Goal: Task Accomplishment & Management: Manage account settings

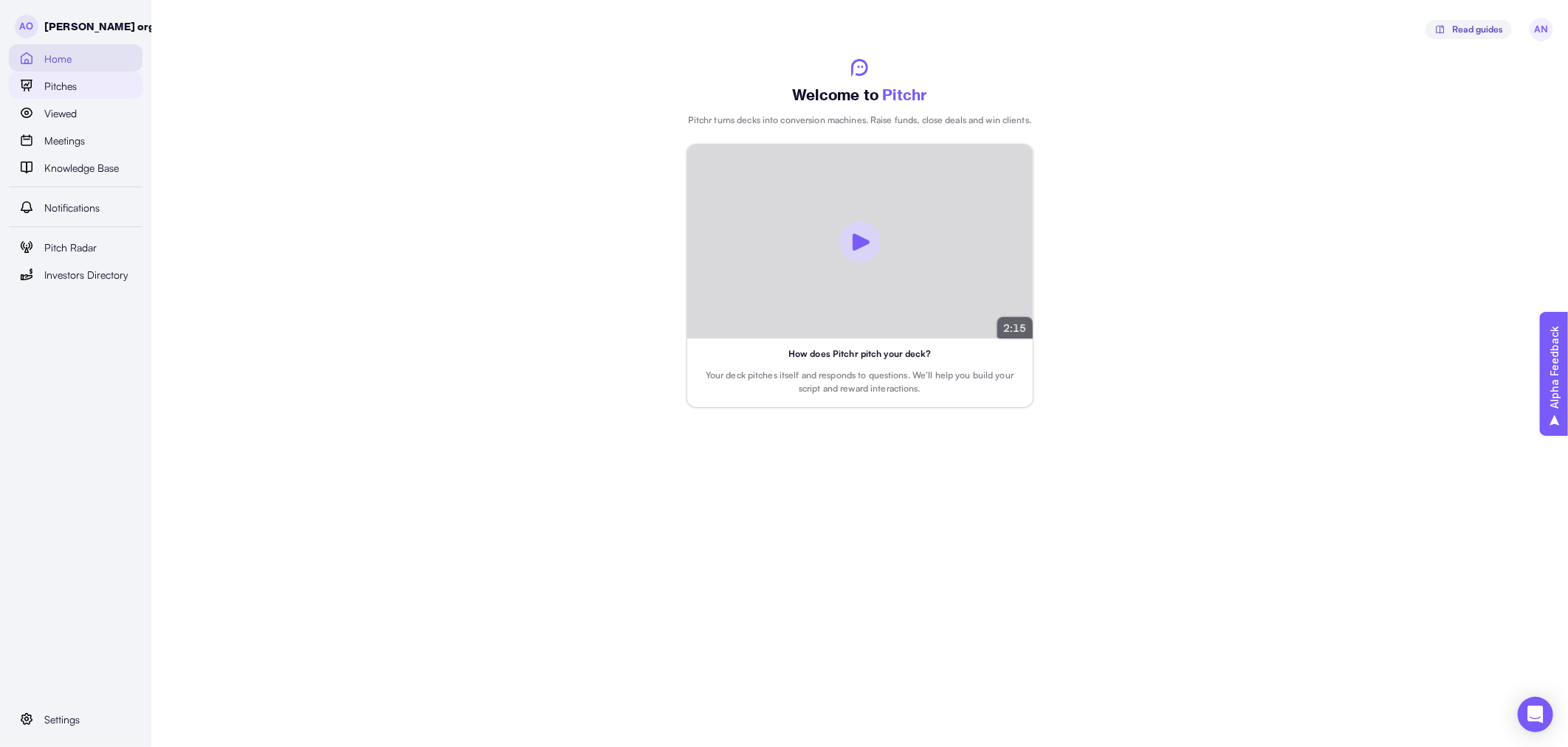
drag, startPoint x: 0, startPoint y: 0, endPoint x: 70, endPoint y: 83, distance: 108.6
click at [70, 82] on link "Pitches" at bounding box center [76, 85] width 134 height 27
click at [74, 87] on span "Pitches" at bounding box center [61, 87] width 33 height 16
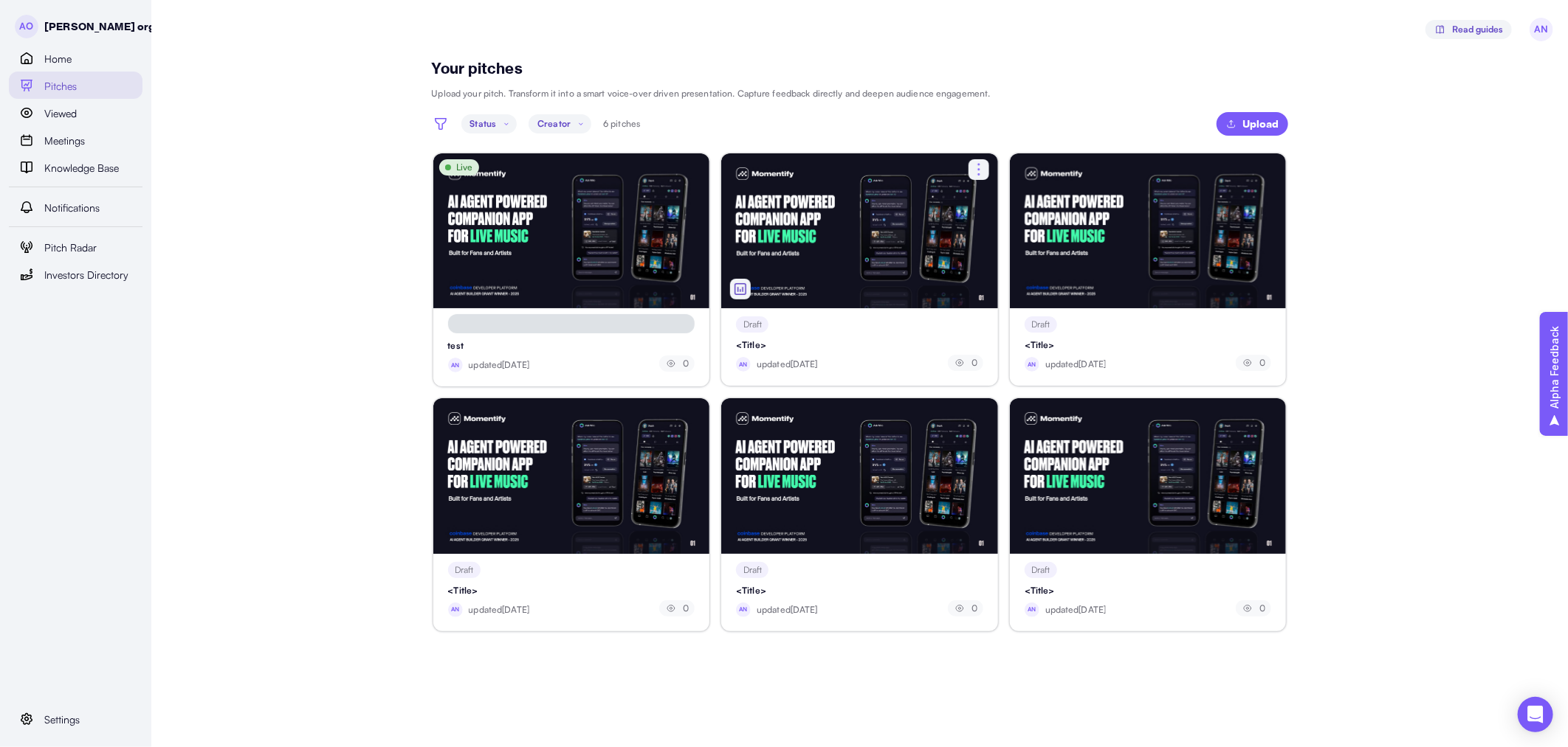
click at [861, 266] on div at bounding box center [859, 231] width 277 height 155
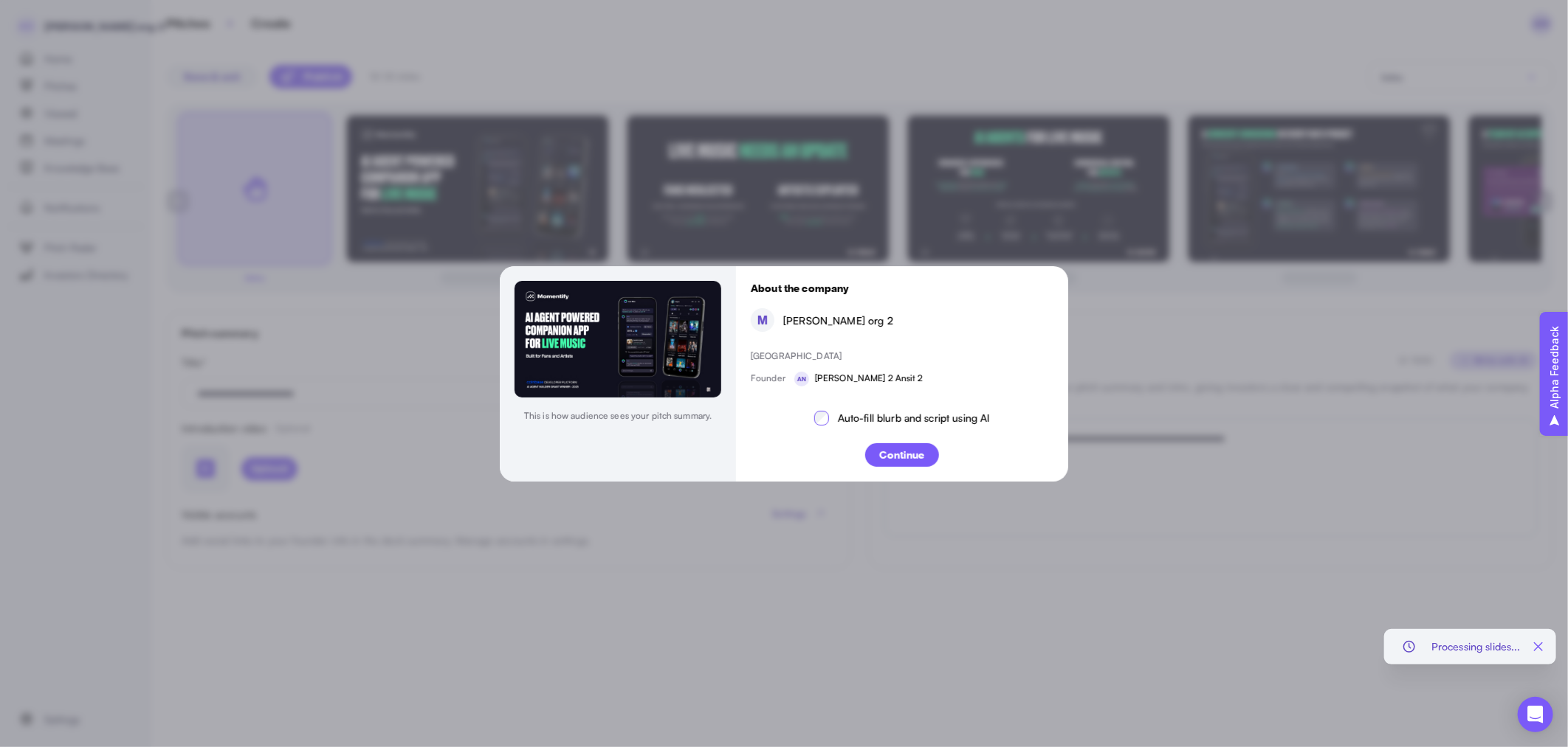
click at [900, 451] on p "Continue" at bounding box center [902, 454] width 45 height 15
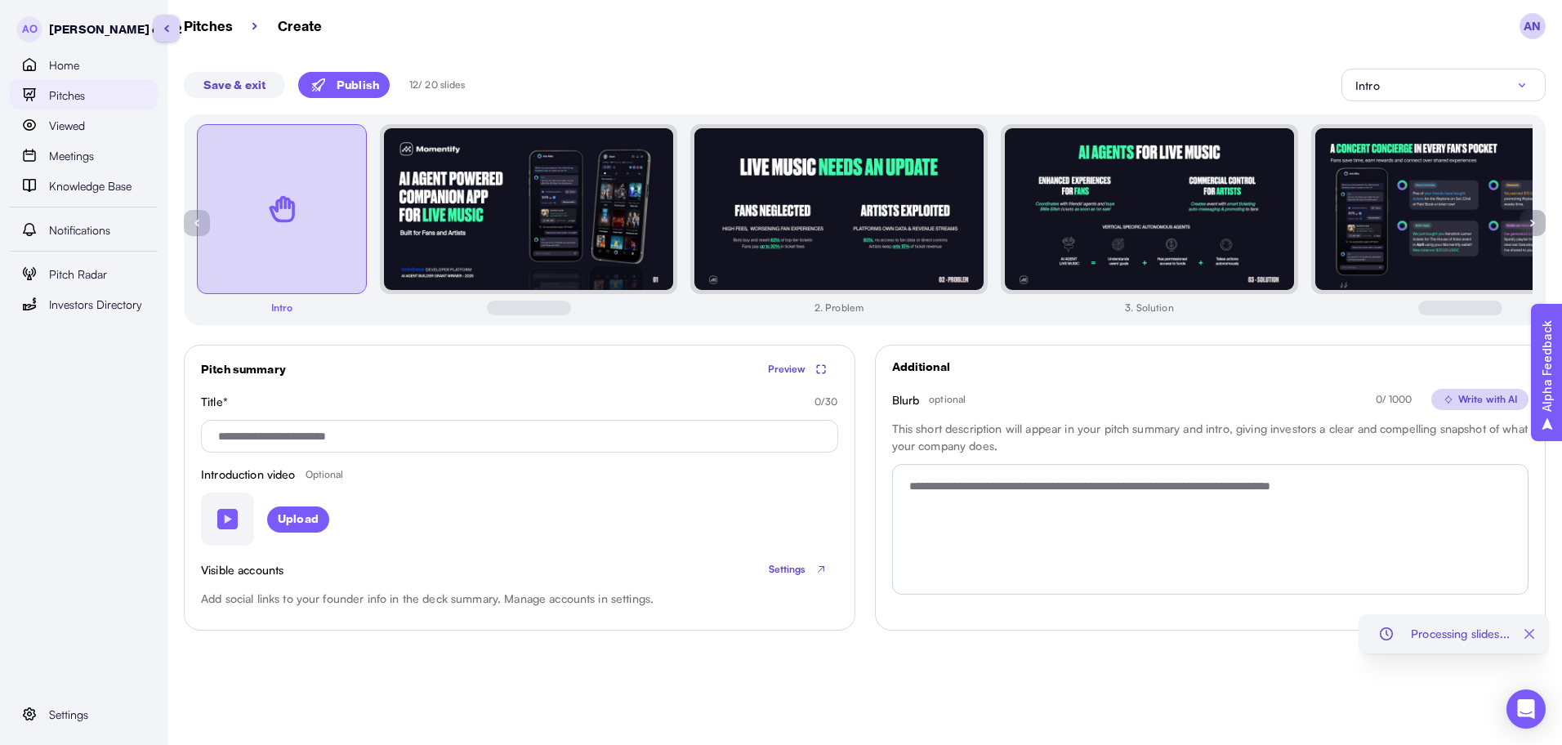
click at [74, 87] on span "Pitches" at bounding box center [67, 96] width 36 height 18
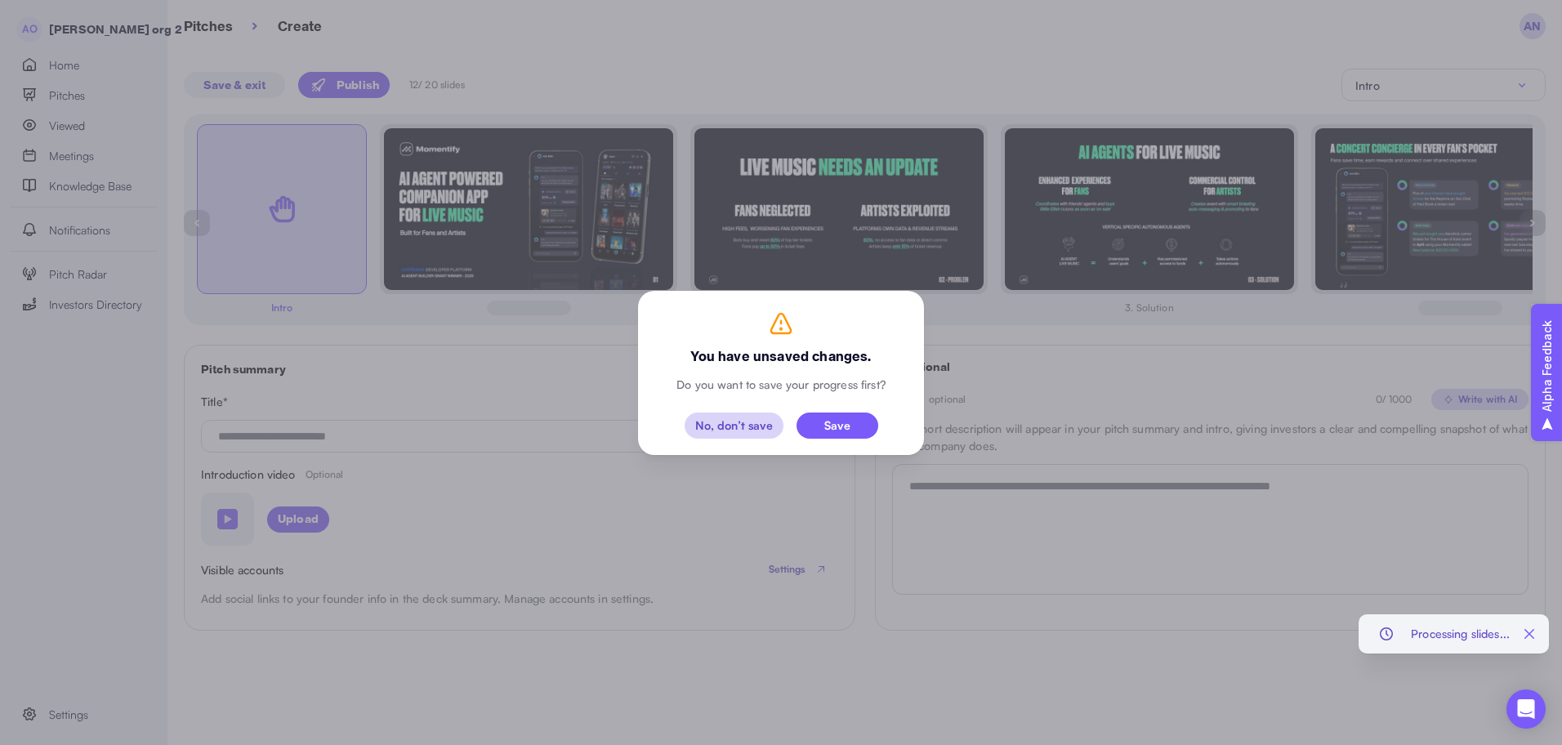
click at [715, 430] on div "No, don’t save" at bounding box center [734, 425] width 78 height 11
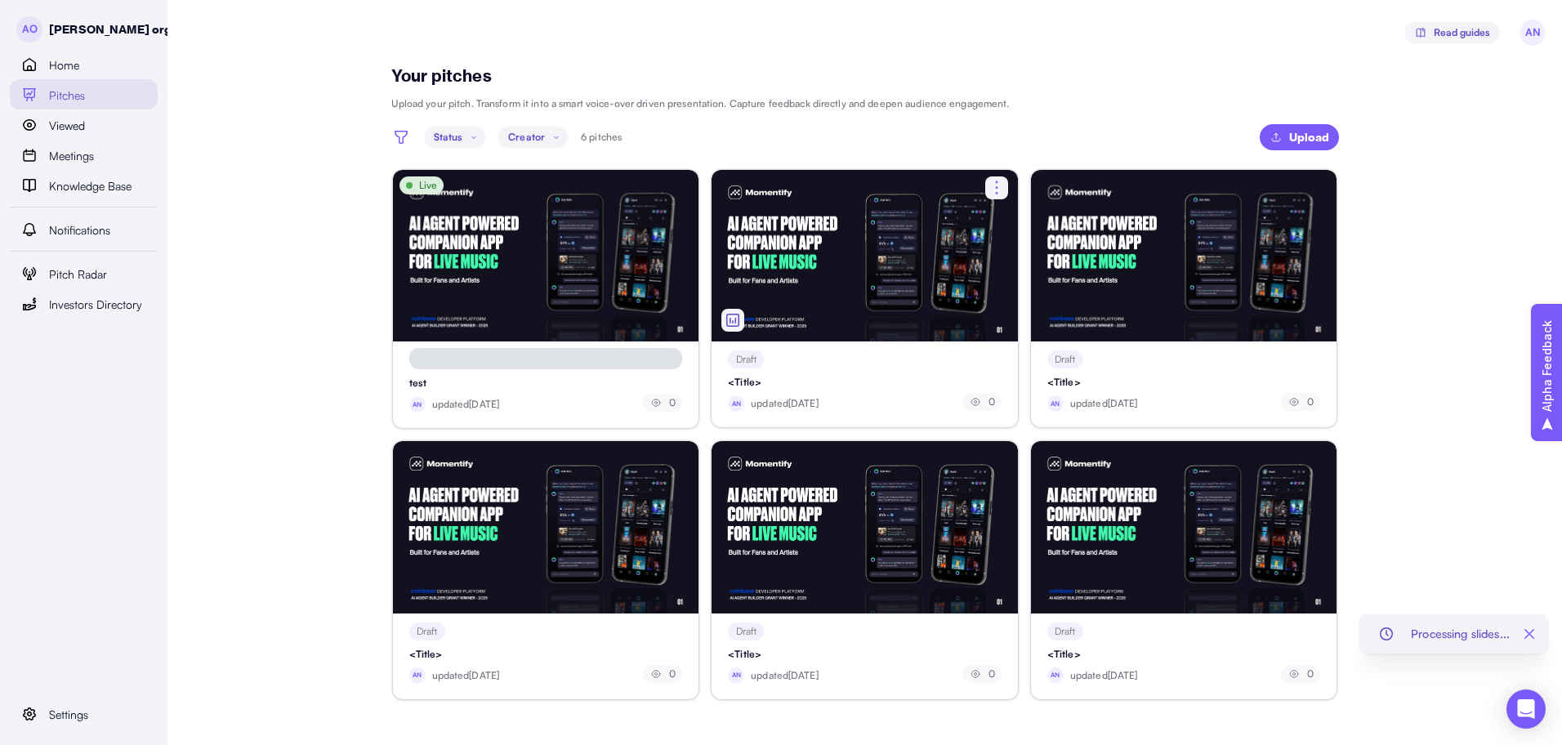
click at [956, 293] on div at bounding box center [864, 256] width 306 height 172
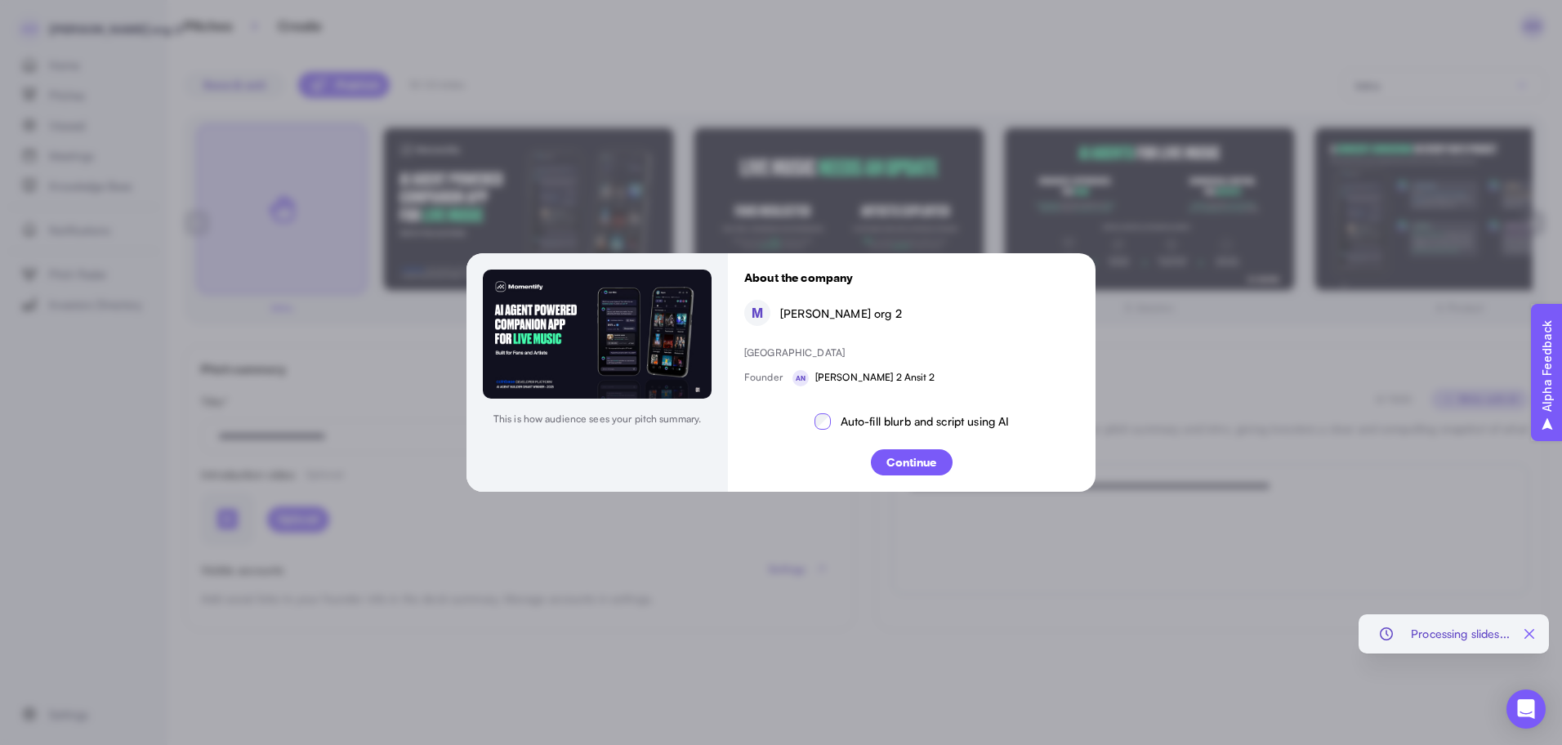
click at [904, 468] on p "Continue" at bounding box center [911, 462] width 50 height 17
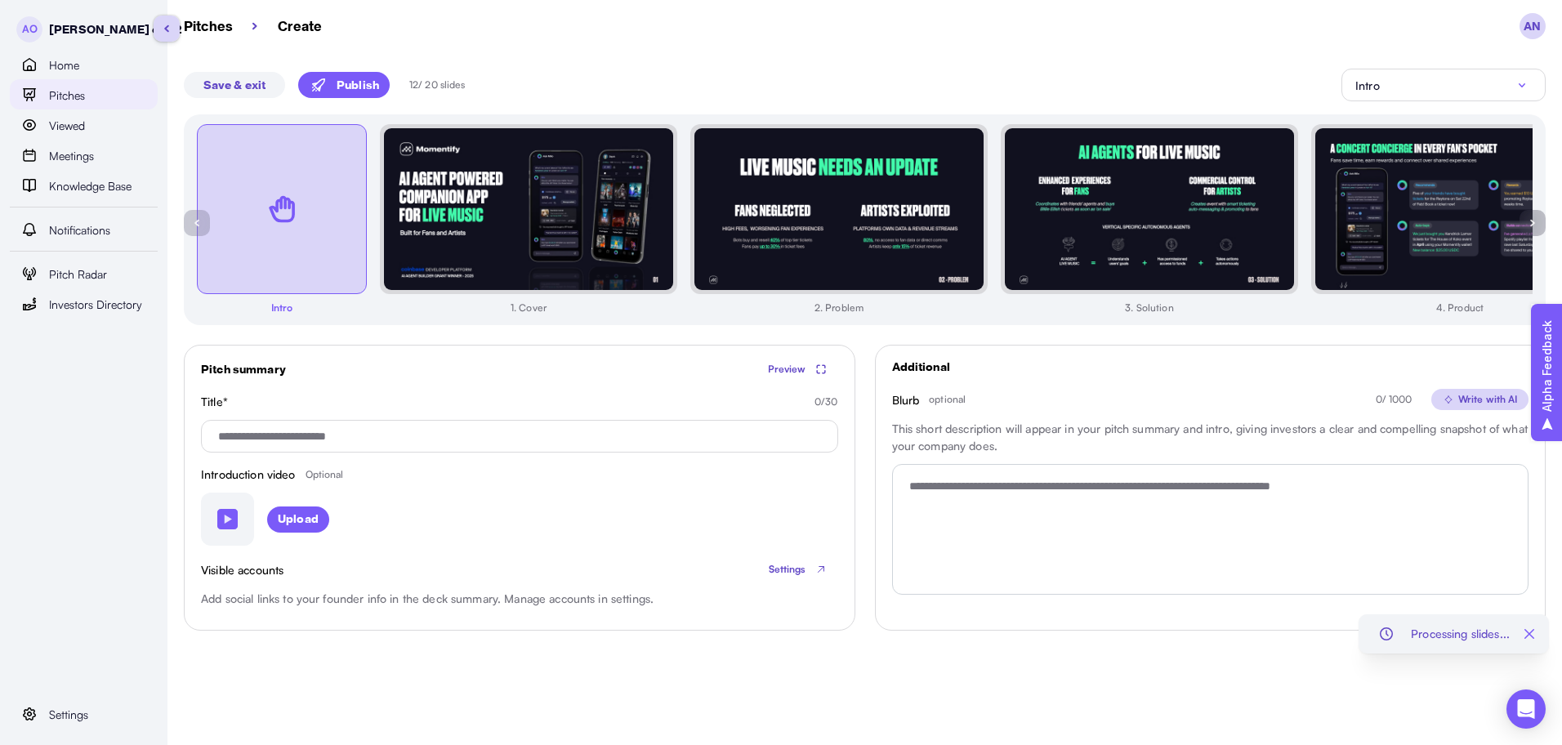
click at [106, 102] on div "Pitches" at bounding box center [98, 95] width 99 height 20
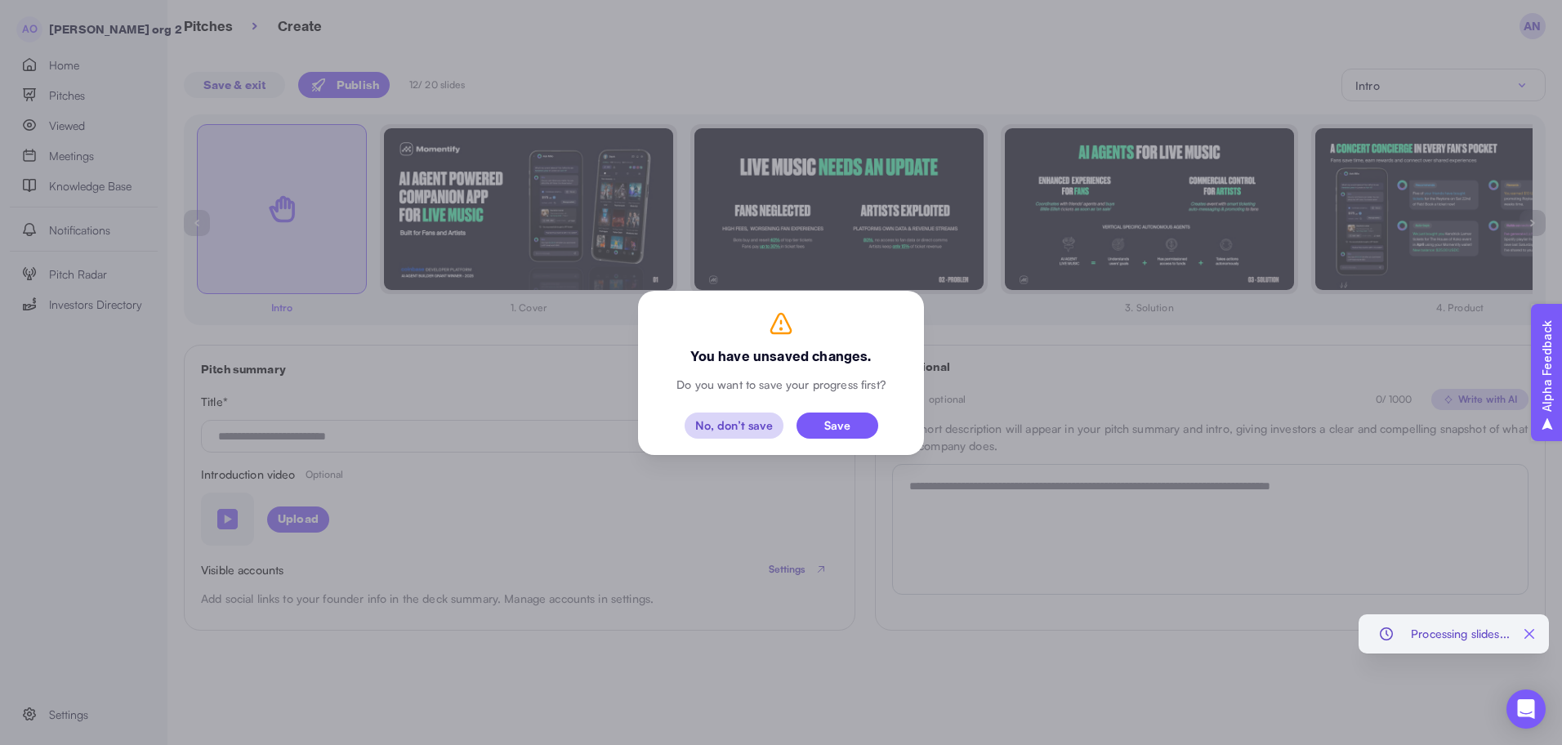
click at [741, 422] on div "No, don’t save" at bounding box center [734, 425] width 78 height 11
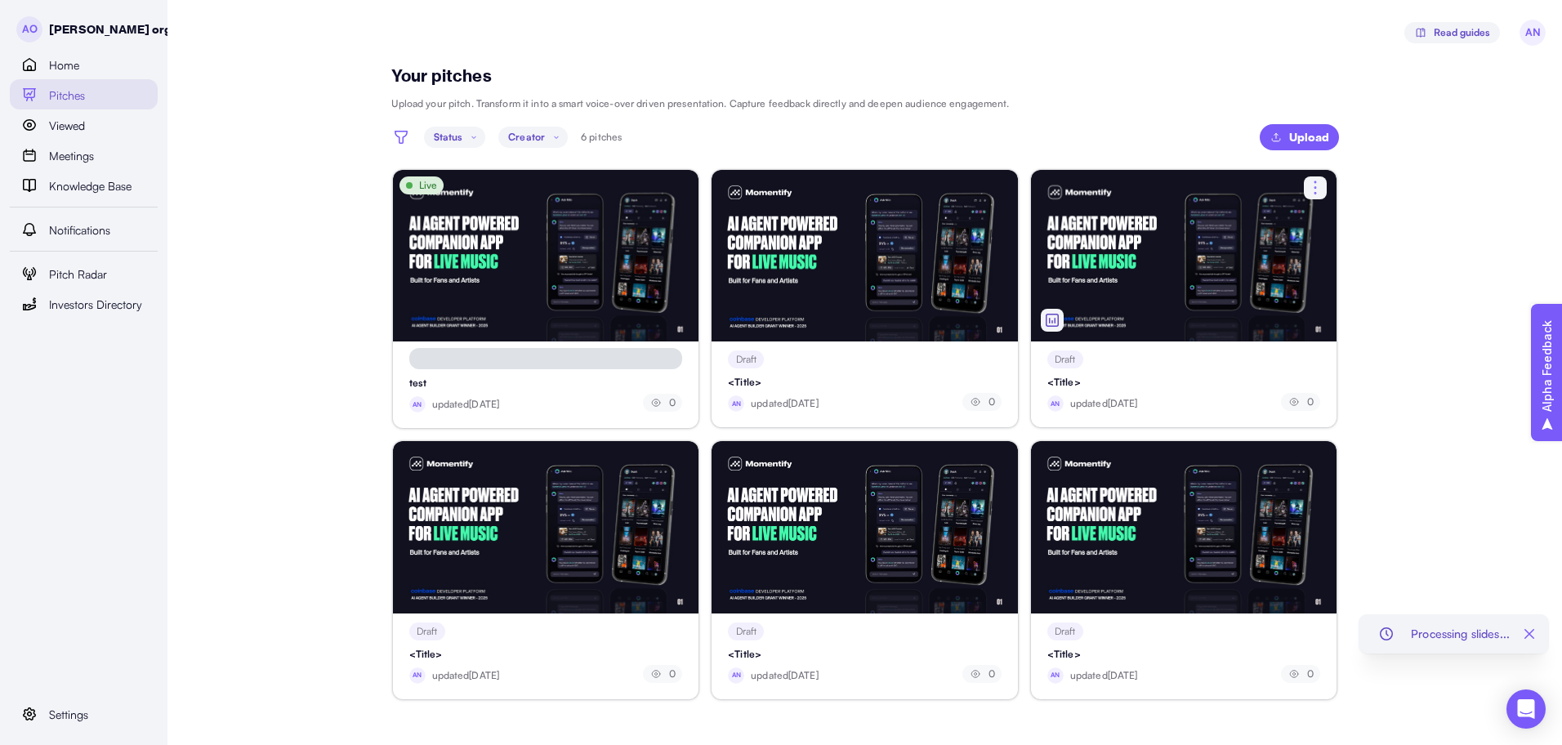
click at [1223, 247] on div at bounding box center [1184, 256] width 306 height 172
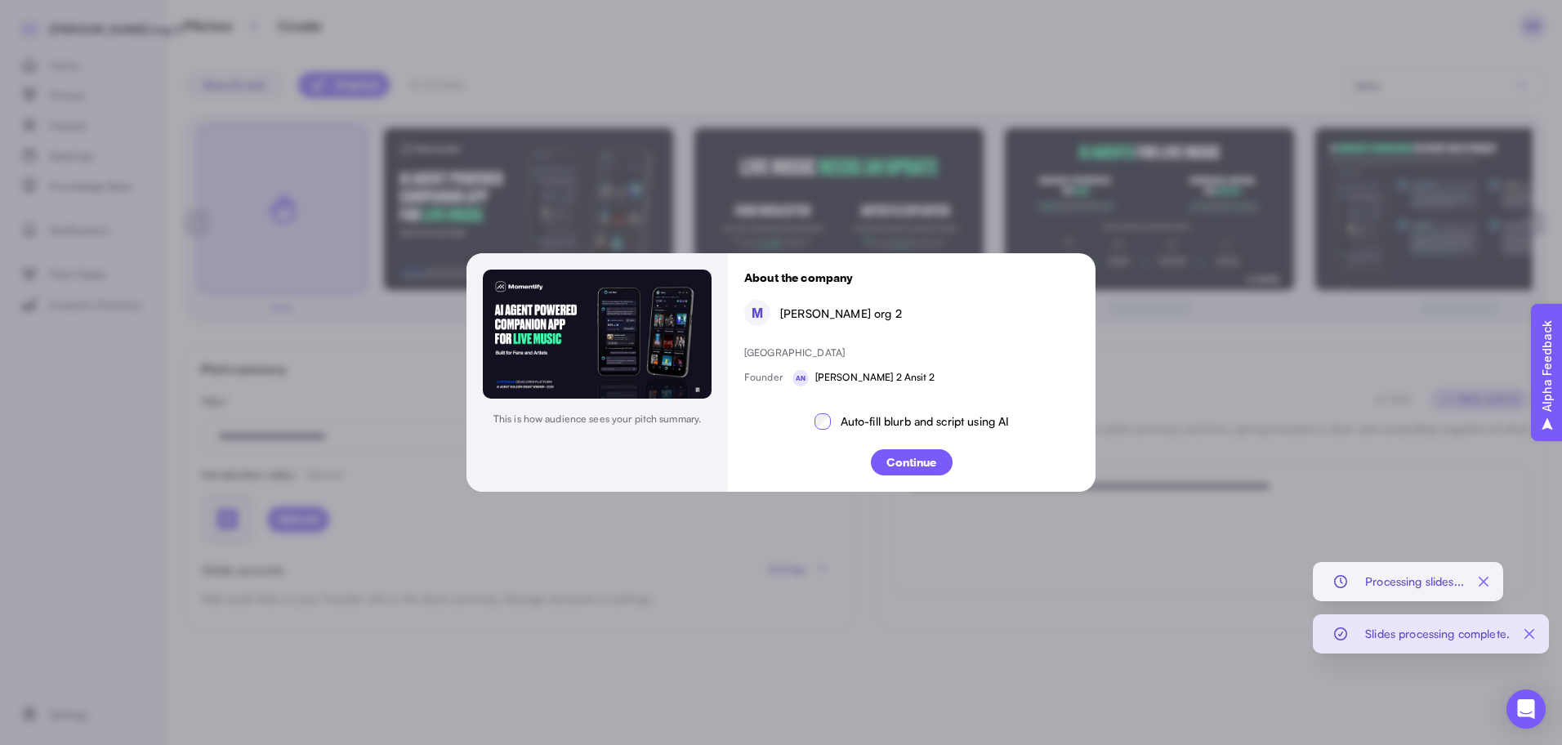
click at [928, 460] on p "Continue" at bounding box center [911, 462] width 50 height 17
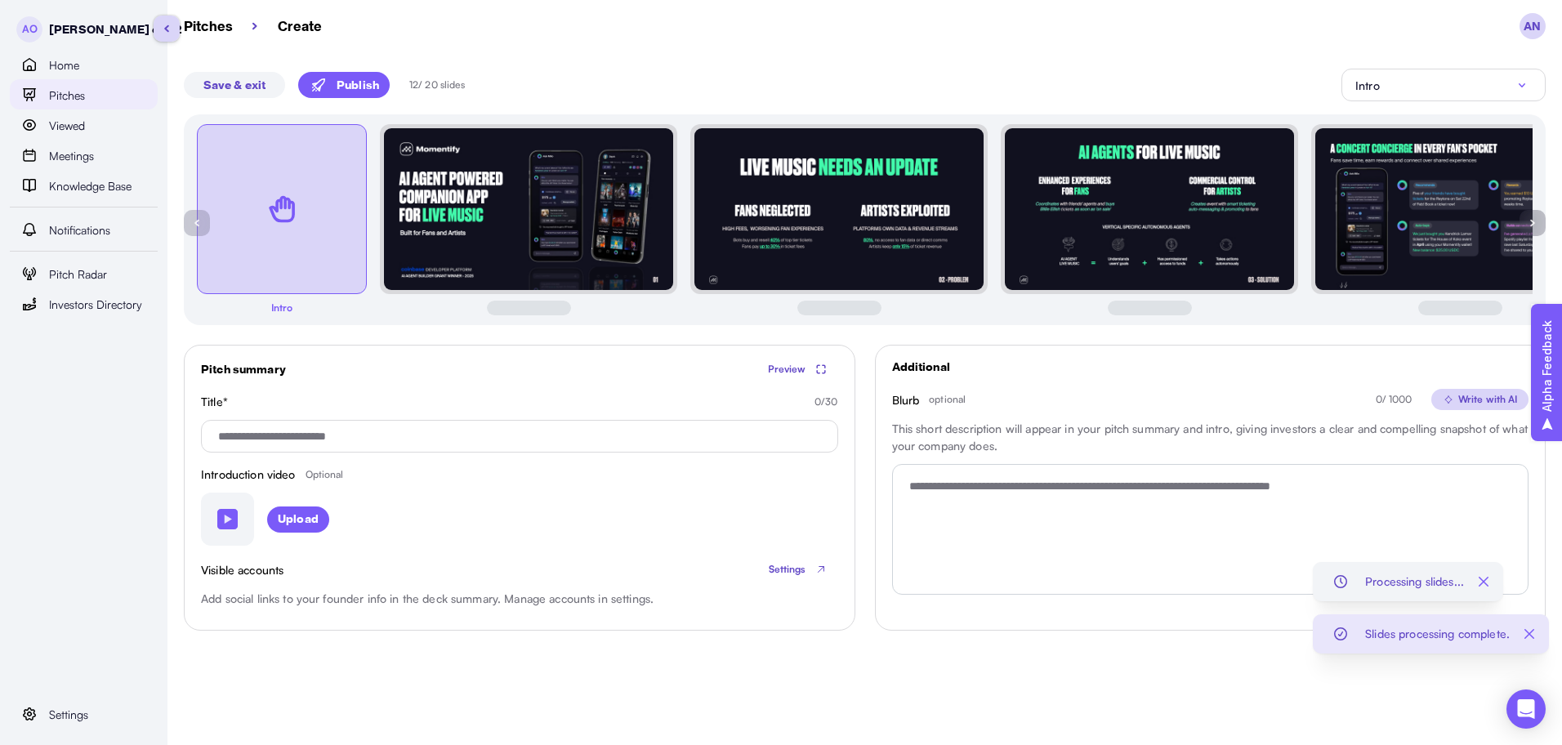
click at [114, 96] on div "Pitches" at bounding box center [98, 95] width 99 height 20
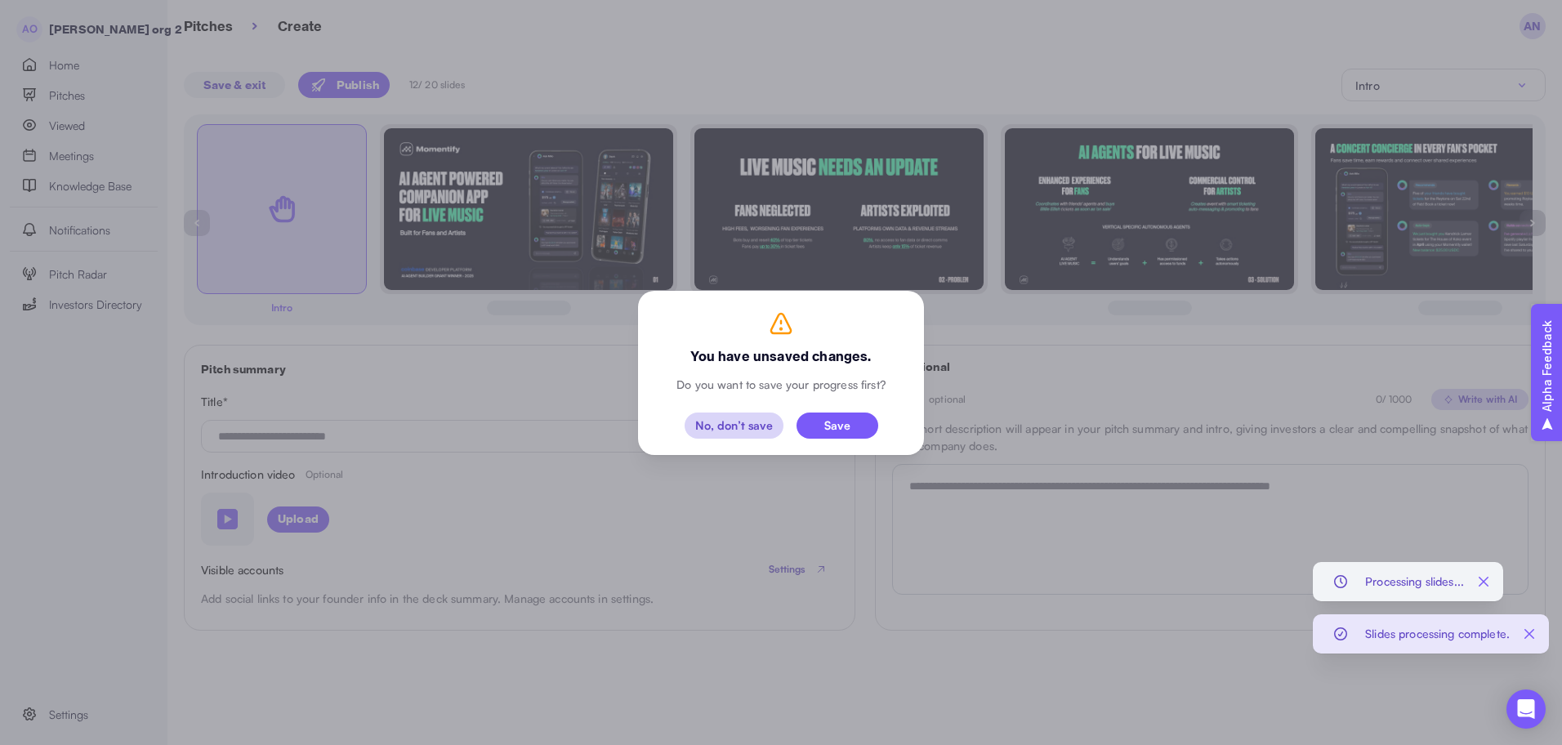
click at [731, 408] on div "You have unsaved changes. Do you want to save your progress first? No, don’t sa…" at bounding box center [780, 372] width 253 height 131
click at [733, 423] on div "No, don’t save" at bounding box center [734, 425] width 78 height 11
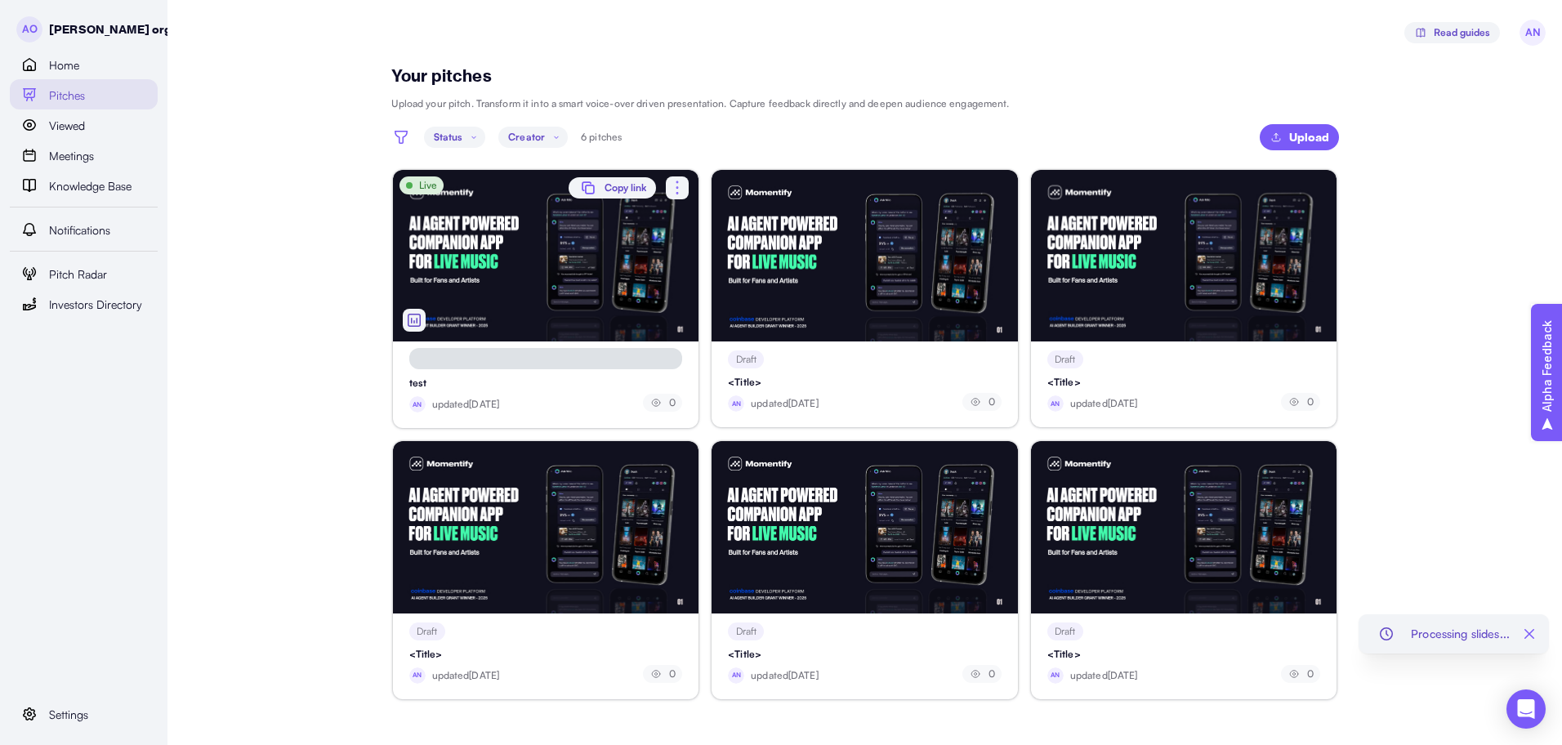
click at [624, 336] on div "Live" at bounding box center [546, 256] width 306 height 172
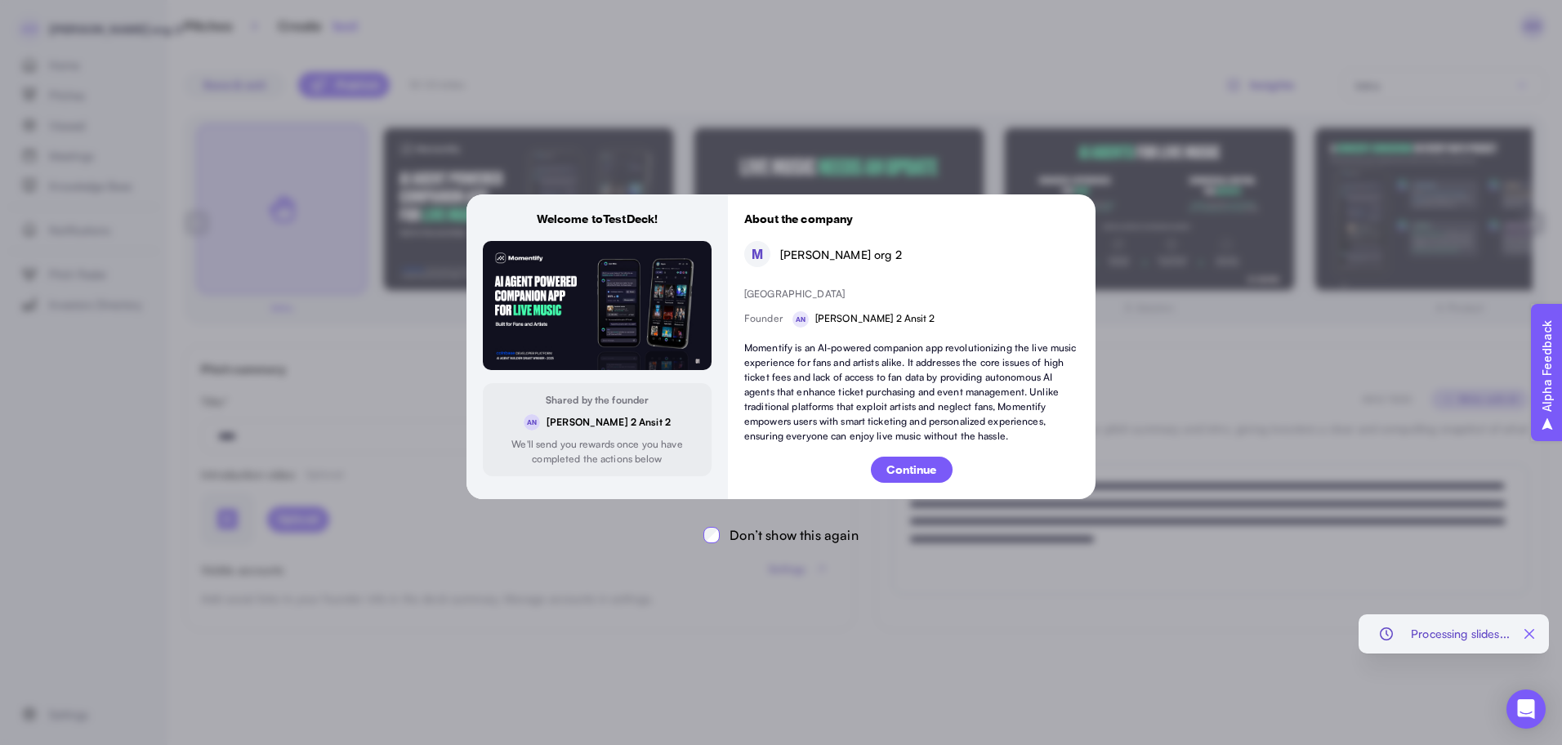
click at [911, 465] on p "Continue" at bounding box center [911, 469] width 50 height 17
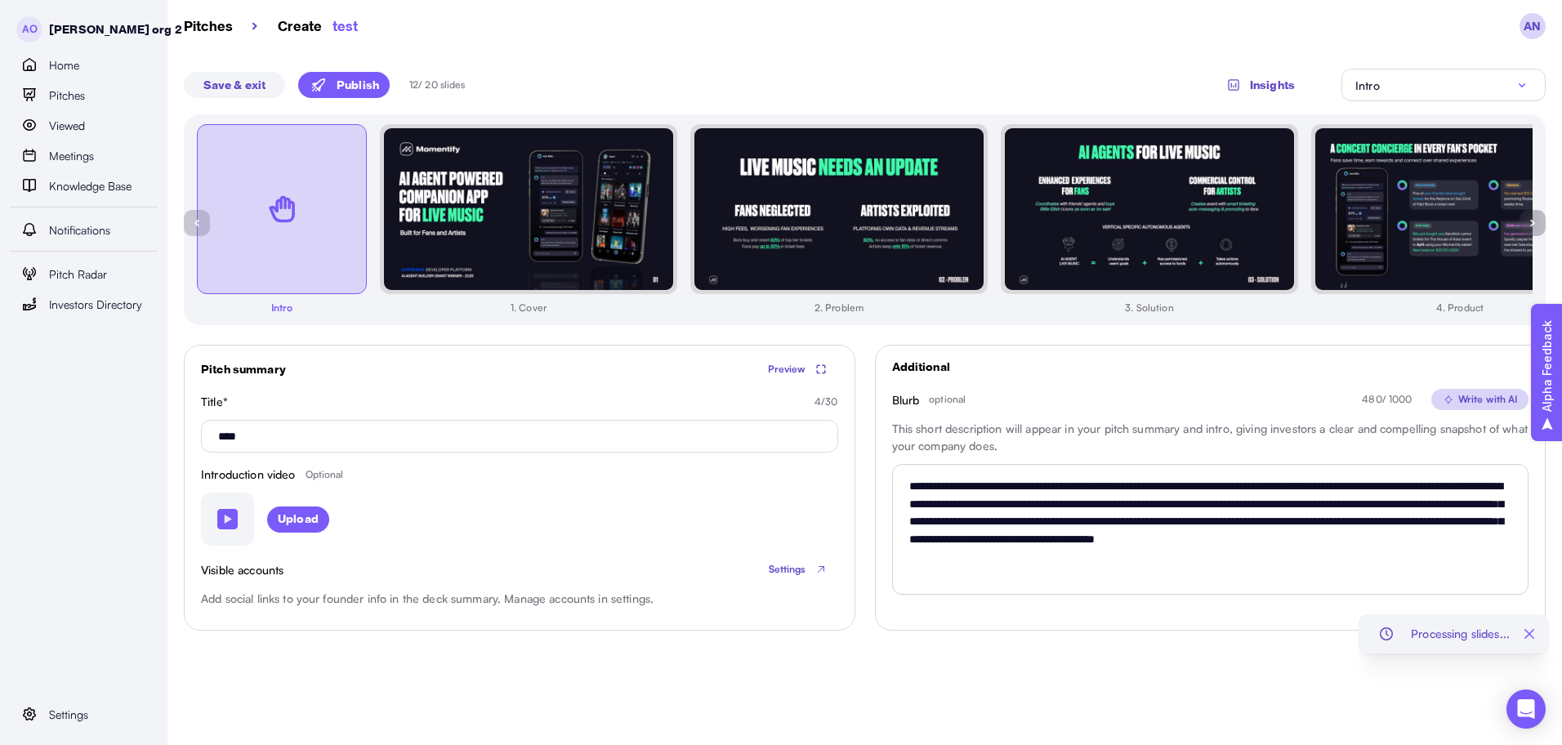
click at [1421, 91] on div "Intro" at bounding box center [1443, 85] width 176 height 20
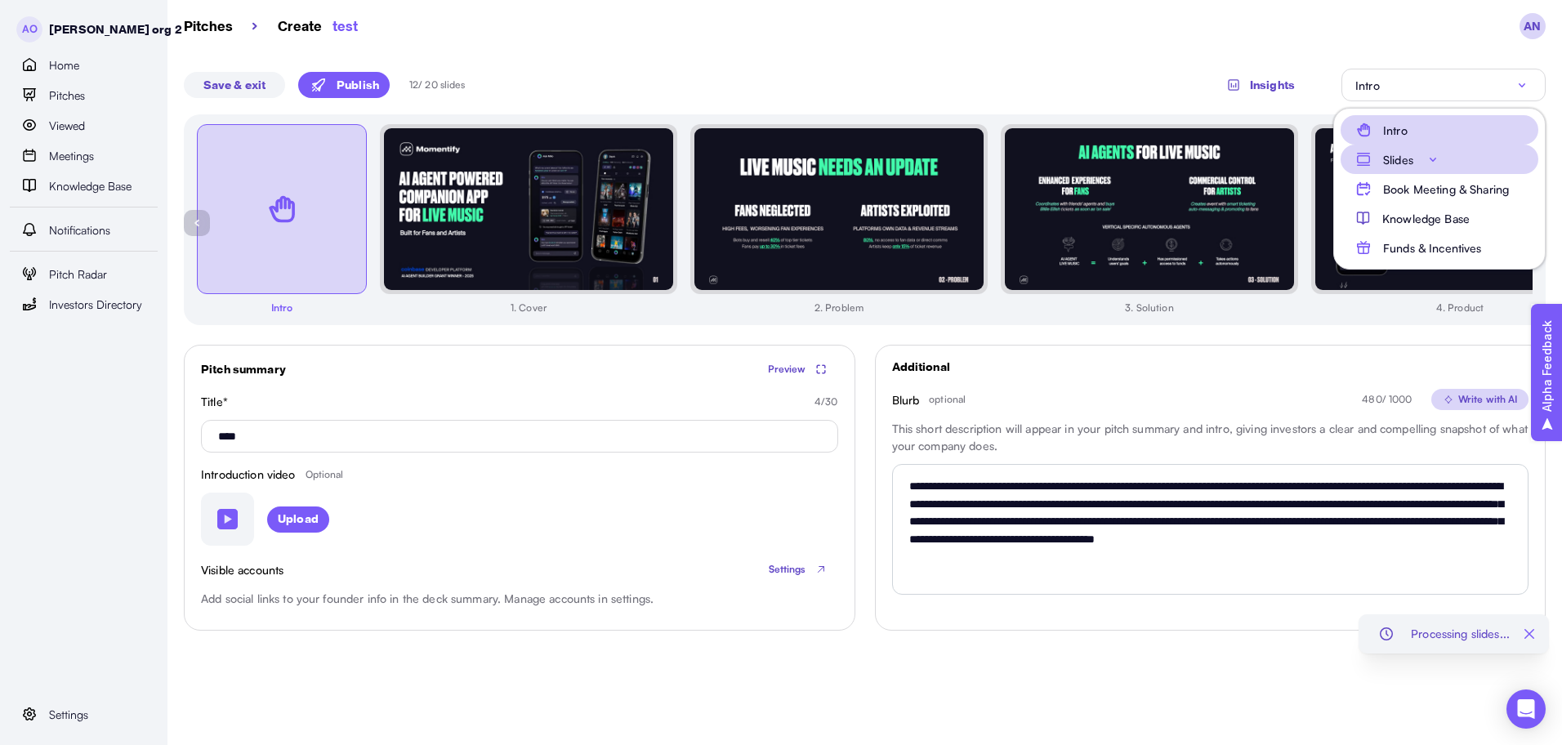
click at [1437, 148] on button "Slides" at bounding box center [1439, 159] width 198 height 29
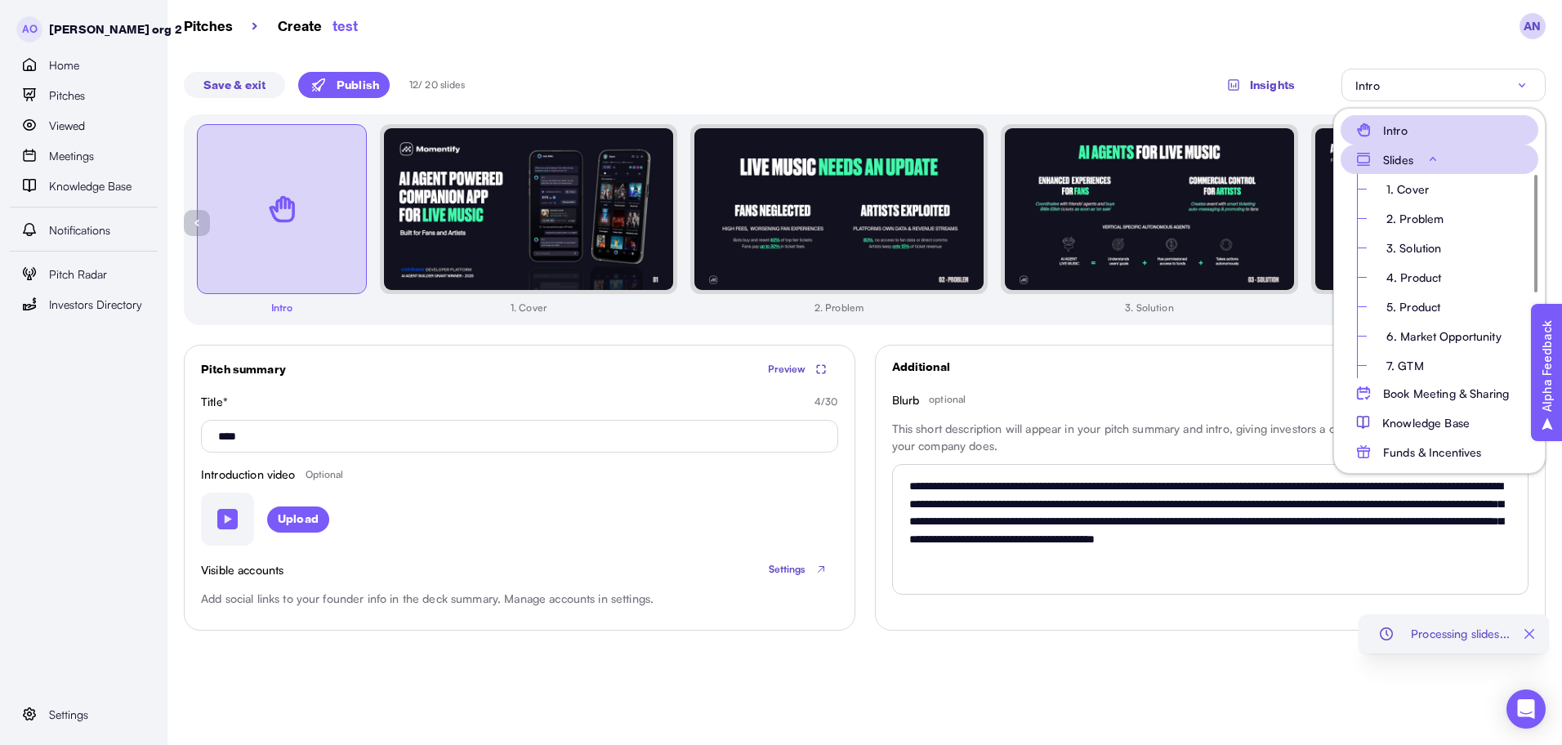
click at [1437, 148] on button "Slides" at bounding box center [1439, 159] width 198 height 29
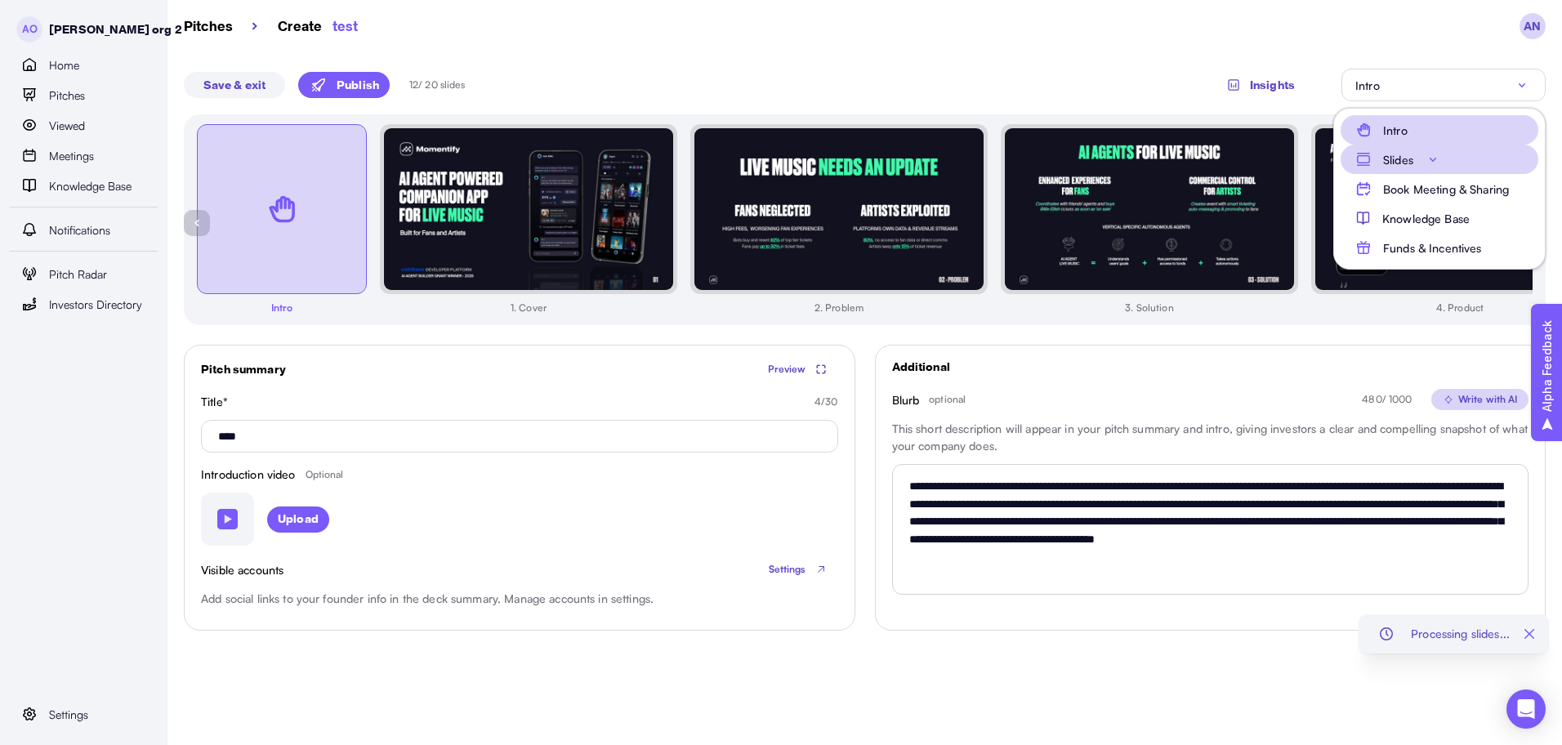
click at [1462, 146] on button "Slides" at bounding box center [1439, 159] width 198 height 29
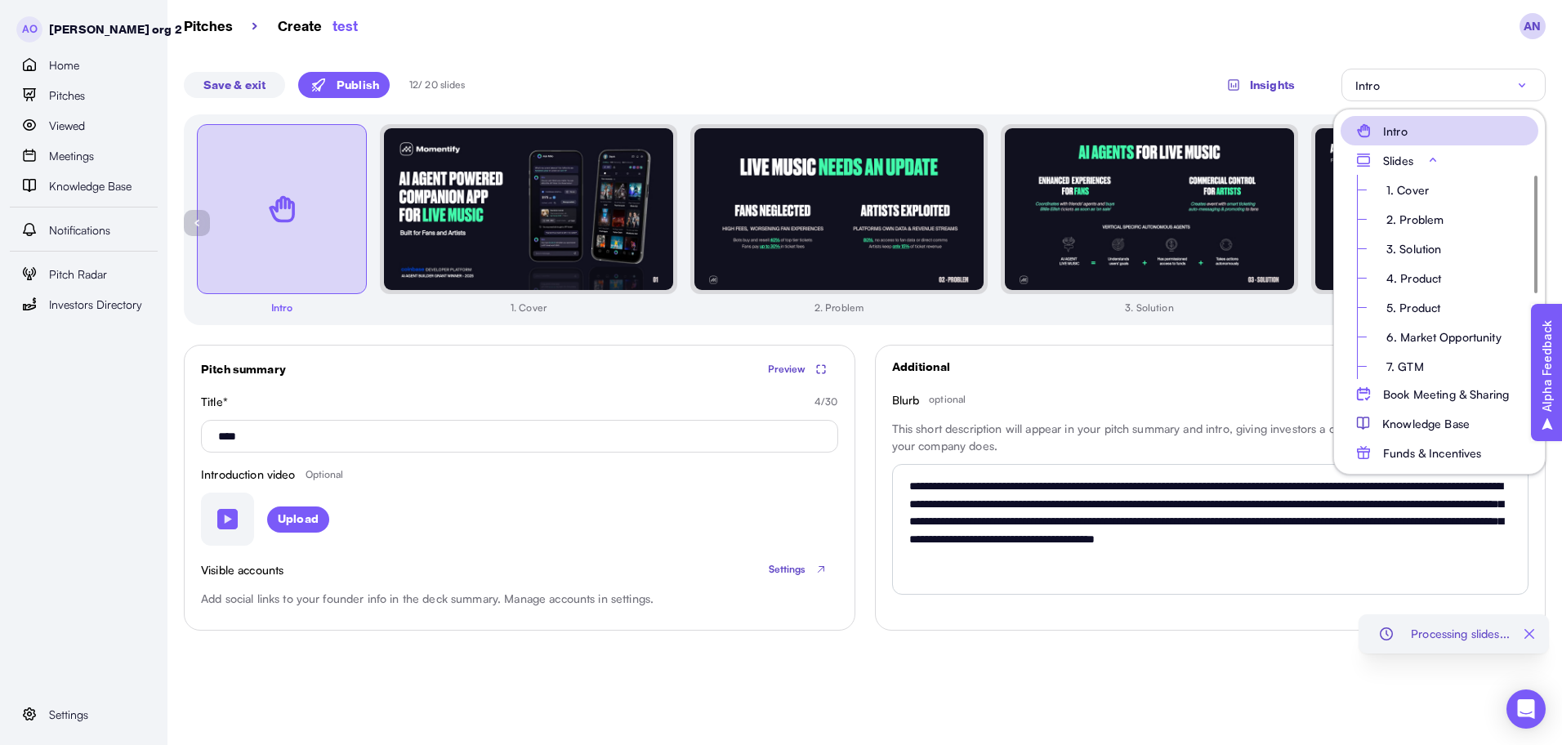
click at [1406, 82] on div "Intro" at bounding box center [1443, 85] width 176 height 20
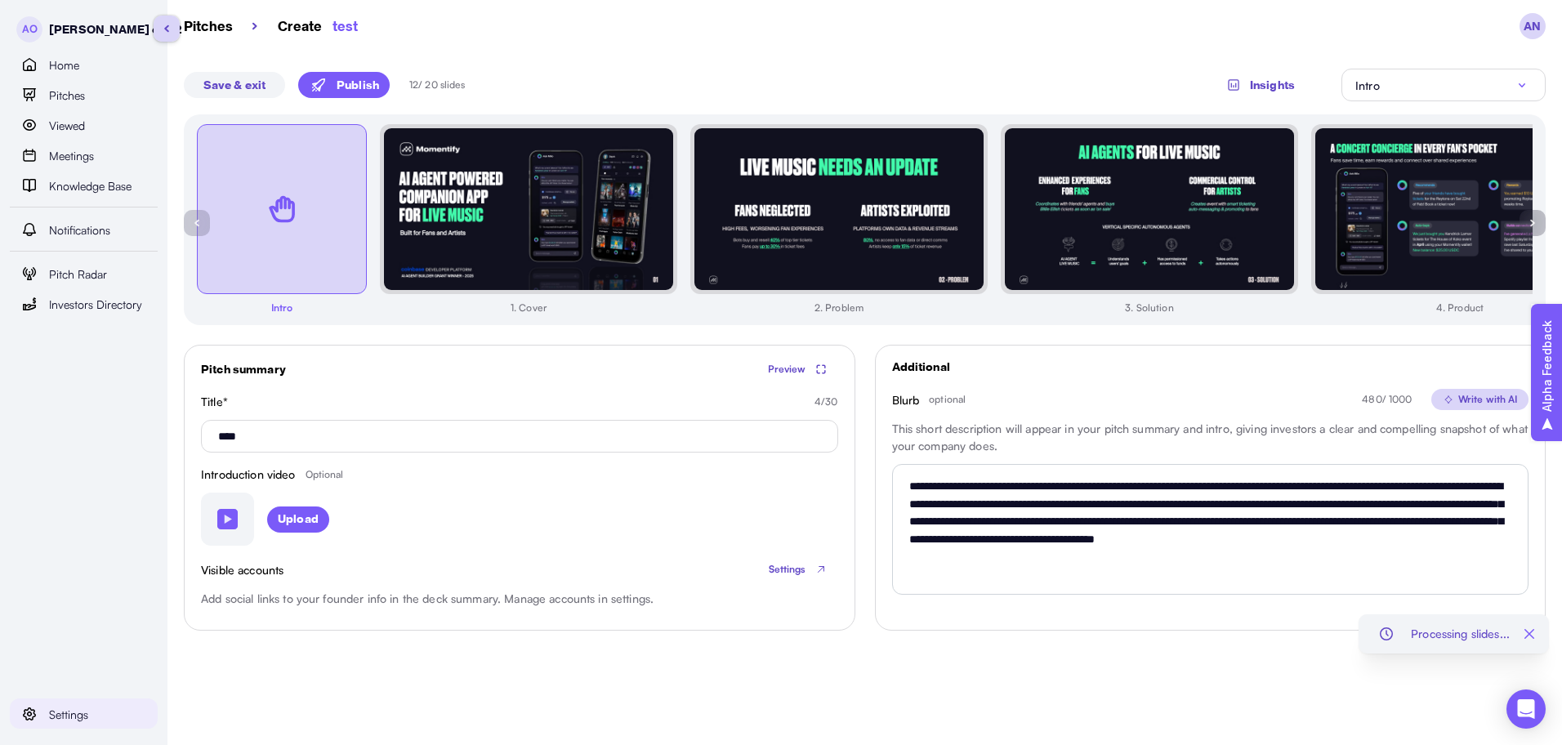
click at [82, 715] on span "Settings" at bounding box center [68, 715] width 39 height 18
click at [121, 720] on span "Organization" at bounding box center [115, 715] width 64 height 18
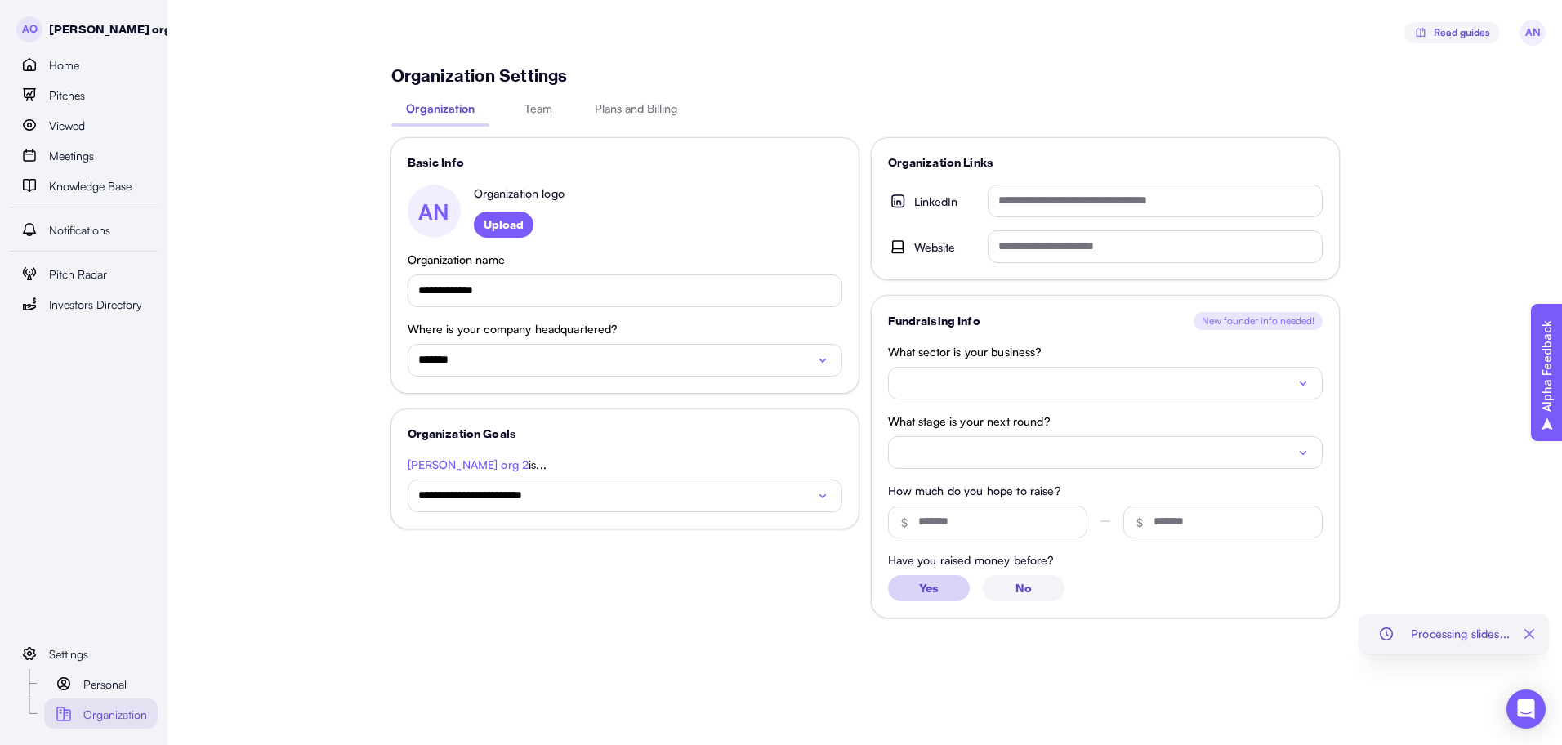
click at [964, 590] on button "Yes" at bounding box center [929, 588] width 82 height 26
click at [538, 99] on div "Organization Settings Organization Team Plans and Billing" at bounding box center [864, 100] width 947 height 71
click at [543, 112] on span "Team" at bounding box center [538, 108] width 29 height 17
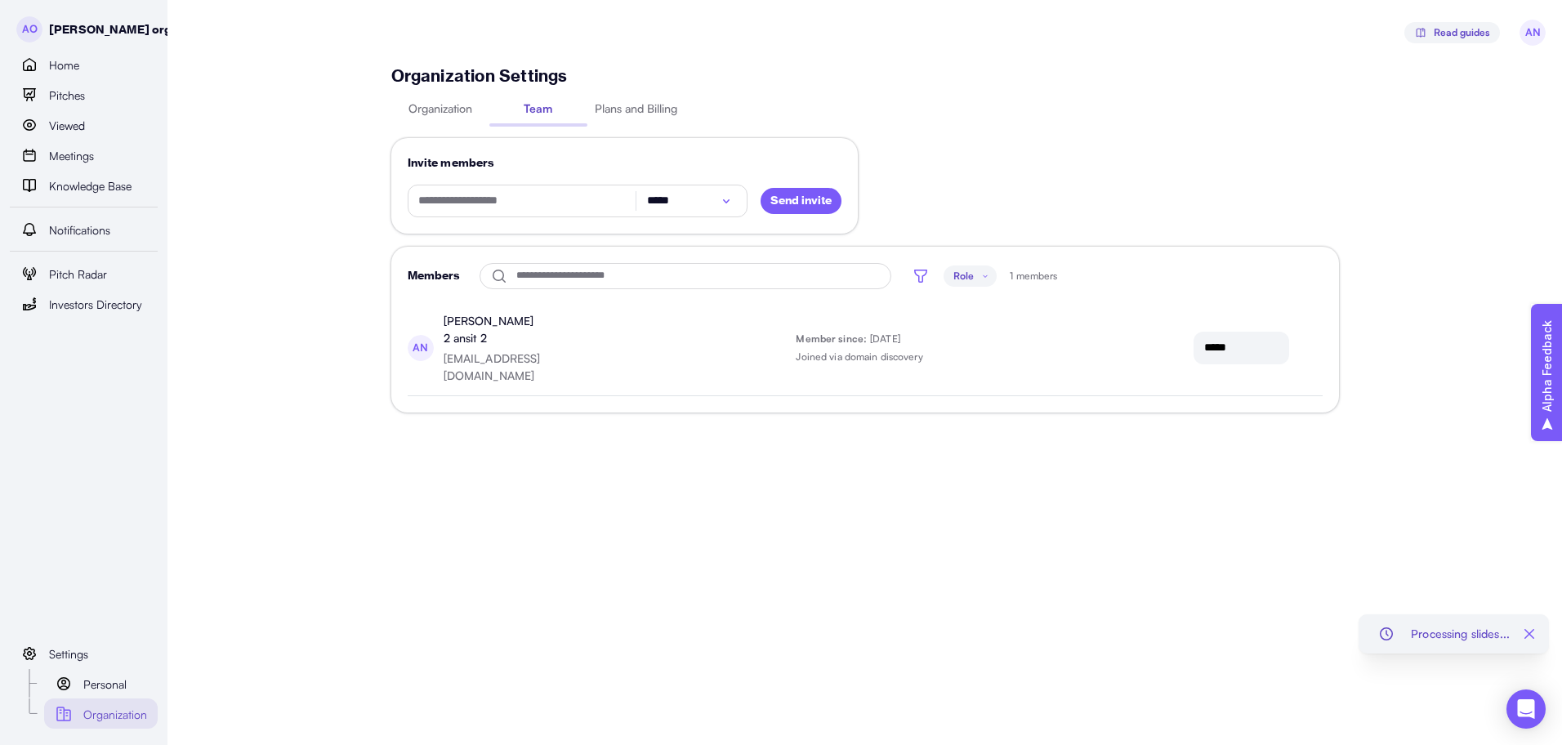
drag, startPoint x: 656, startPoint y: 331, endPoint x: 584, endPoint y: 445, distance: 135.1
click at [584, 445] on main "**********" at bounding box center [781, 372] width 1562 height 745
drag, startPoint x: 586, startPoint y: 441, endPoint x: 577, endPoint y: 457, distance: 18.6
click at [568, 469] on main "**********" at bounding box center [781, 372] width 1562 height 745
click at [703, 208] on input "*****" at bounding box center [690, 200] width 88 height 29
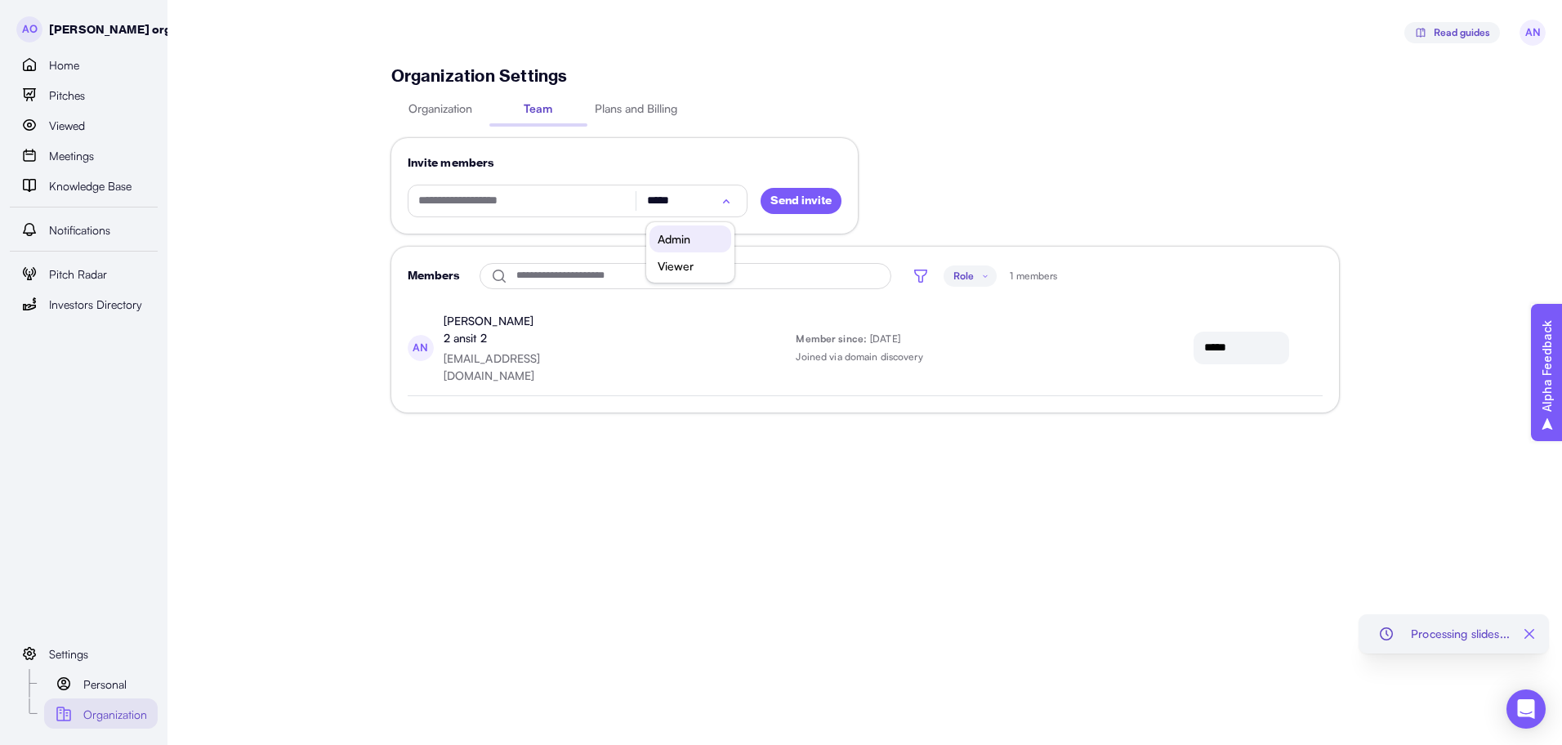
click at [689, 407] on div "**********" at bounding box center [864, 255] width 947 height 380
click at [610, 104] on span "Plans and Billing" at bounding box center [636, 108] width 88 height 17
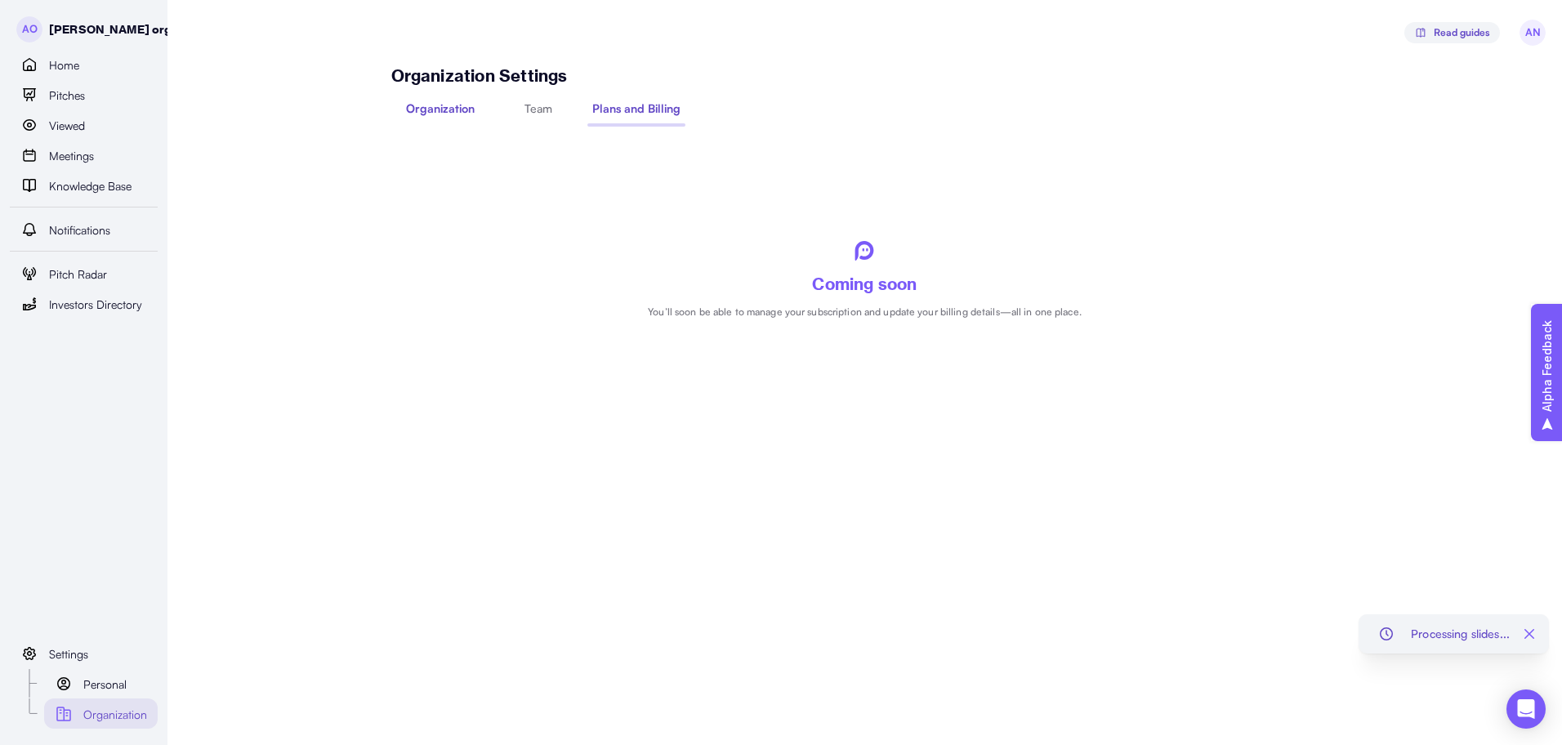
click at [462, 112] on span "Organization" at bounding box center [440, 108] width 69 height 17
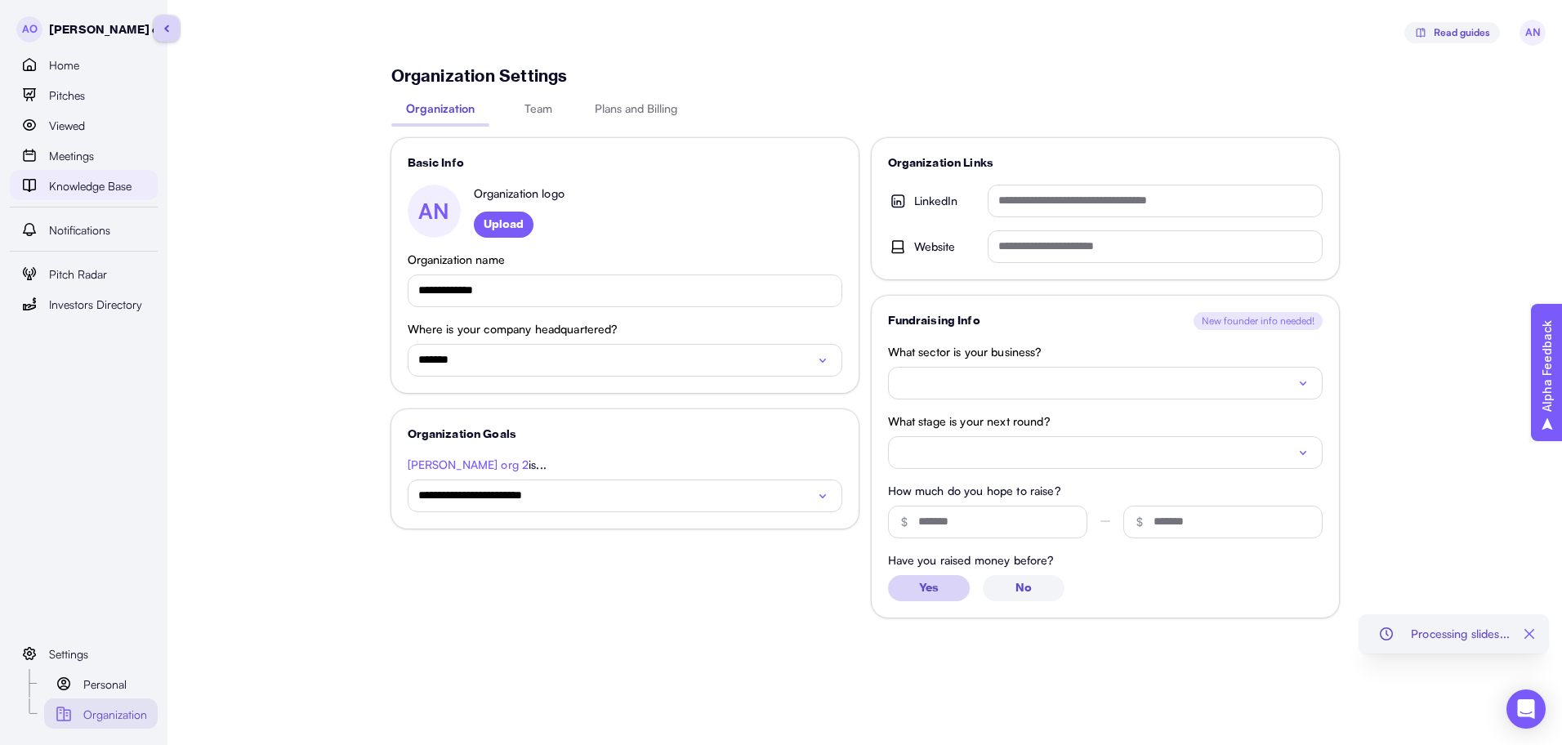
click at [96, 194] on span "Knowledge Base" at bounding box center [90, 186] width 82 height 18
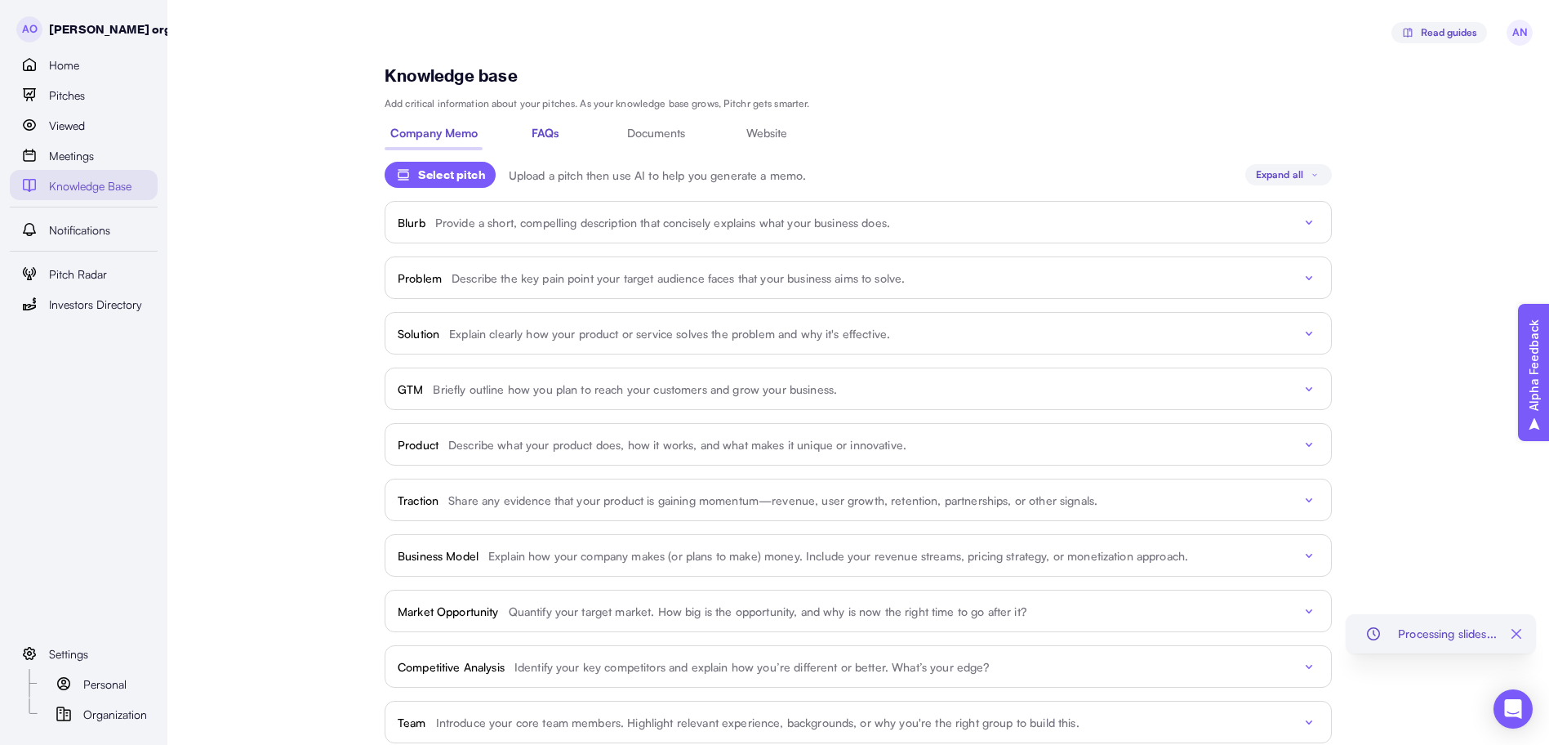
click at [525, 137] on button "FAQs" at bounding box center [545, 133] width 98 height 25
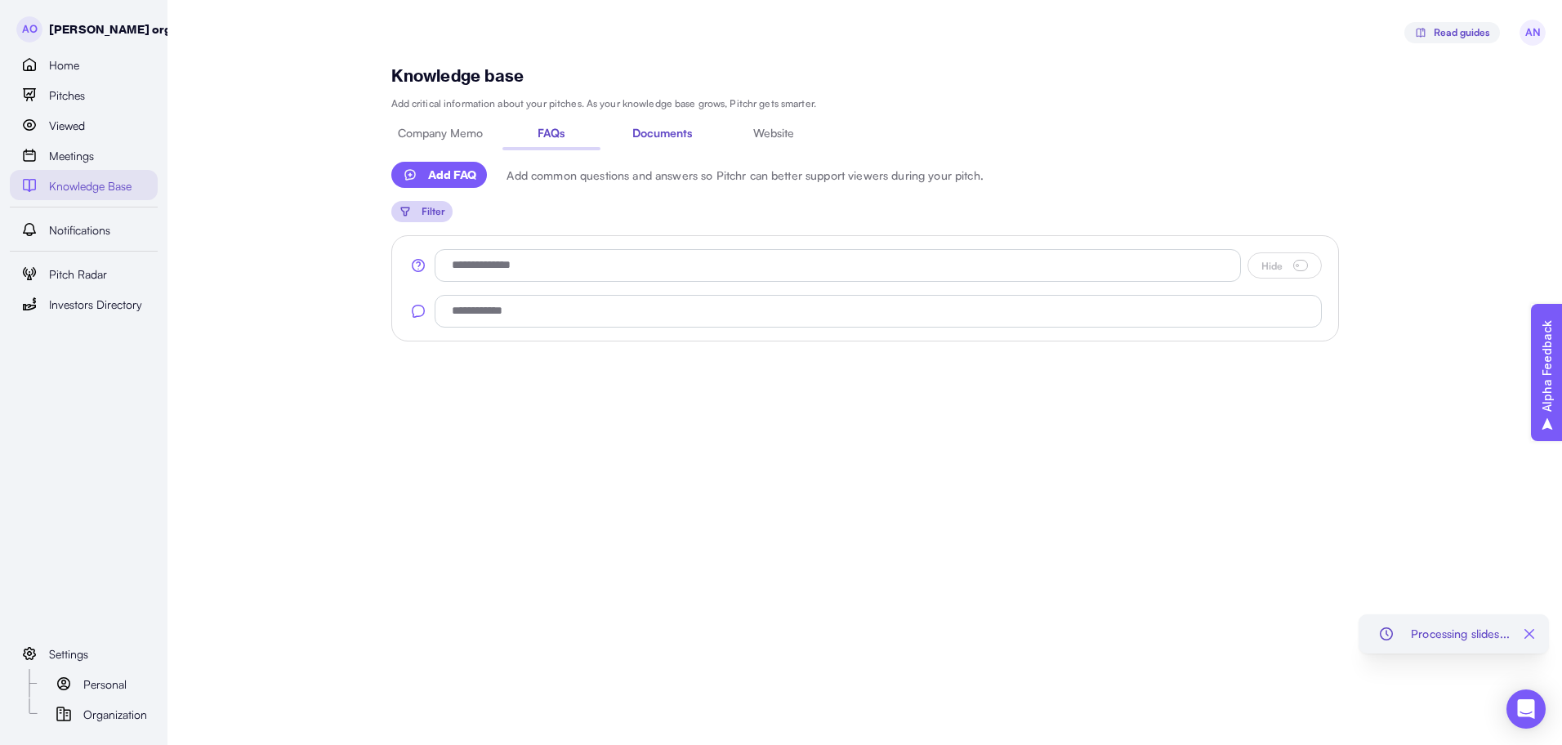
click at [650, 143] on button "Documents" at bounding box center [662, 133] width 98 height 25
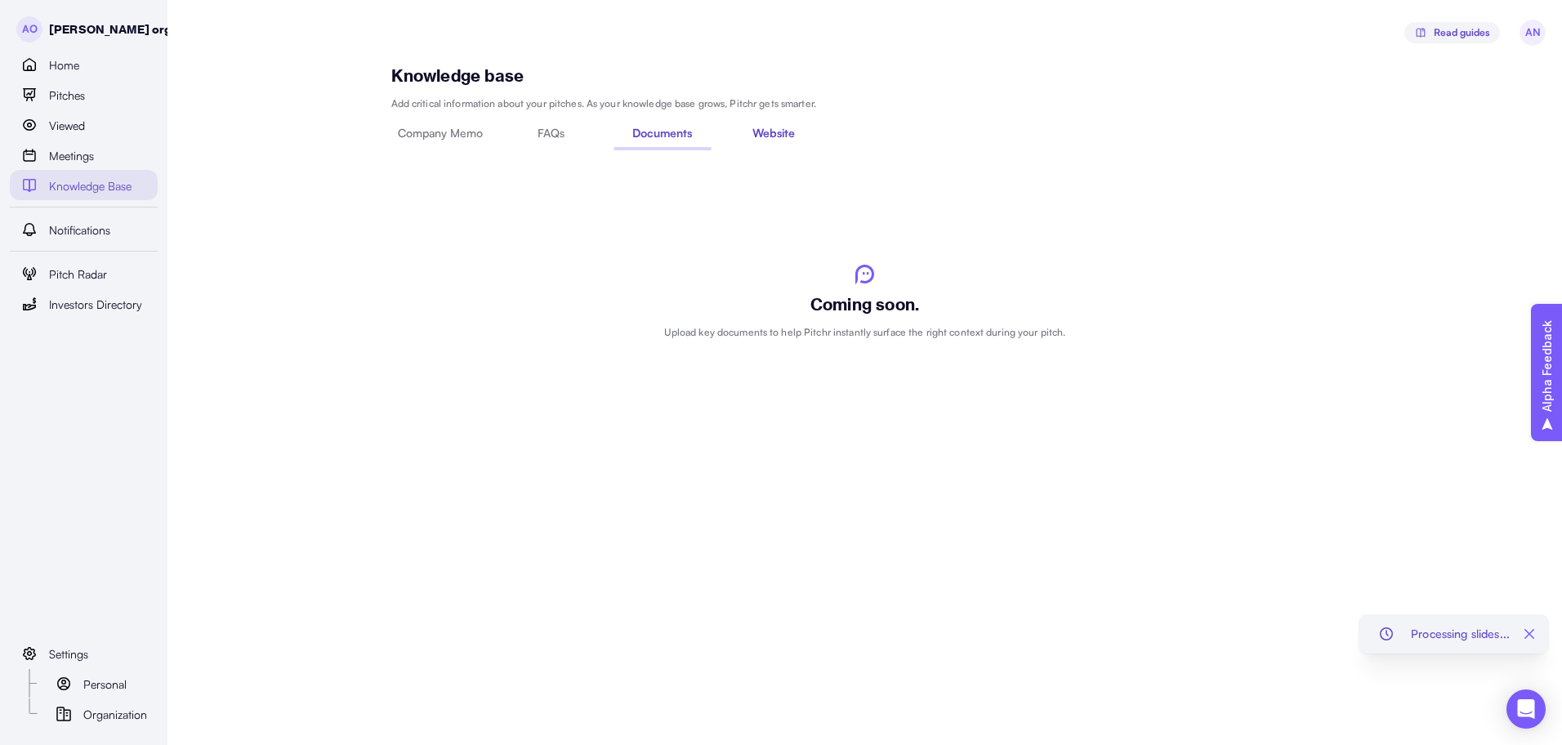
click at [776, 144] on button "Website" at bounding box center [773, 133] width 98 height 25
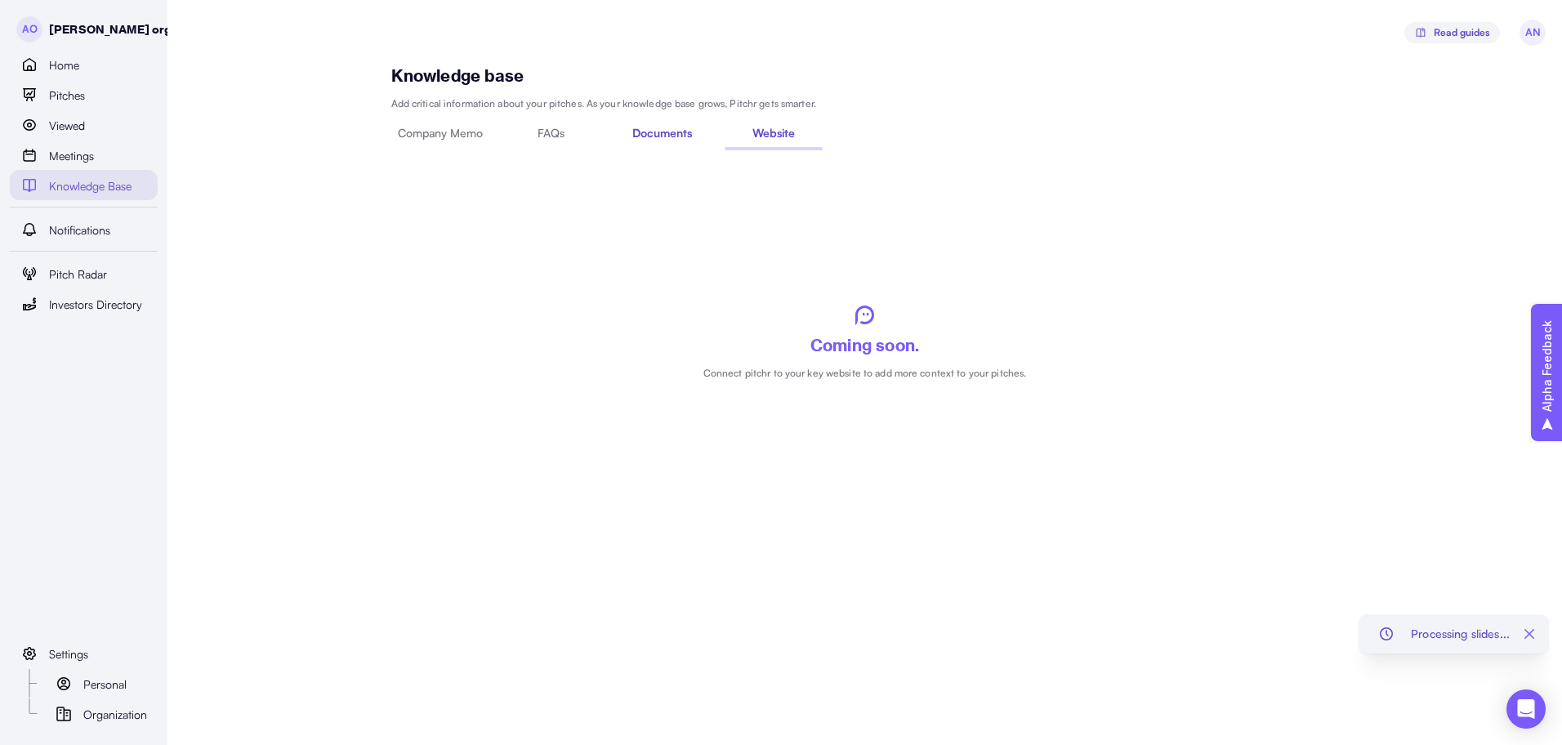
click at [691, 134] on button "Documents" at bounding box center [662, 133] width 98 height 25
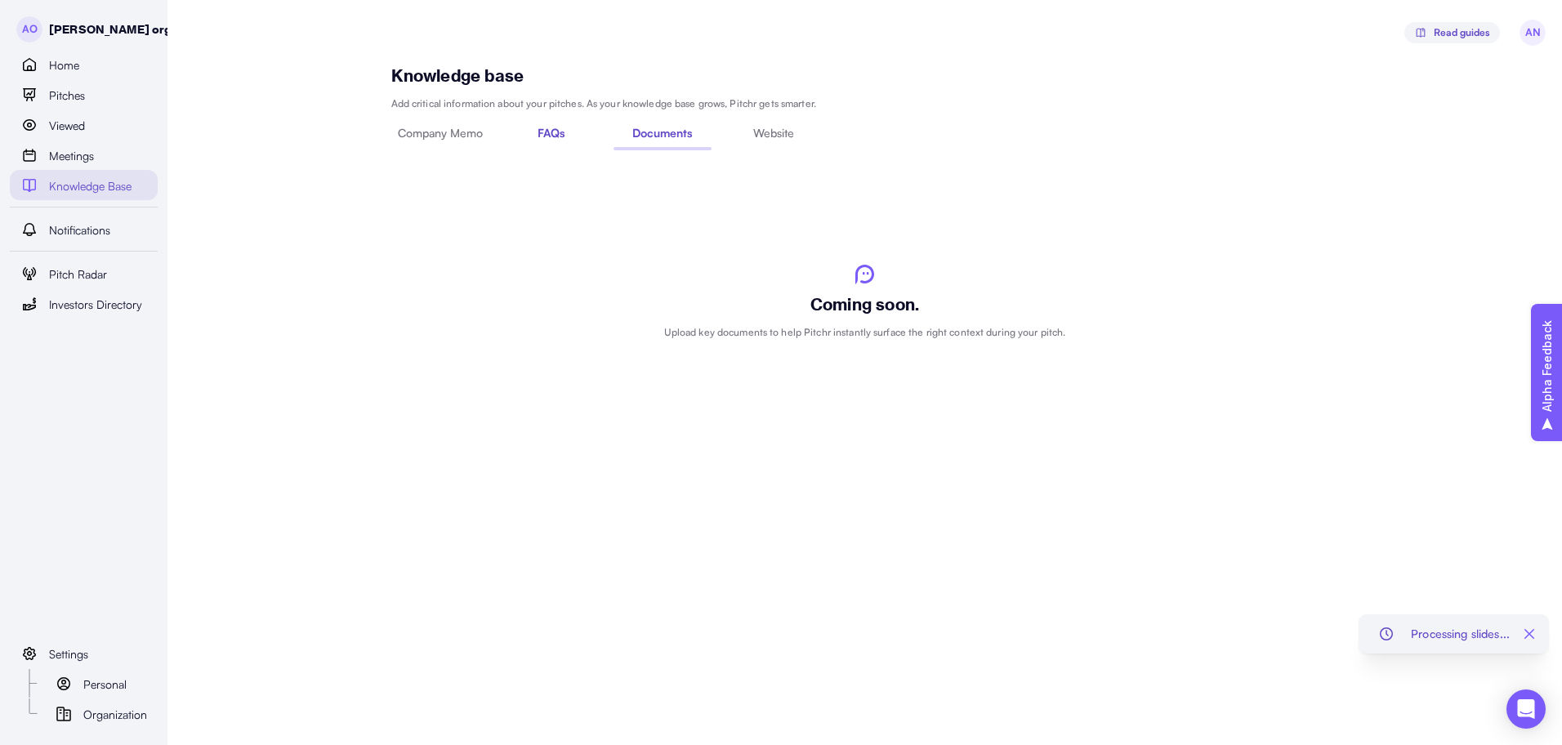
click at [564, 136] on span "FAQs" at bounding box center [550, 132] width 27 height 11
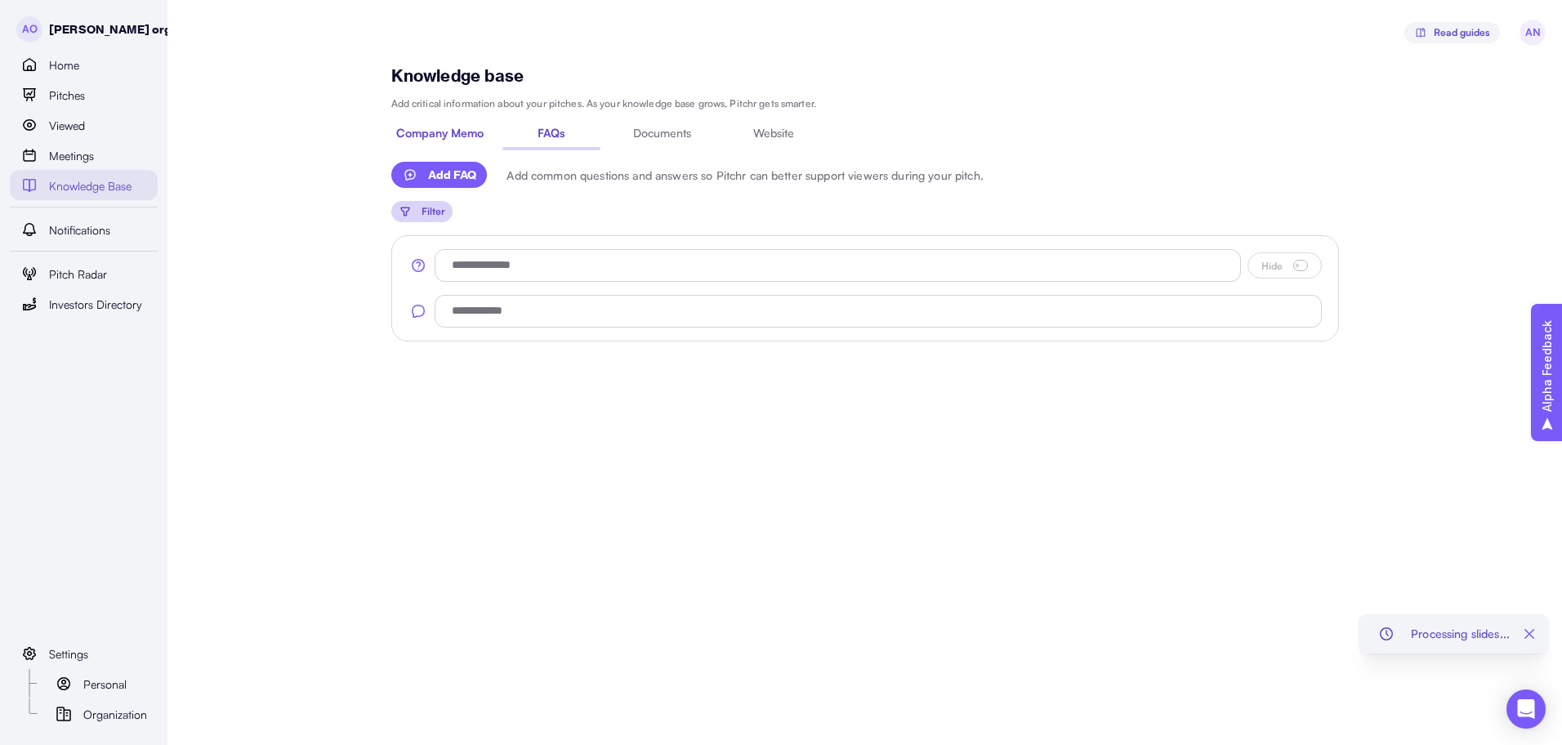
click at [462, 136] on span "Company Memo" at bounding box center [439, 132] width 87 height 11
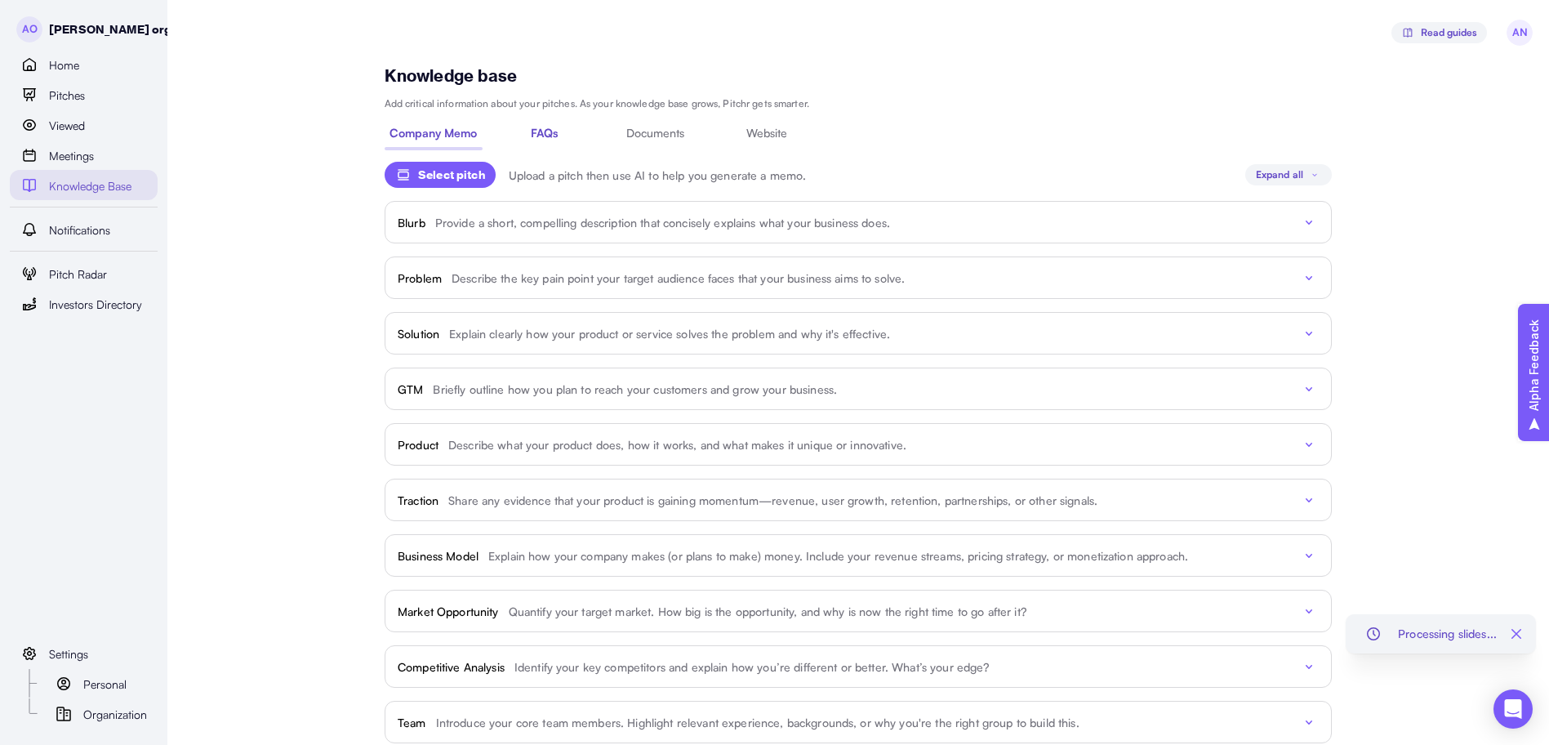
click at [542, 136] on span "FAQs" at bounding box center [545, 132] width 27 height 11
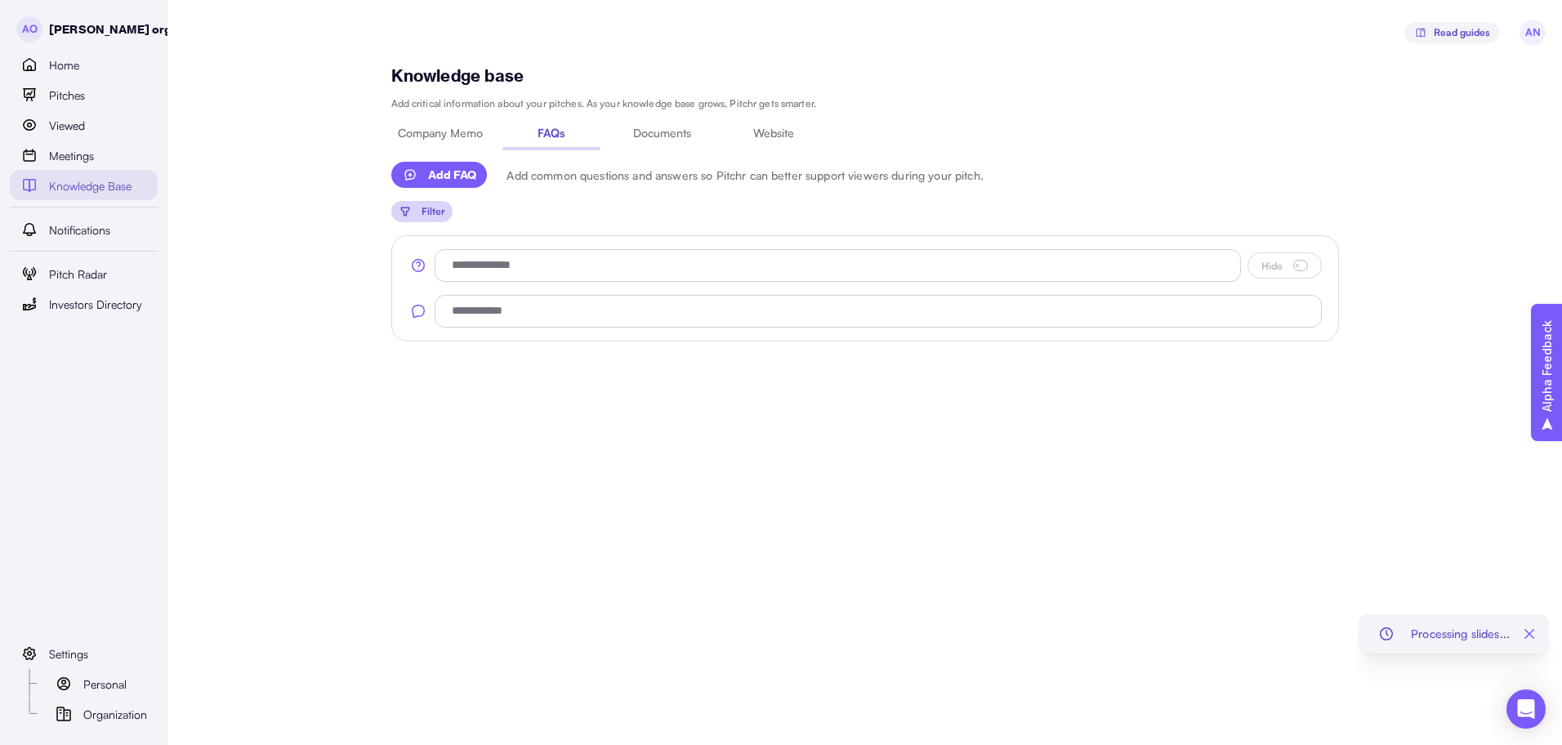
click at [668, 146] on div "Company Memo FAQs Documents Website" at bounding box center [864, 136] width 947 height 25
click at [620, 134] on button "Documents" at bounding box center [662, 133] width 98 height 25
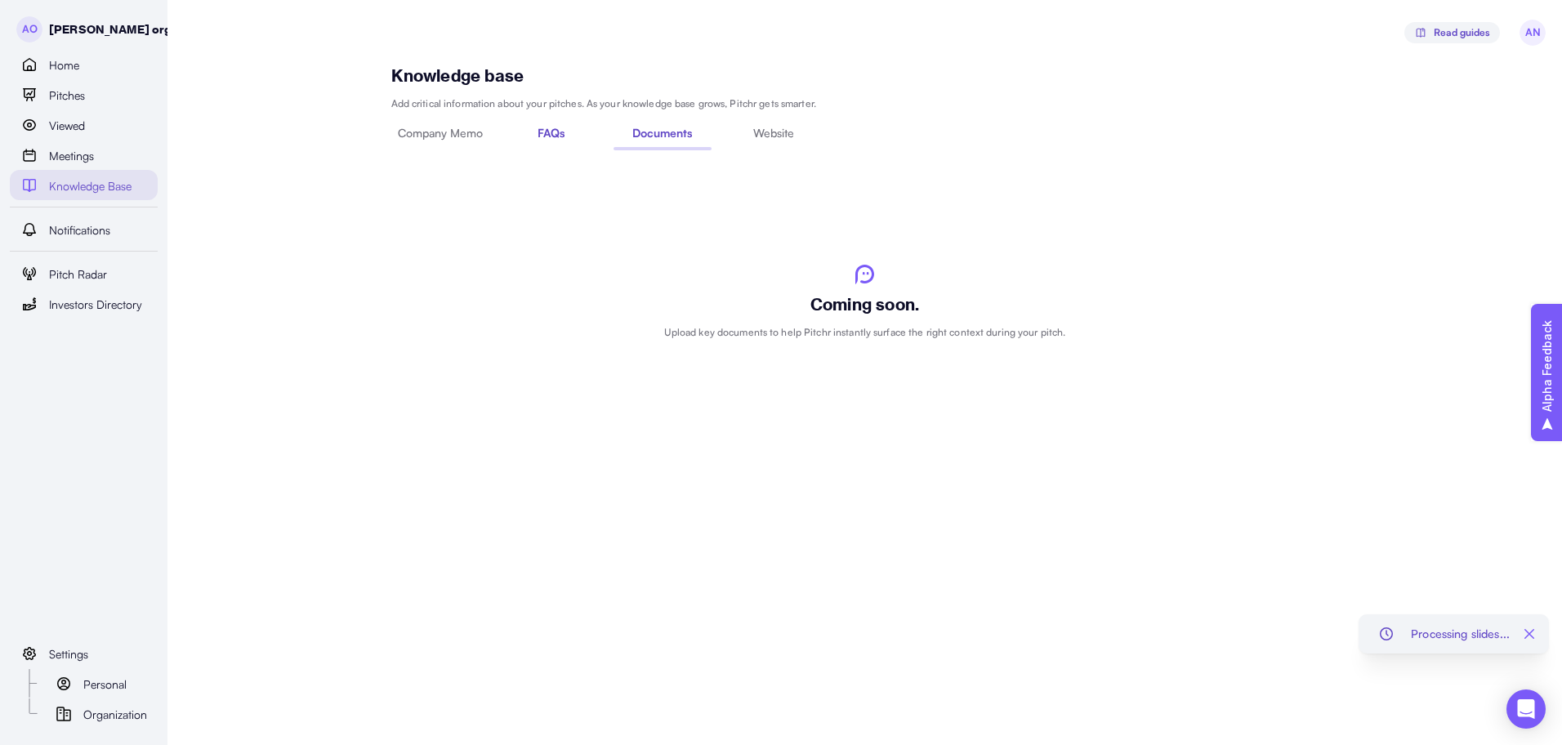
click at [554, 136] on span "FAQs" at bounding box center [550, 132] width 27 height 11
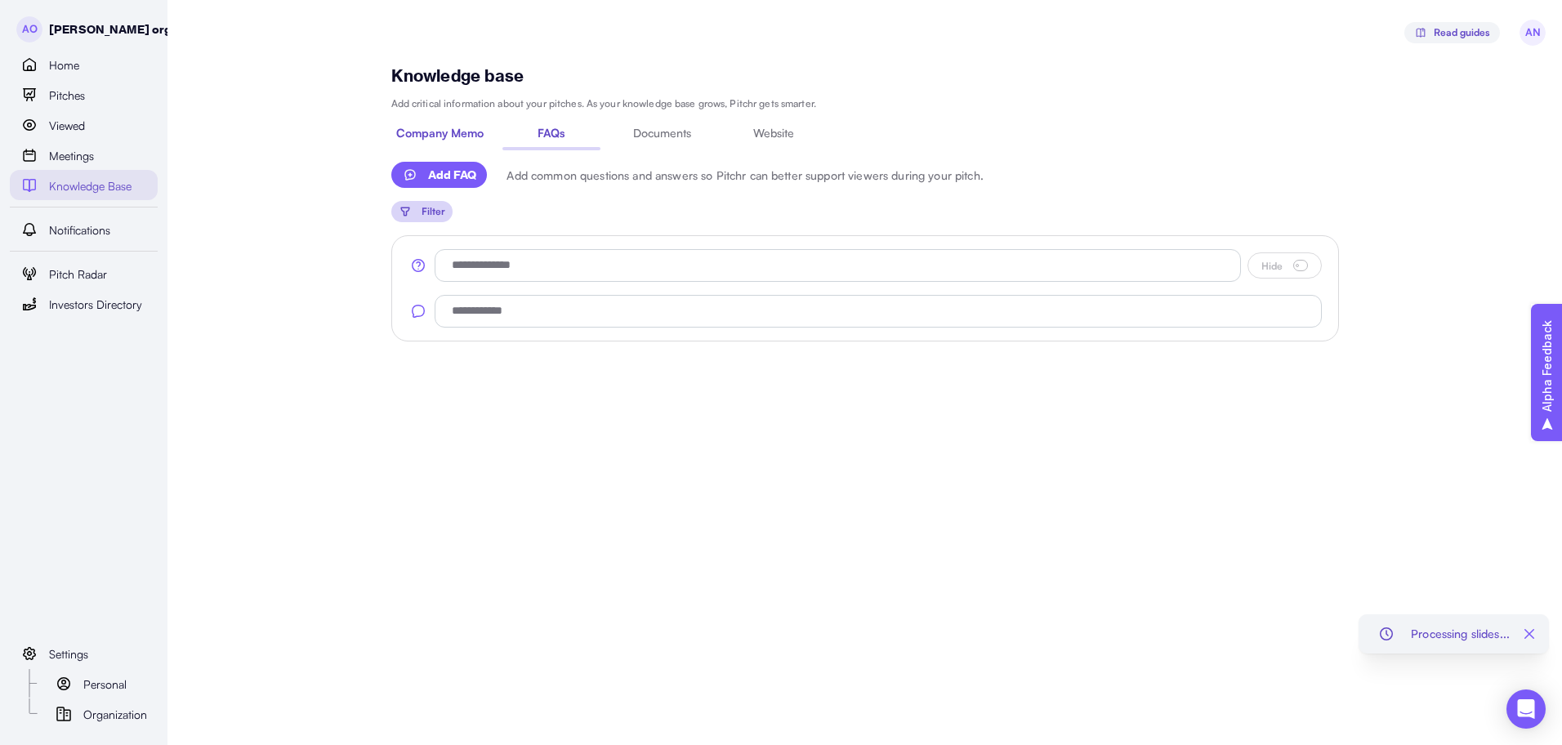
click at [448, 136] on span "Company Memo" at bounding box center [439, 132] width 87 height 11
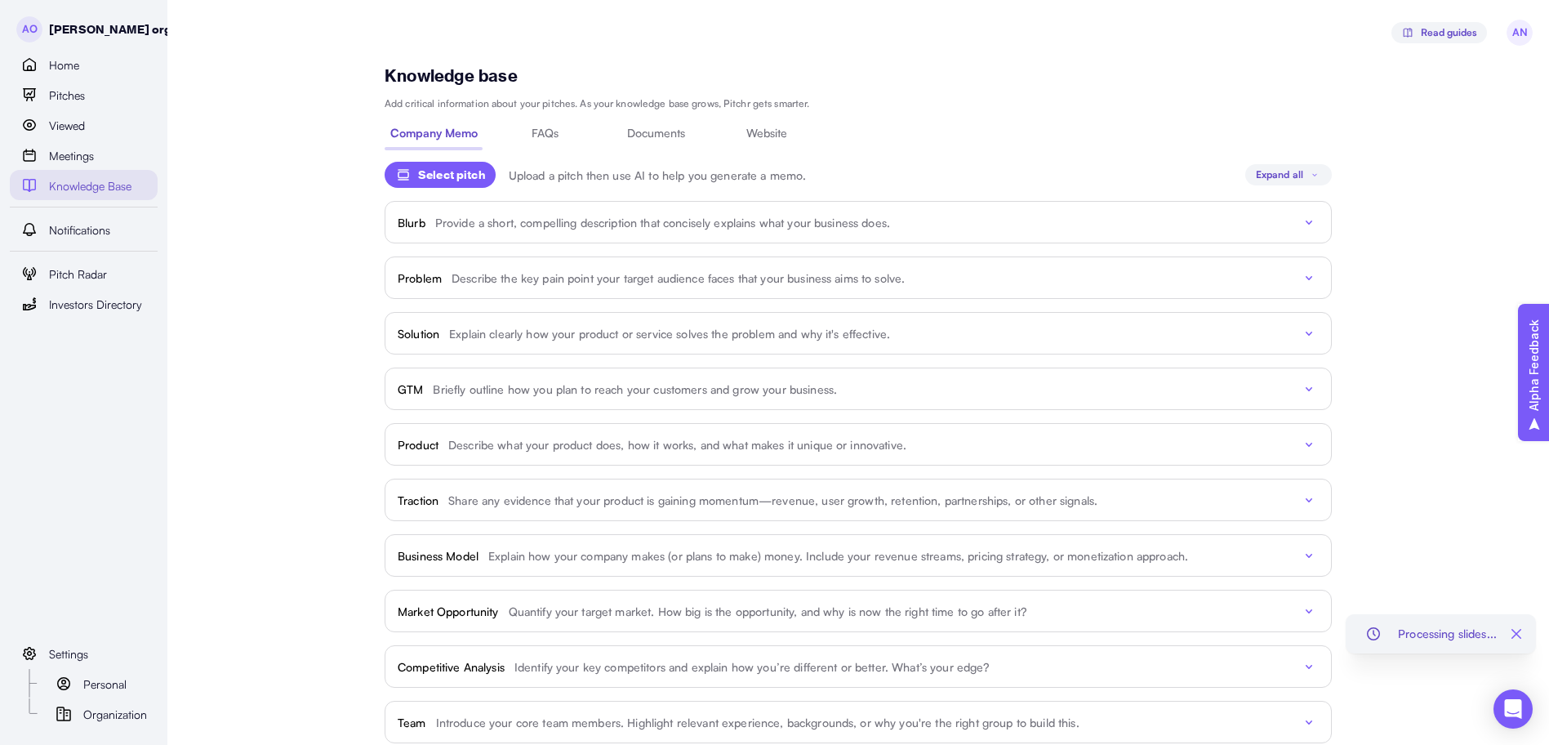
click at [485, 177] on div "Select pitch" at bounding box center [440, 175] width 90 height 17
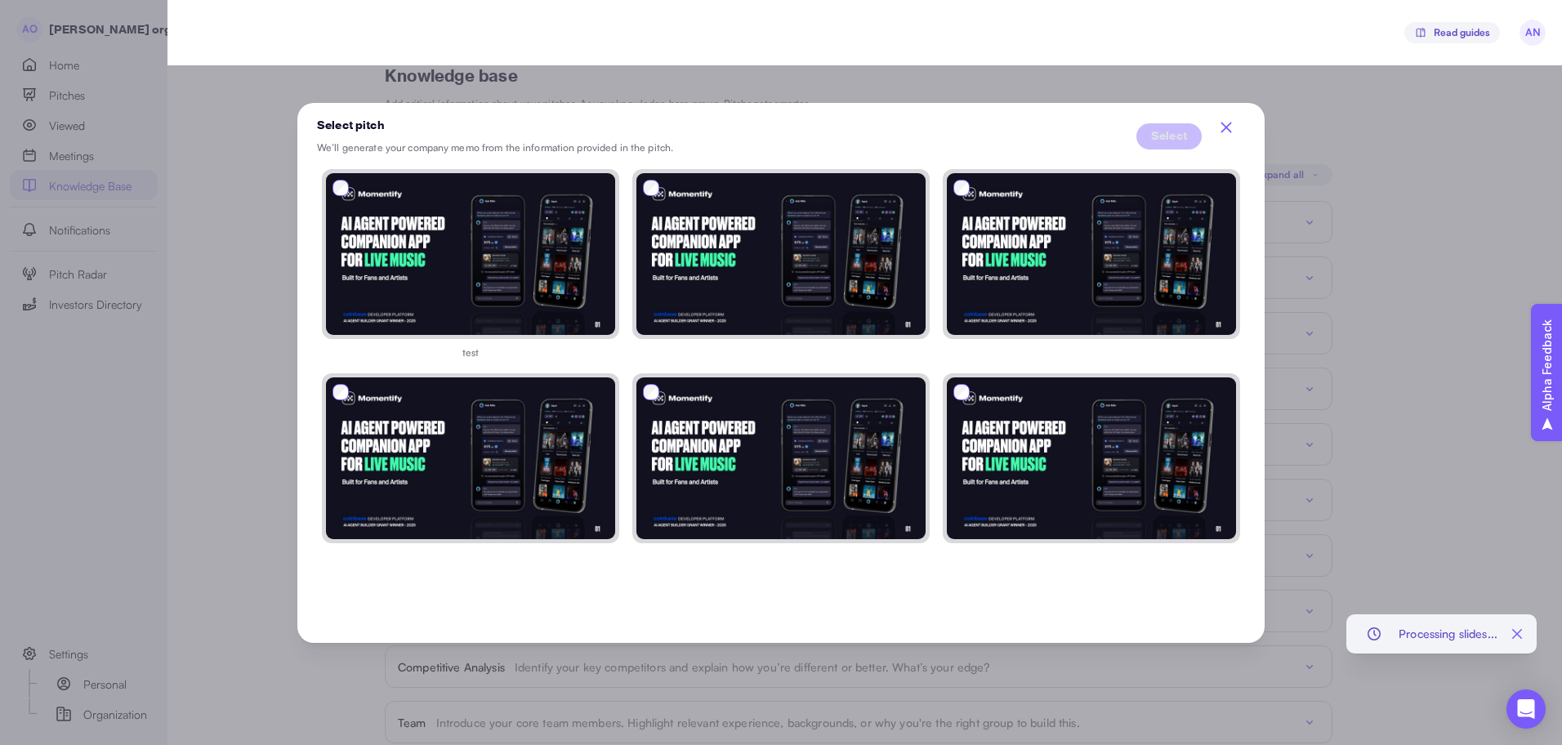
click at [1227, 129] on icon "button" at bounding box center [1225, 127] width 11 height 11
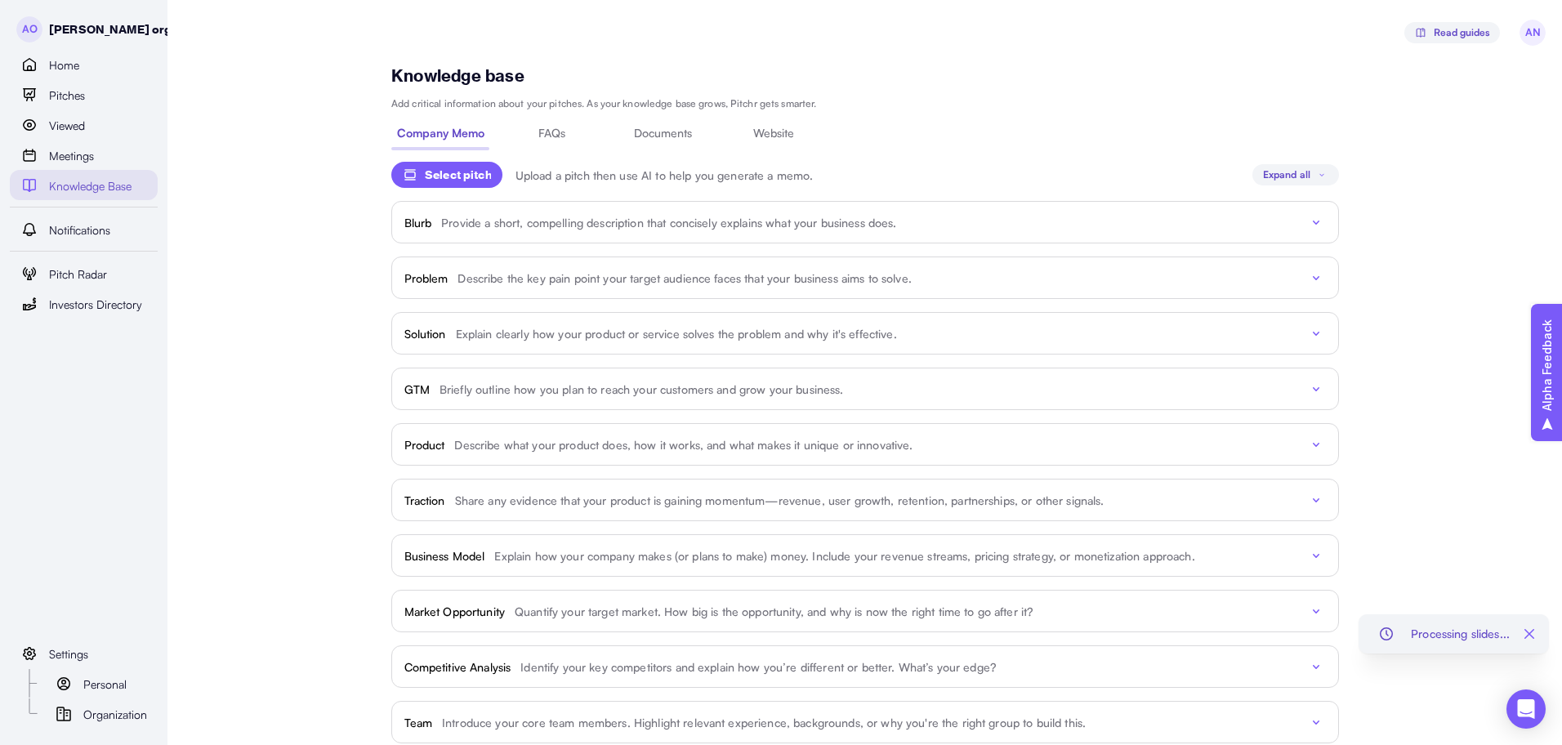
type textarea "*"
click at [122, 709] on span "Organization" at bounding box center [115, 715] width 64 height 18
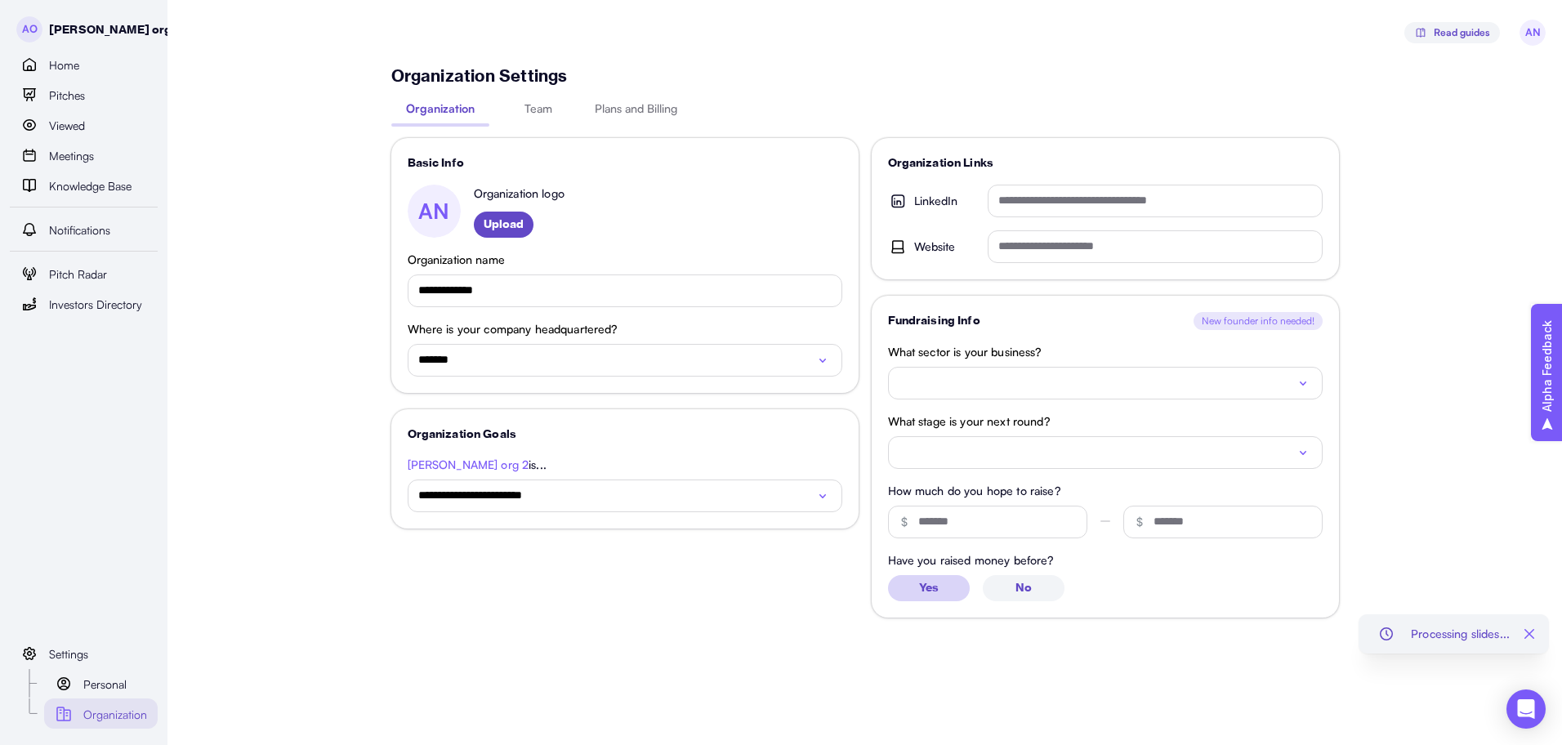
click at [510, 219] on span "Upload" at bounding box center [503, 225] width 40 height 26
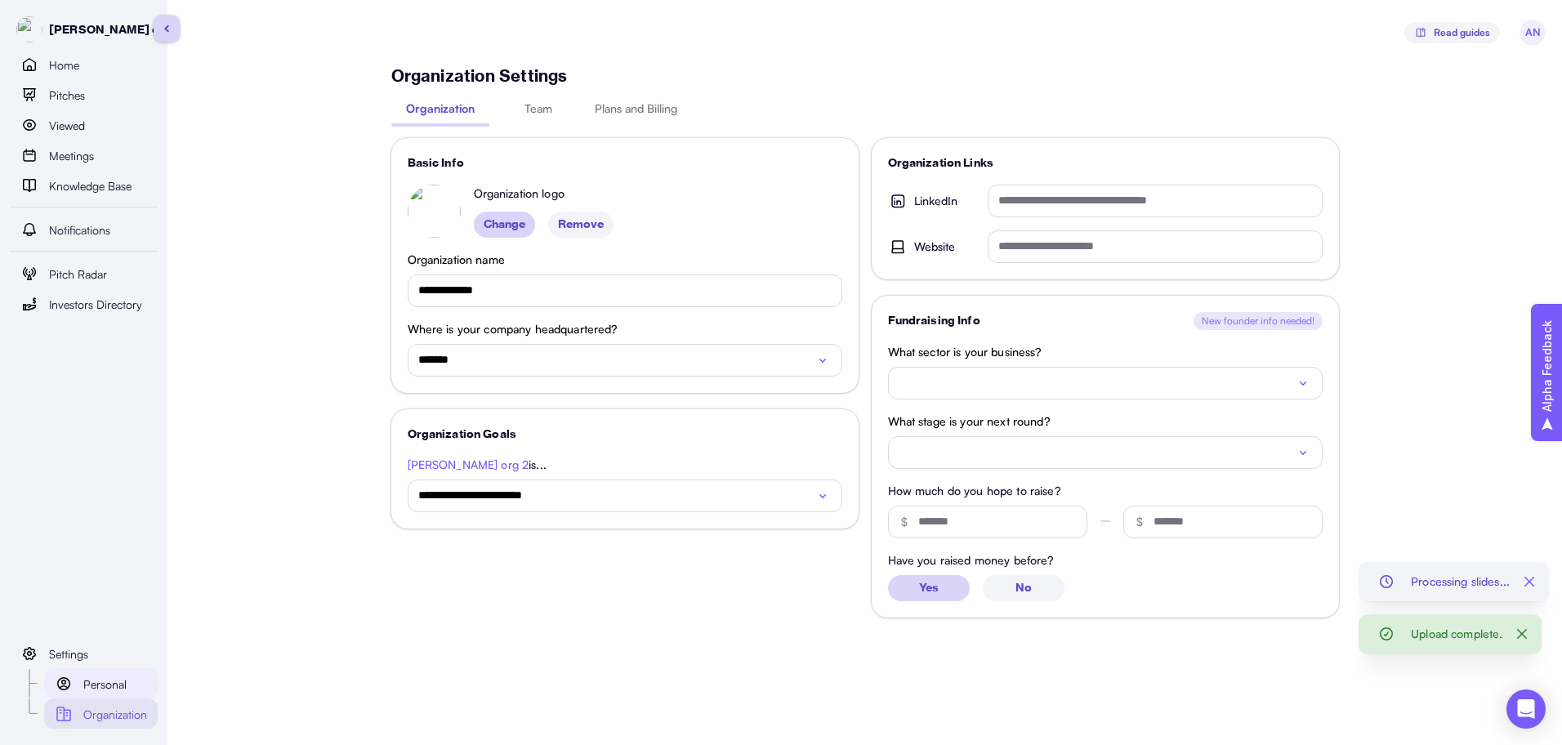
click at [129, 688] on div "Personal" at bounding box center [115, 684] width 65 height 20
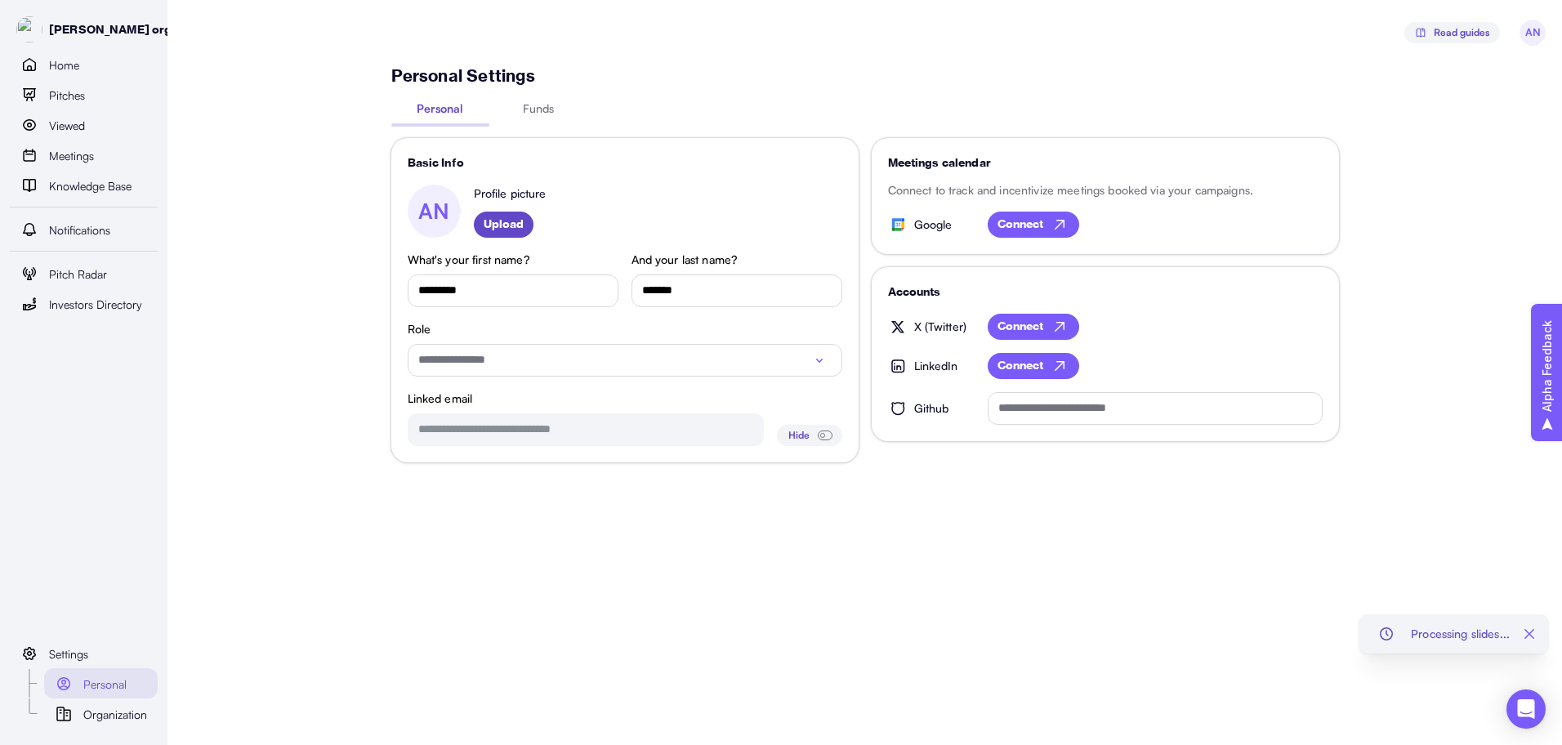
click at [522, 225] on span "Upload" at bounding box center [503, 225] width 40 height 26
click at [1525, 637] on img "button" at bounding box center [1529, 634] width 26 height 26
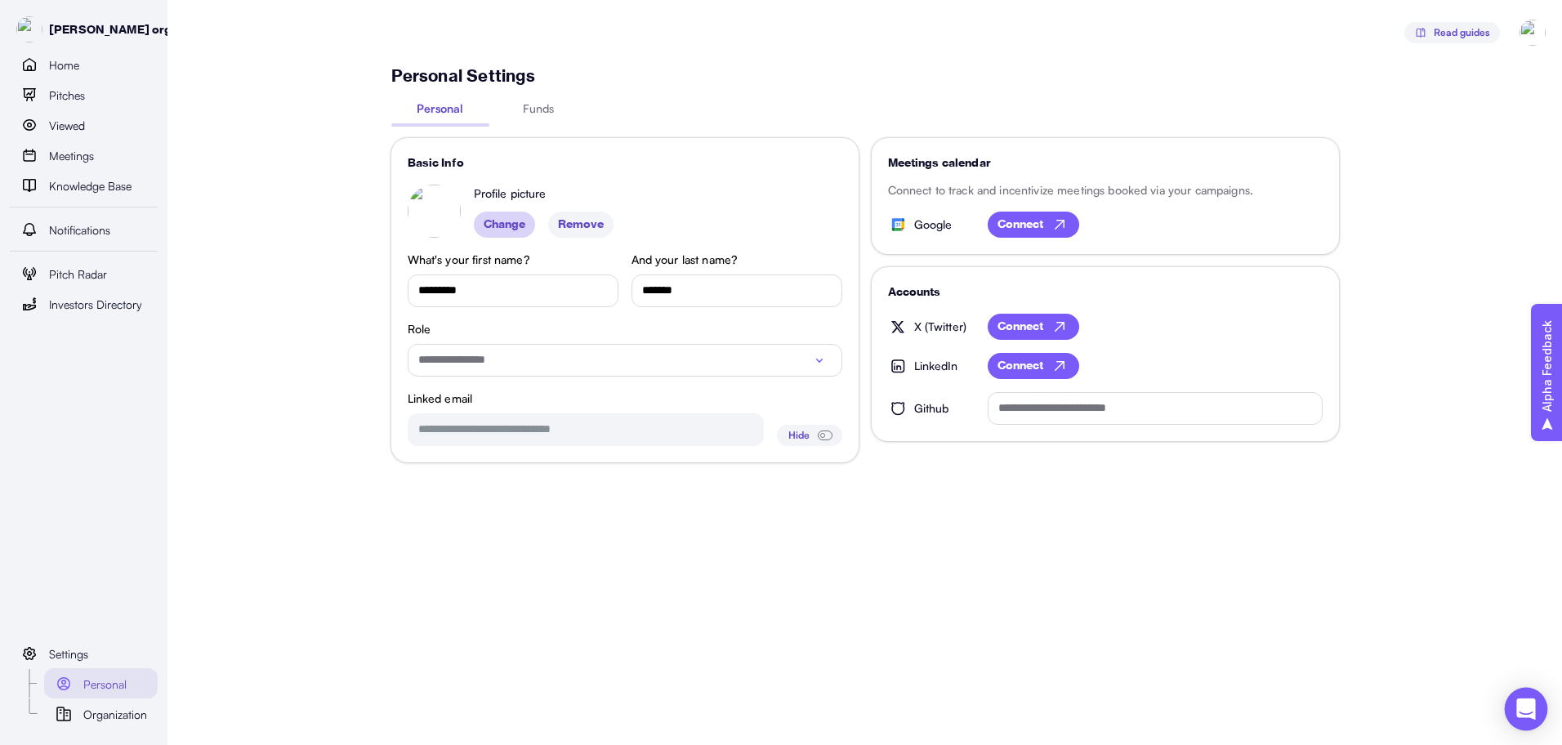
click at [1515, 698] on div "Open Intercom Messenger" at bounding box center [1525, 709] width 43 height 43
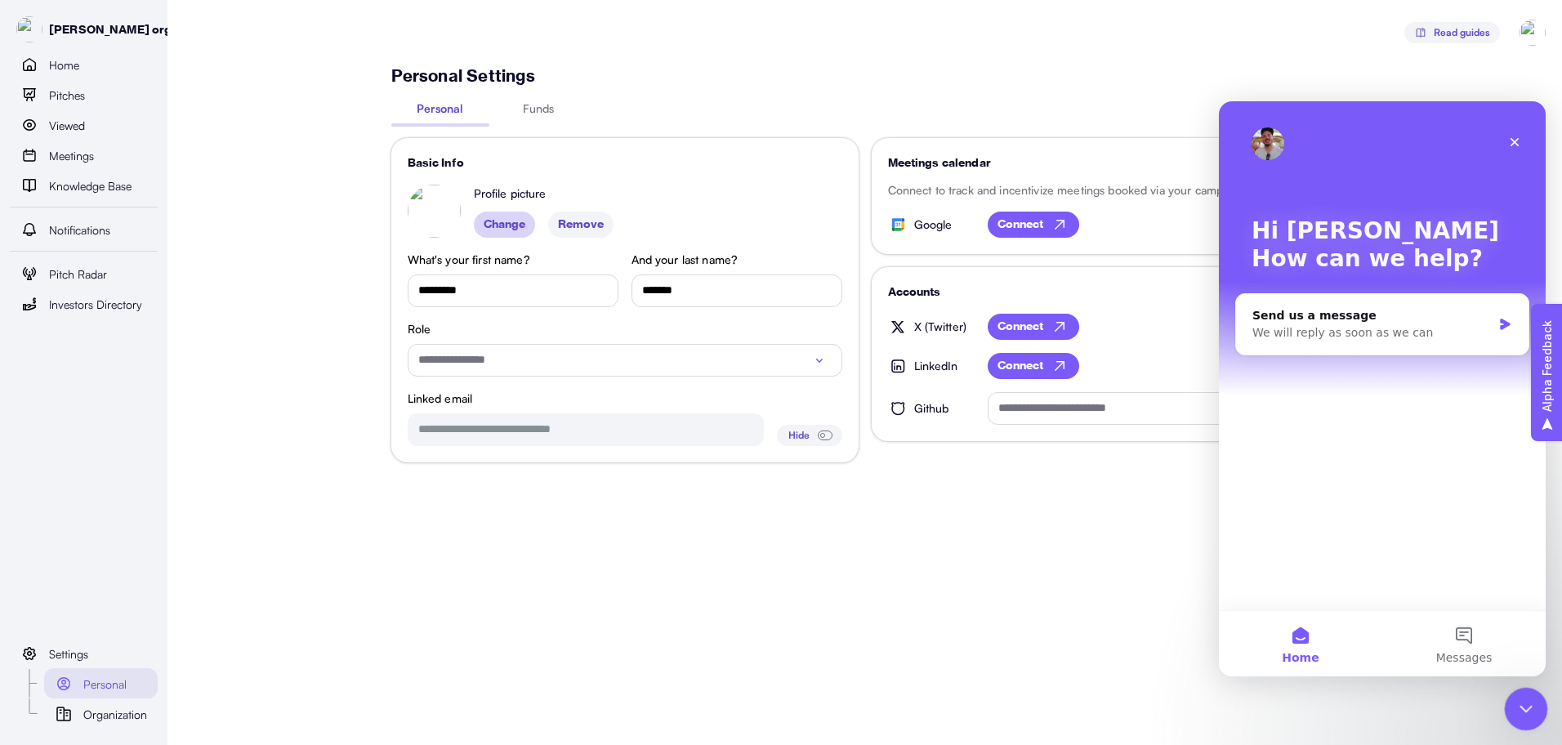
drag, startPoint x: 1531, startPoint y: 707, endPoint x: 2349, endPoint y: 1070, distance: 895.1
click at [1531, 707] on icon "Close Intercom Messenger" at bounding box center [1523, 707] width 20 height 20
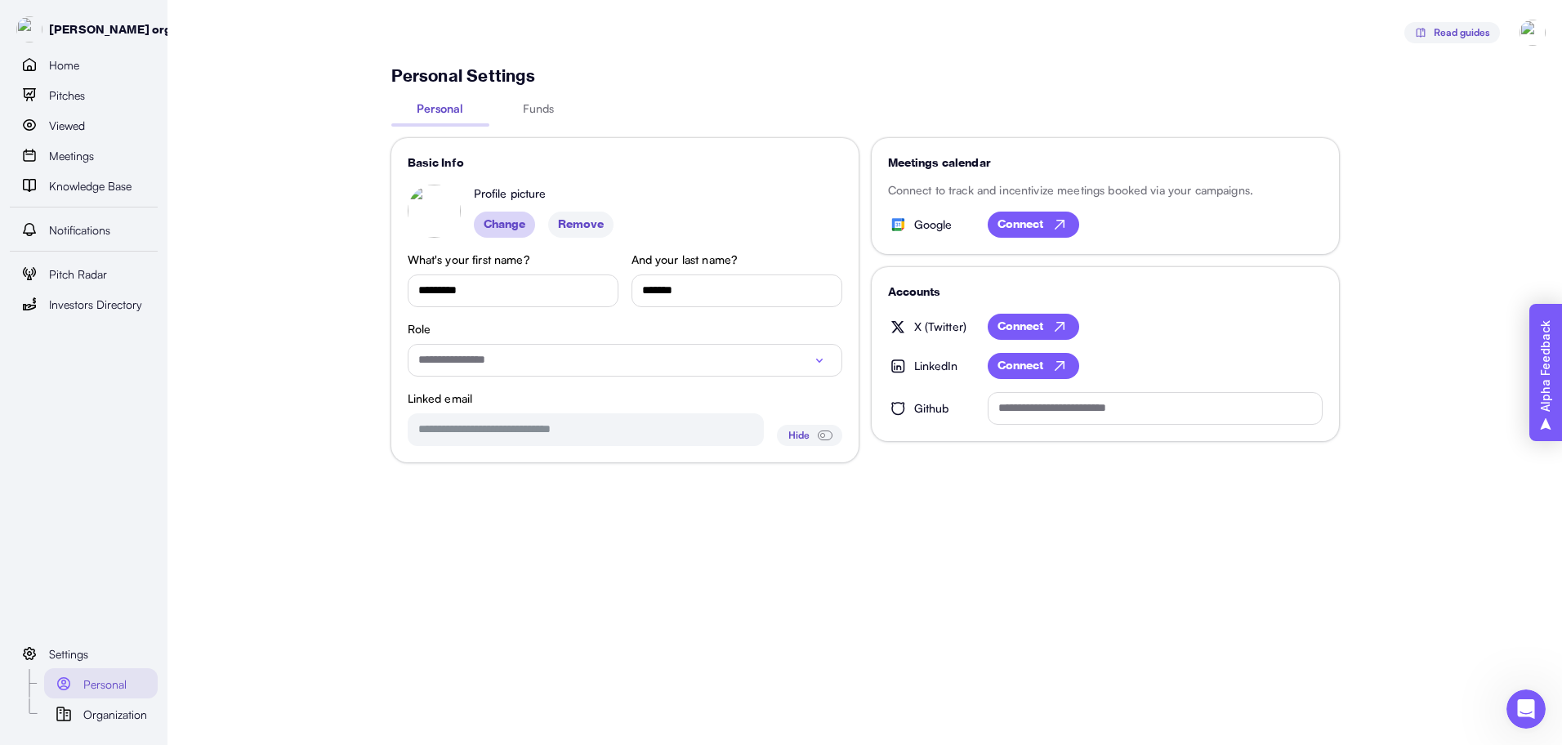
click at [1556, 358] on ubdiv "Alpha Feedback" at bounding box center [1545, 372] width 33 height 137
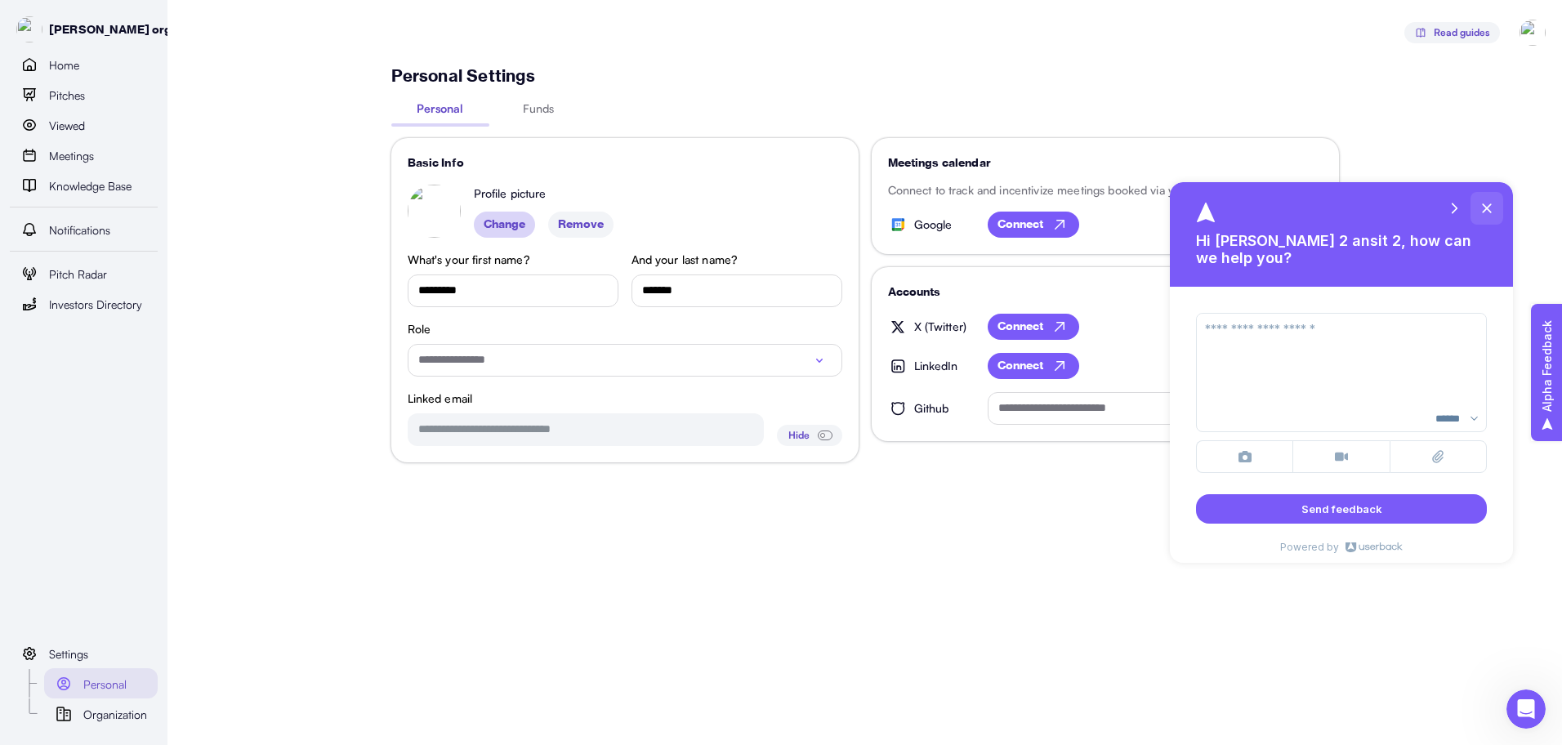
click at [1492, 208] on icon at bounding box center [1486, 208] width 13 height 15
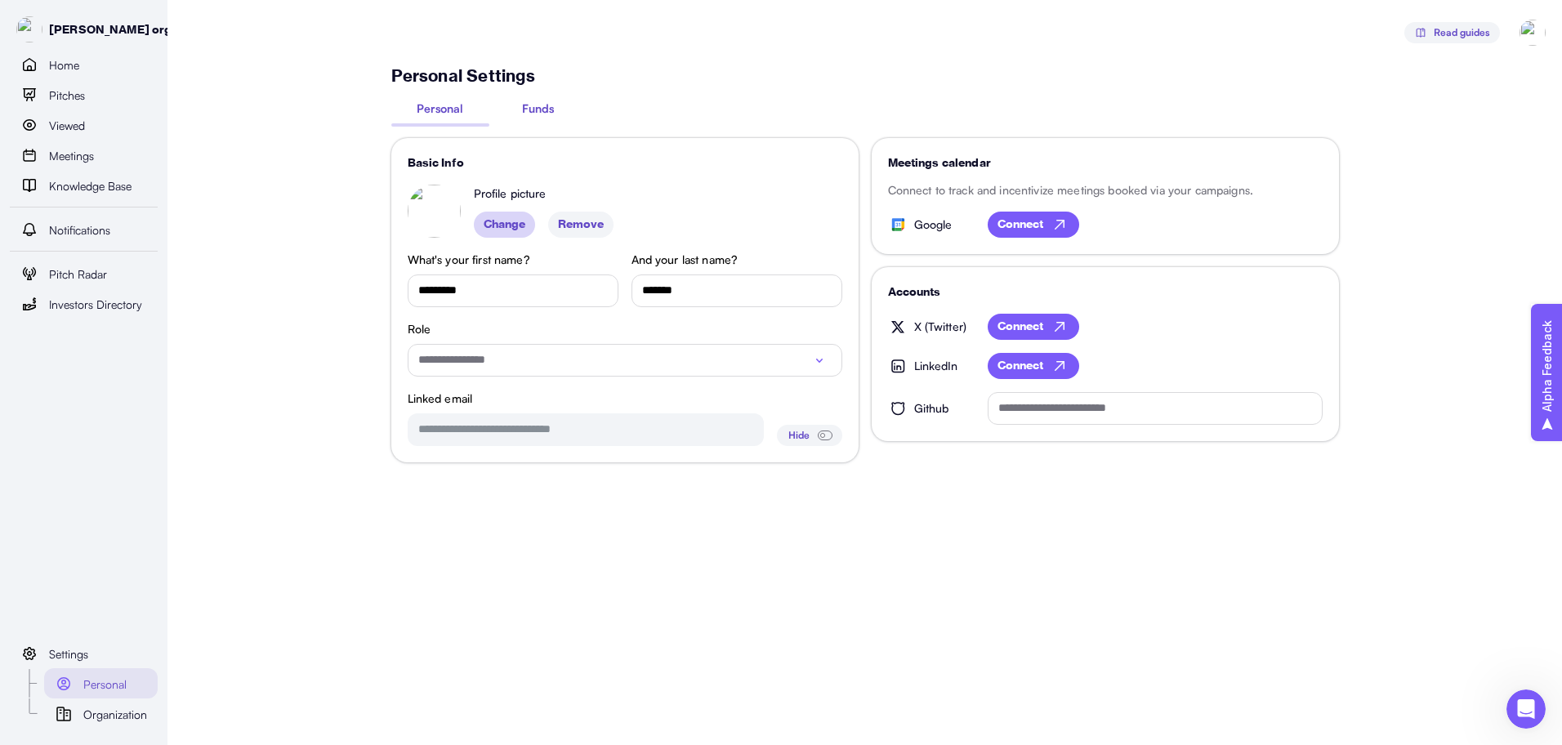
click at [546, 119] on button "Funds" at bounding box center [538, 112] width 98 height 24
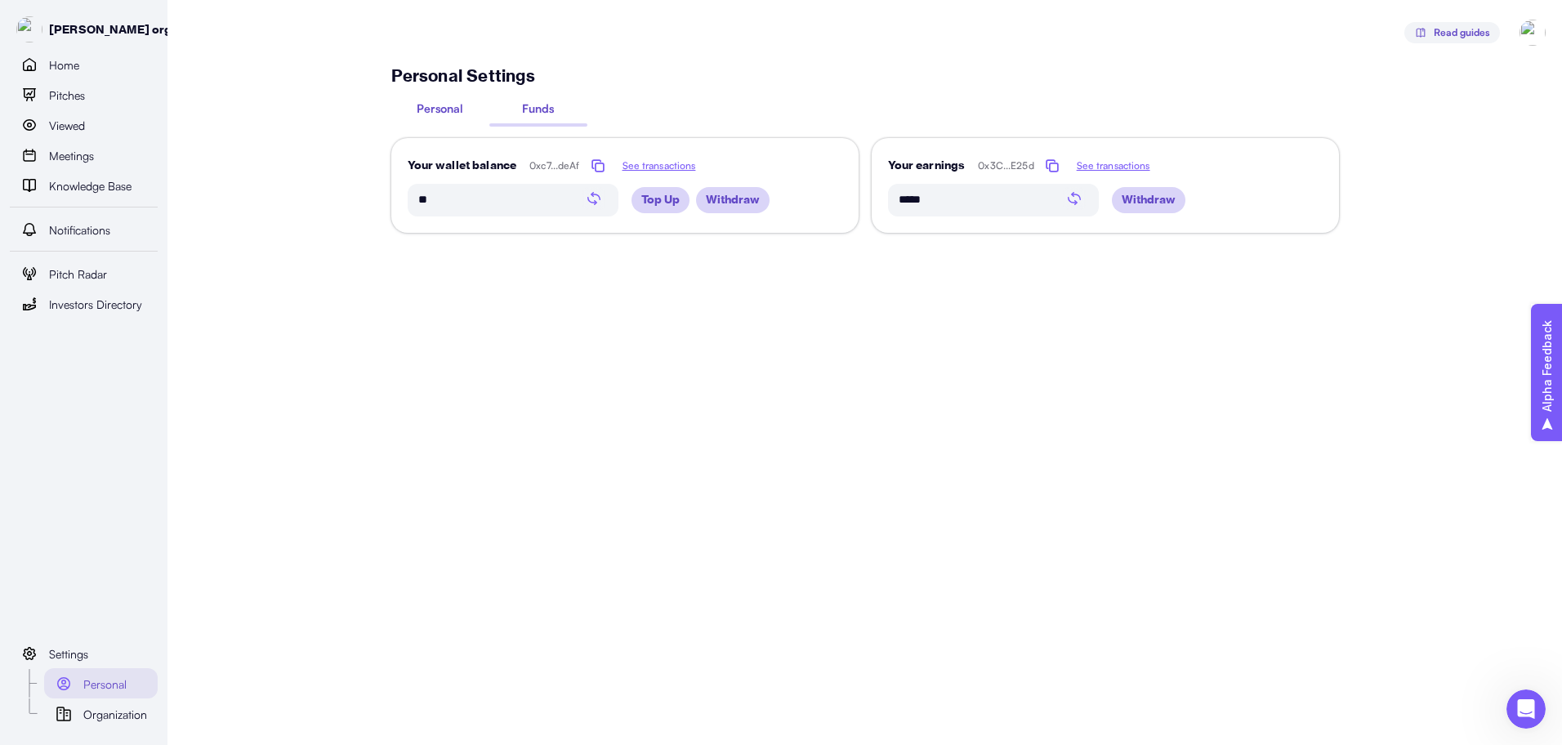
click at [427, 115] on span "Personal" at bounding box center [440, 108] width 47 height 17
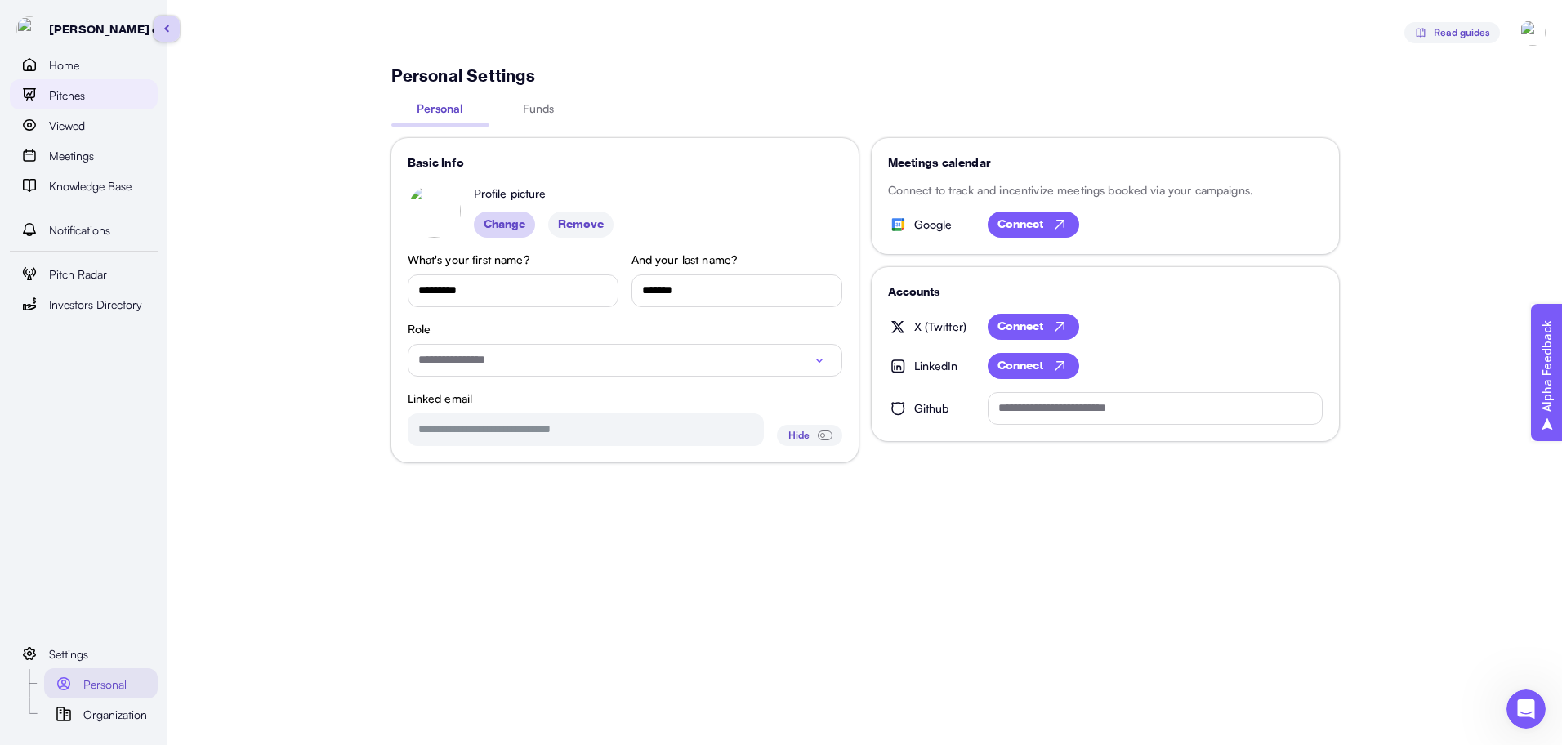
click at [130, 98] on div "Pitches" at bounding box center [98, 95] width 99 height 20
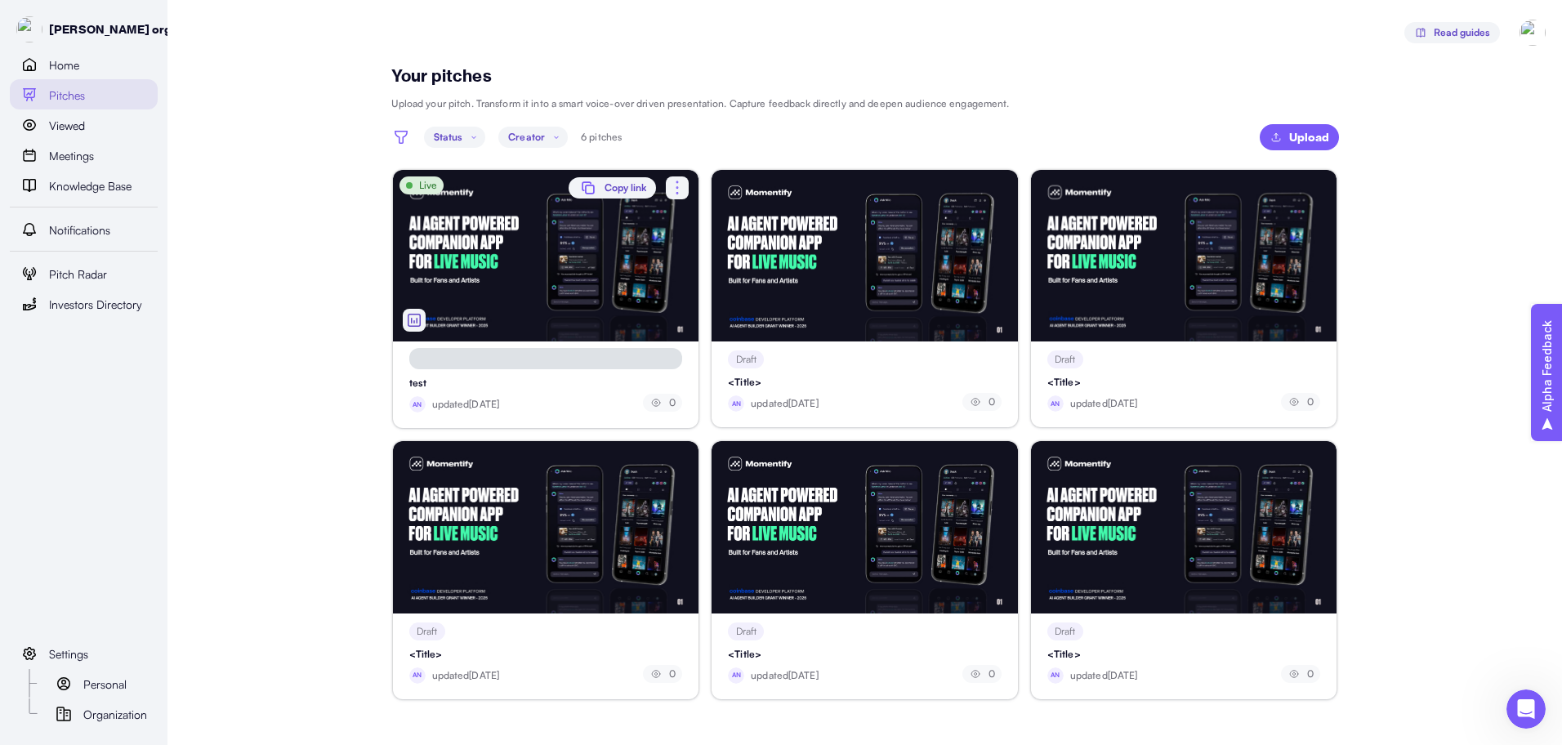
click at [680, 193] on icon "button" at bounding box center [677, 188] width 20 height 20
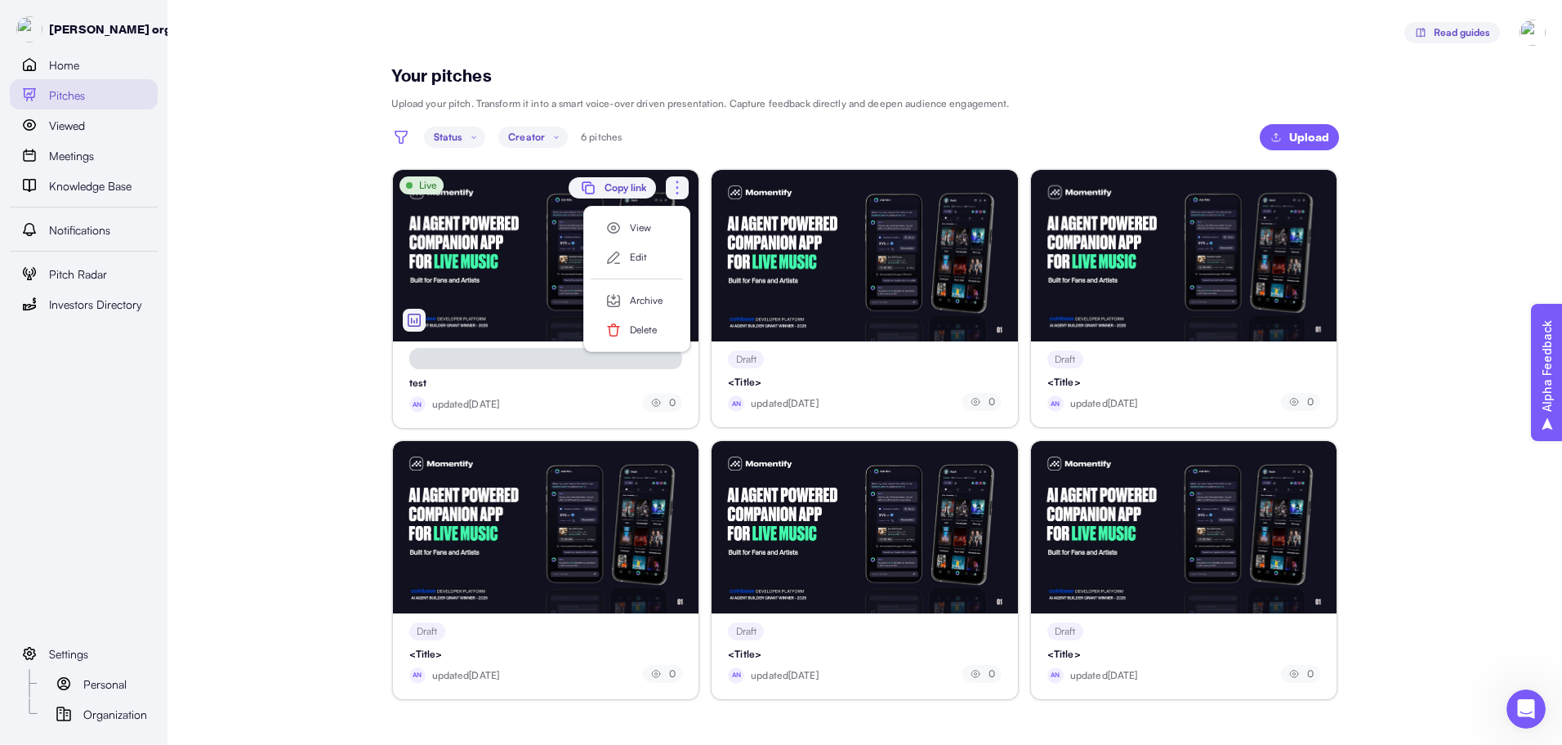
click at [675, 189] on icon "button" at bounding box center [677, 188] width 20 height 20
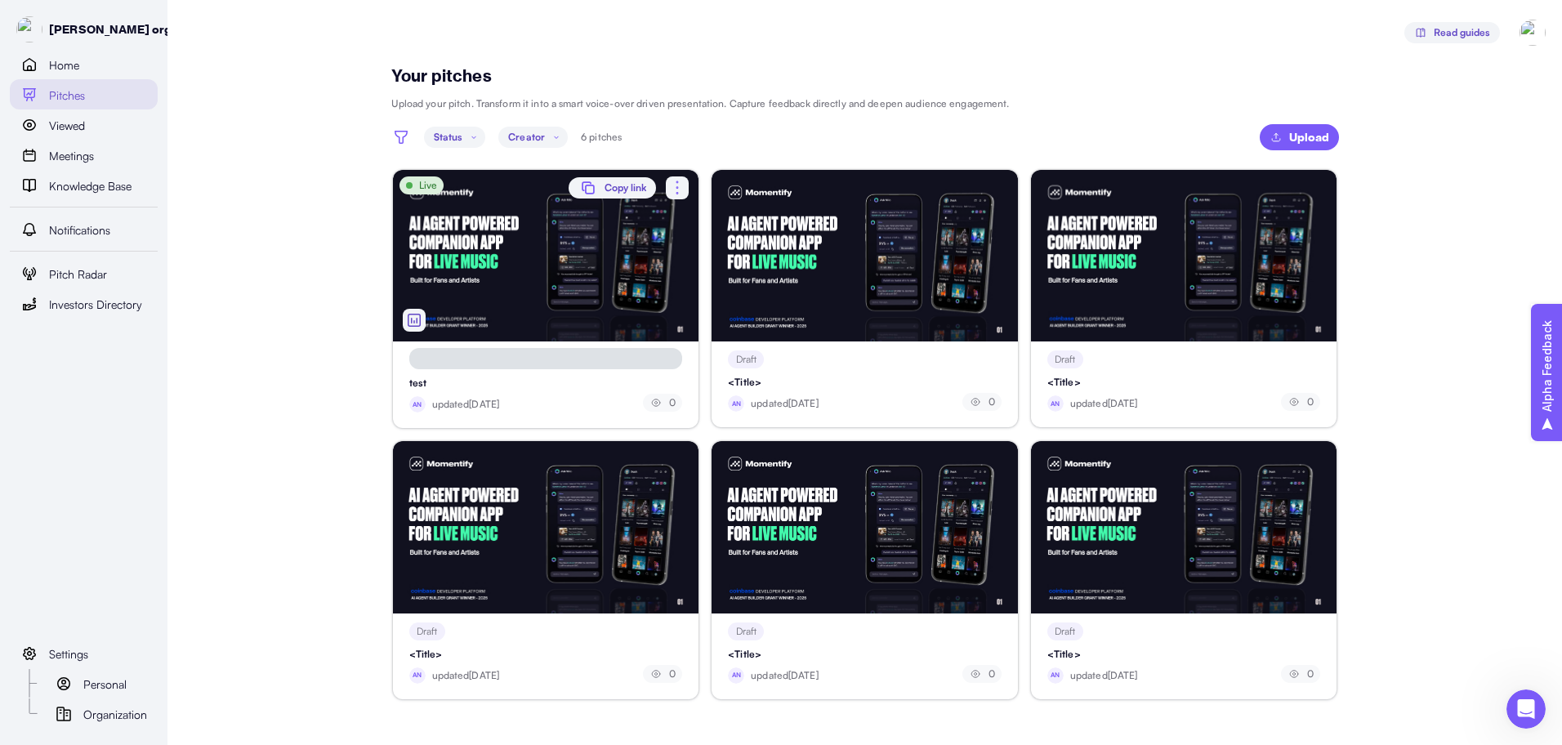
click at [675, 189] on icon "button" at bounding box center [677, 188] width 20 height 20
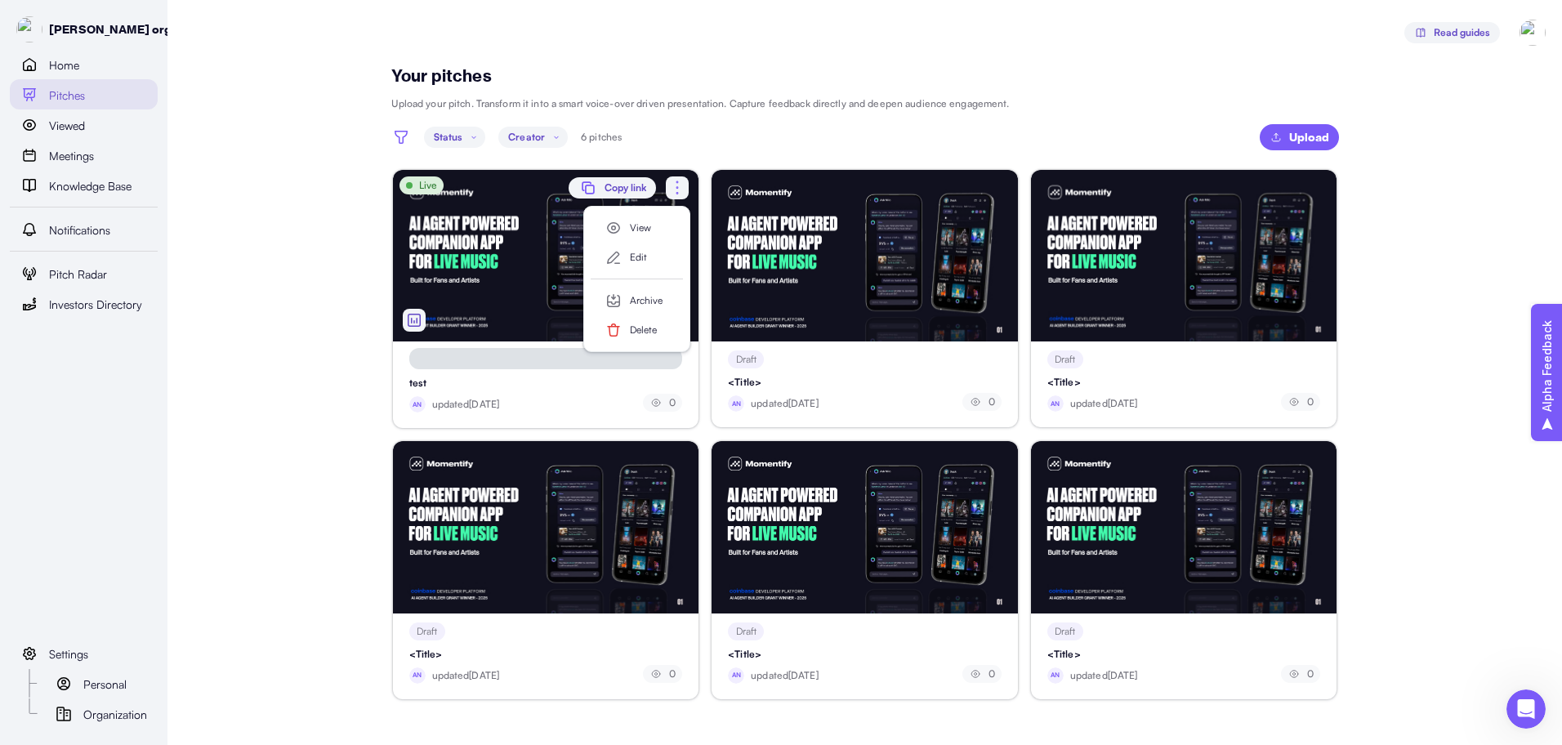
click at [675, 185] on icon "button" at bounding box center [677, 188] width 20 height 20
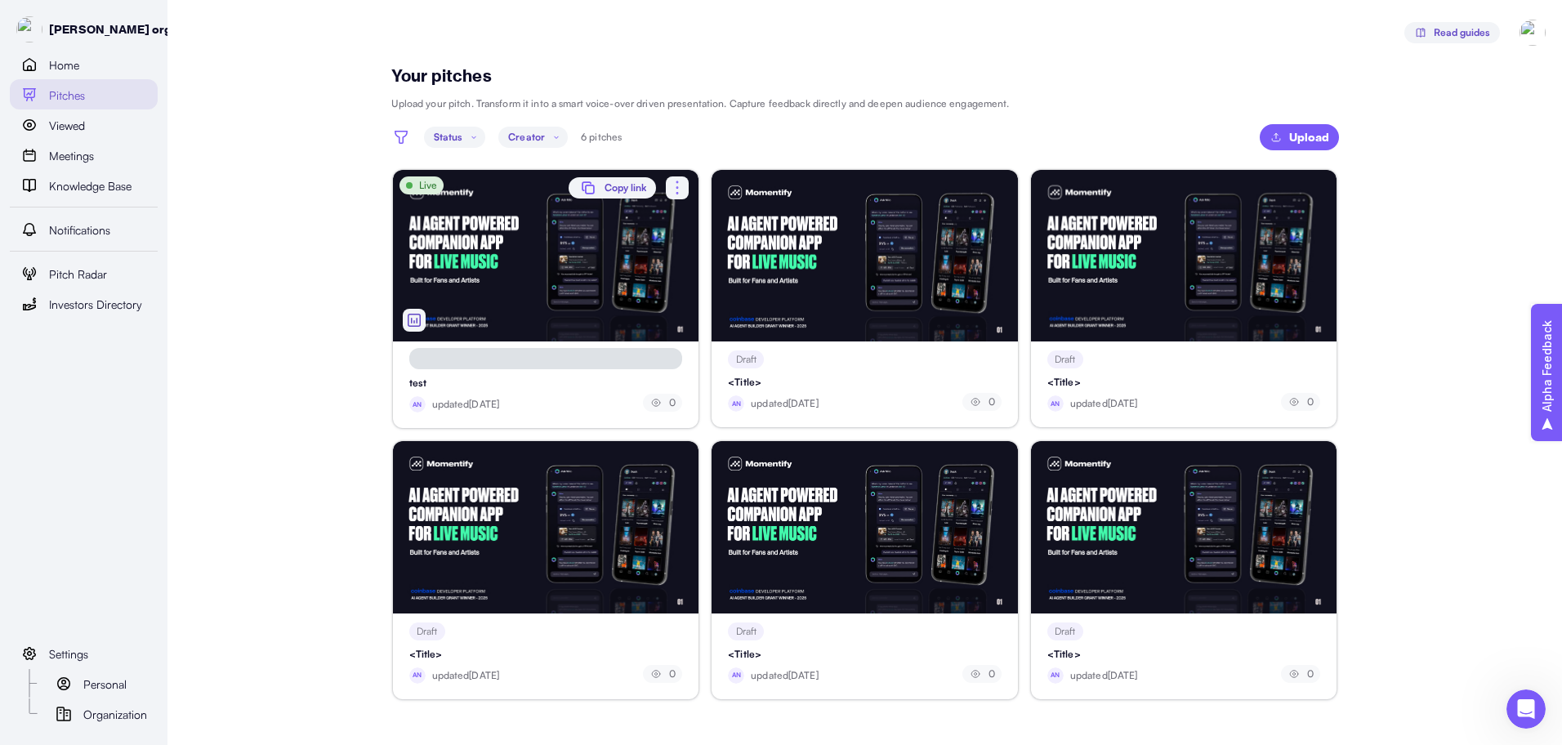
click at [675, 185] on icon "button" at bounding box center [677, 188] width 20 height 20
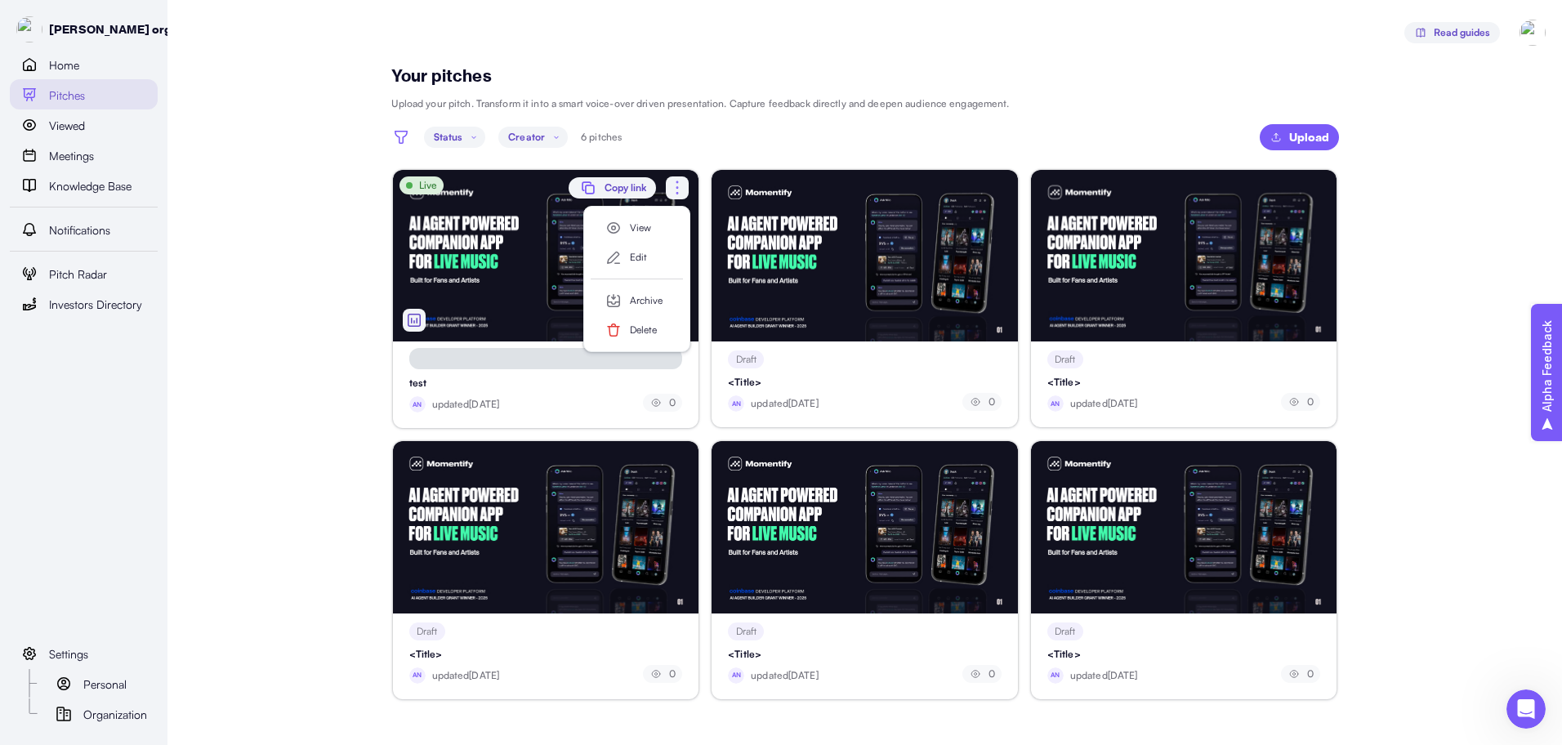
click at [675, 185] on icon "button" at bounding box center [677, 188] width 20 height 20
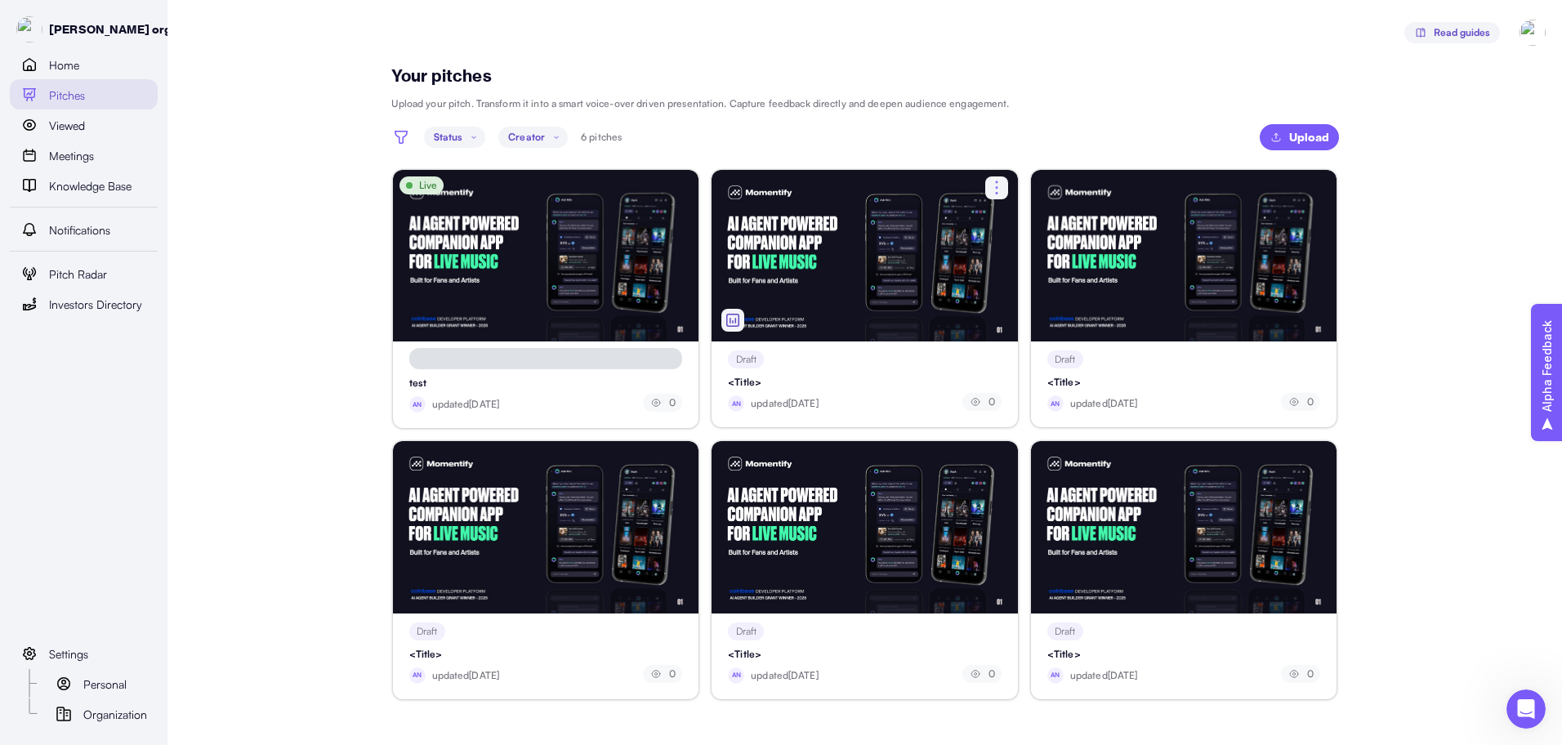
click at [994, 188] on icon "button" at bounding box center [997, 188] width 20 height 20
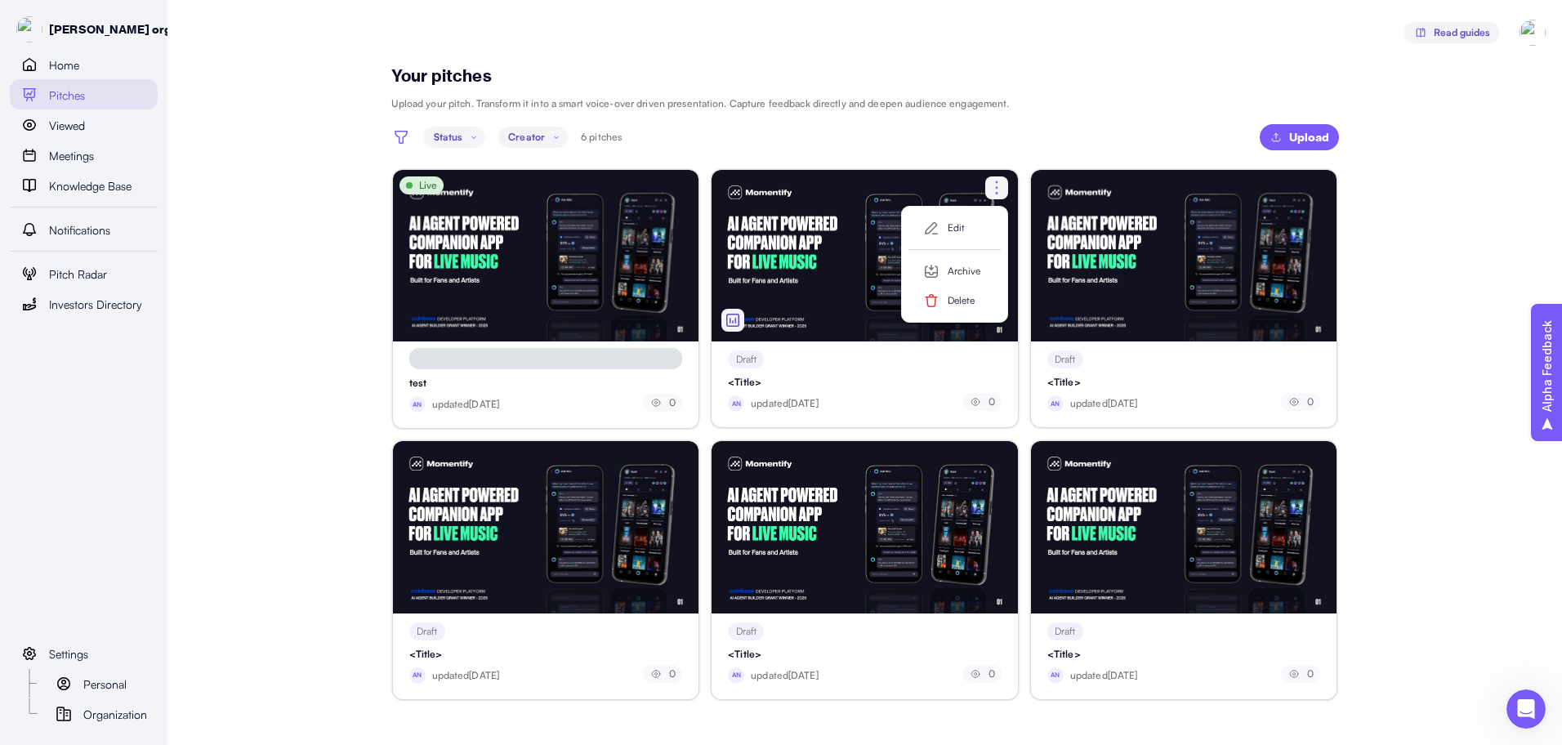
click at [993, 189] on icon "button" at bounding box center [997, 188] width 20 height 20
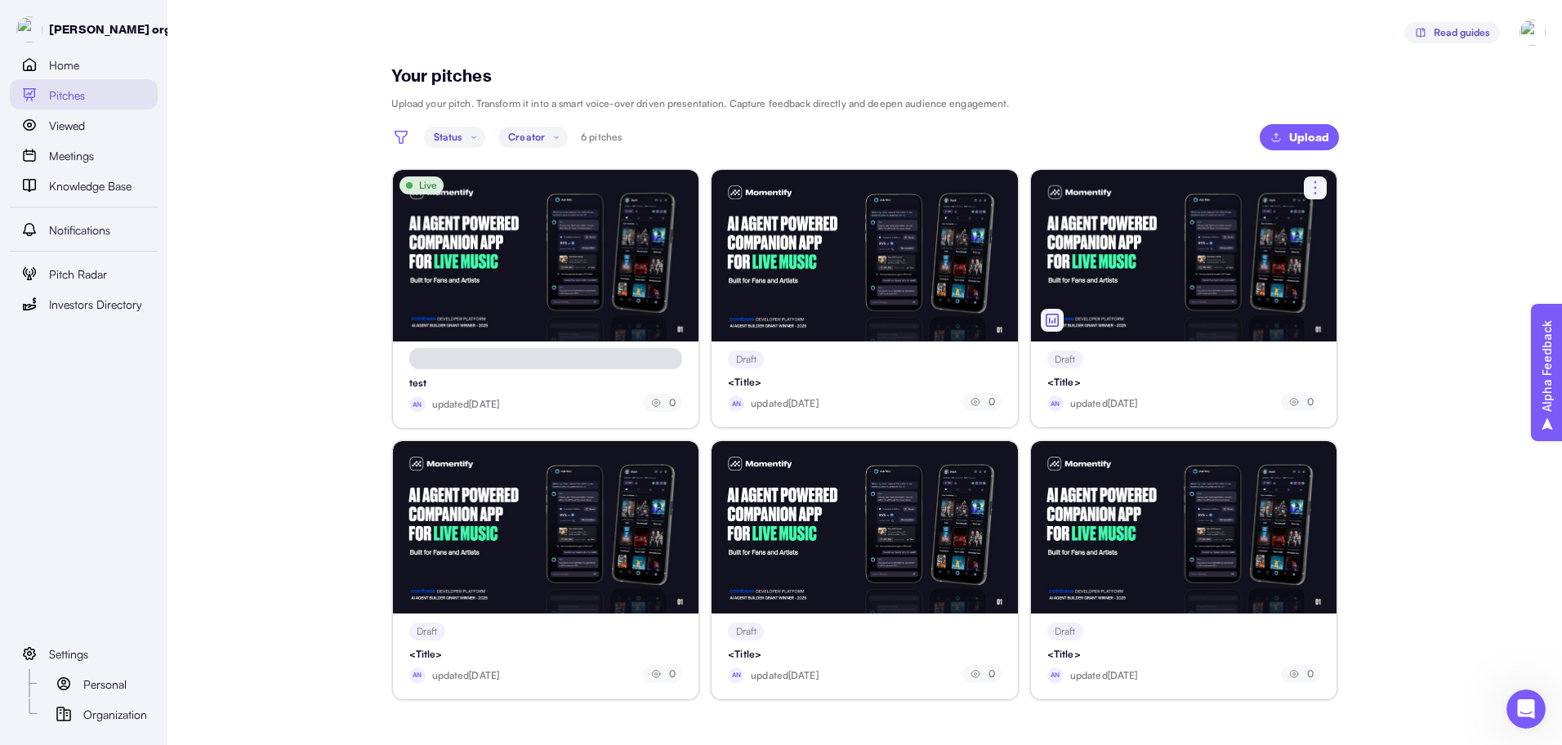
click at [1317, 192] on icon "button" at bounding box center [1315, 188] width 20 height 20
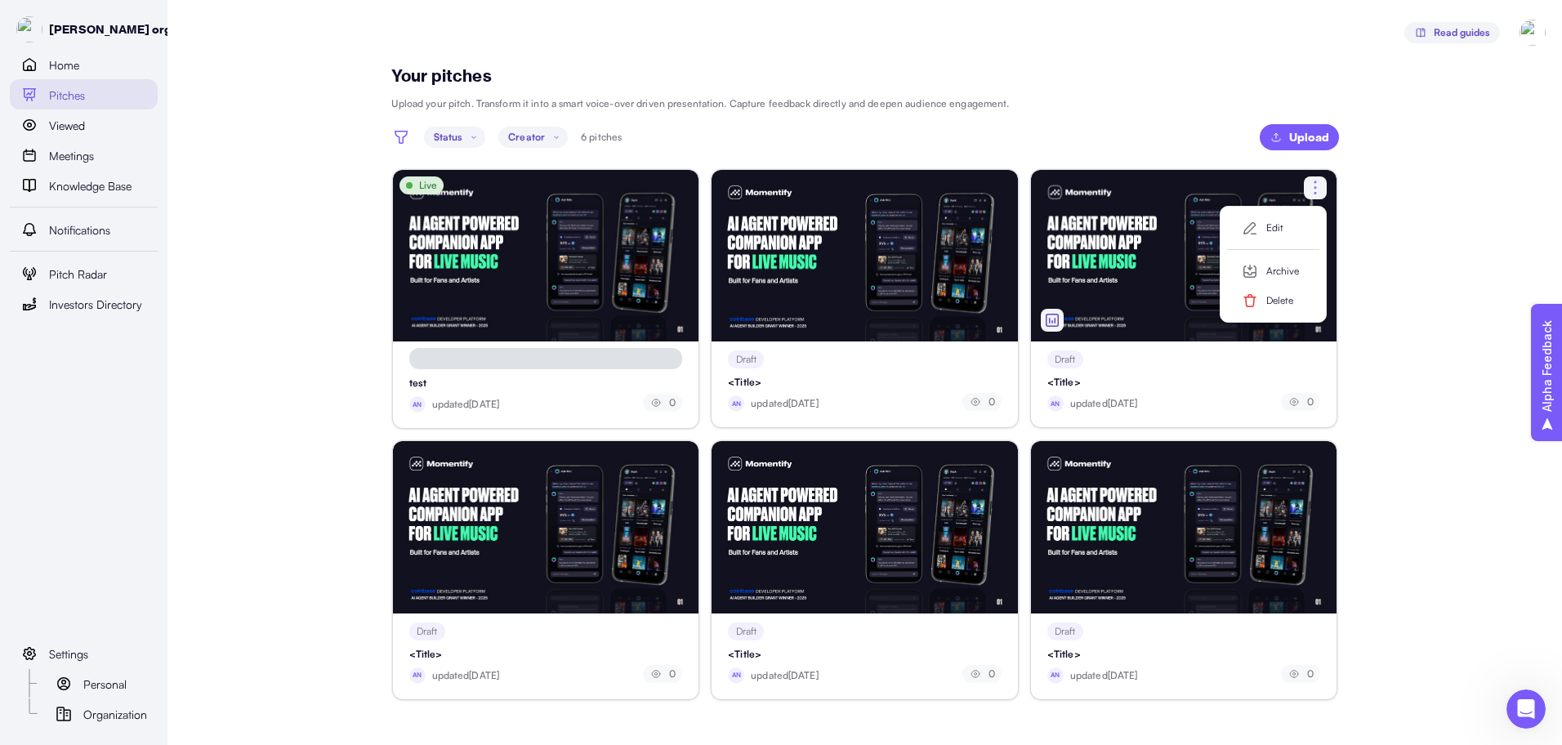
click at [1316, 190] on icon "button" at bounding box center [1315, 188] width 20 height 20
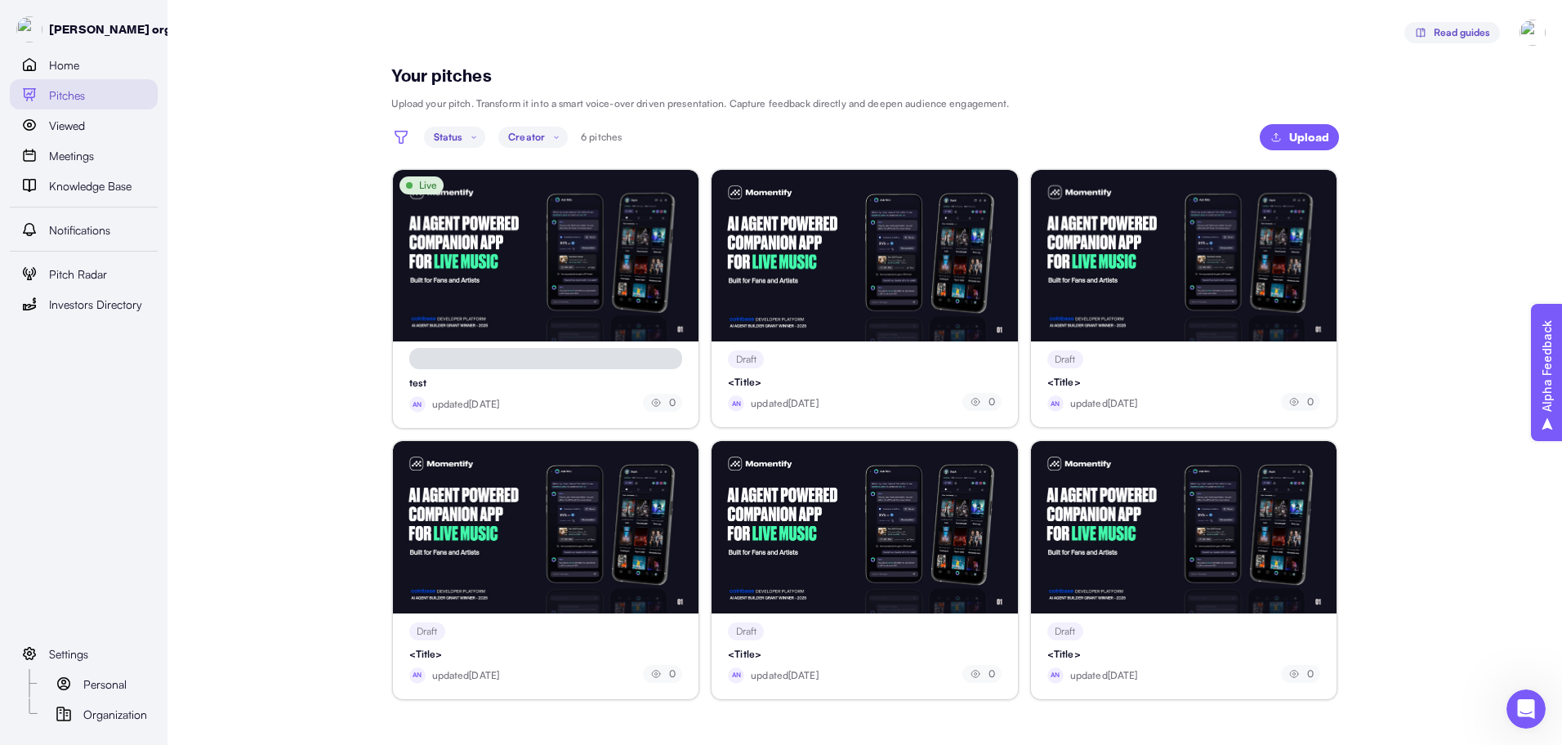
click at [253, 346] on main "Your pitches Upload your pitch. Transform it into a smart voice-over driven pre…" at bounding box center [781, 372] width 1562 height 745
click at [102, 118] on div "Viewed" at bounding box center [98, 125] width 99 height 20
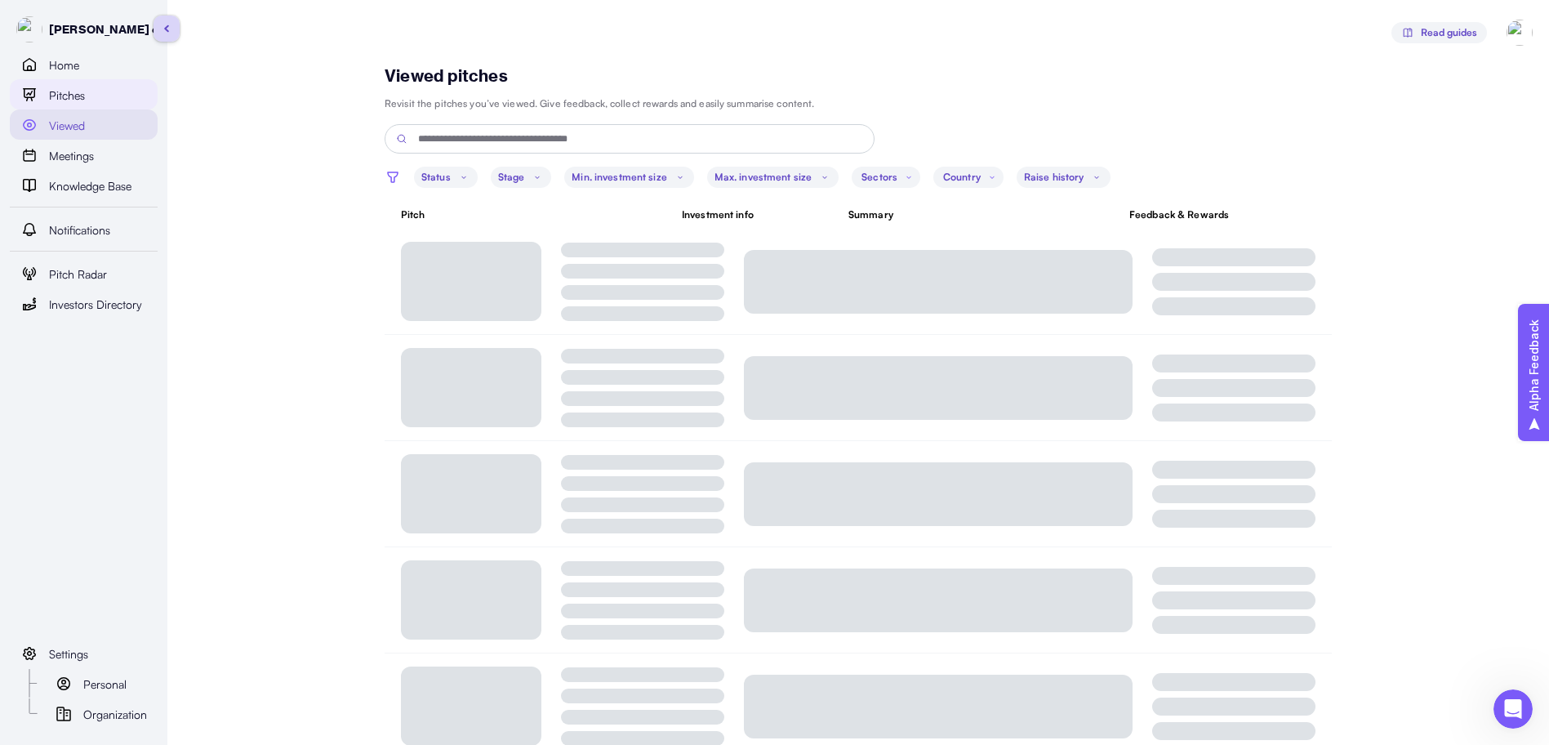
click at [100, 99] on div "Pitches" at bounding box center [98, 95] width 99 height 20
